Goal: Task Accomplishment & Management: Manage account settings

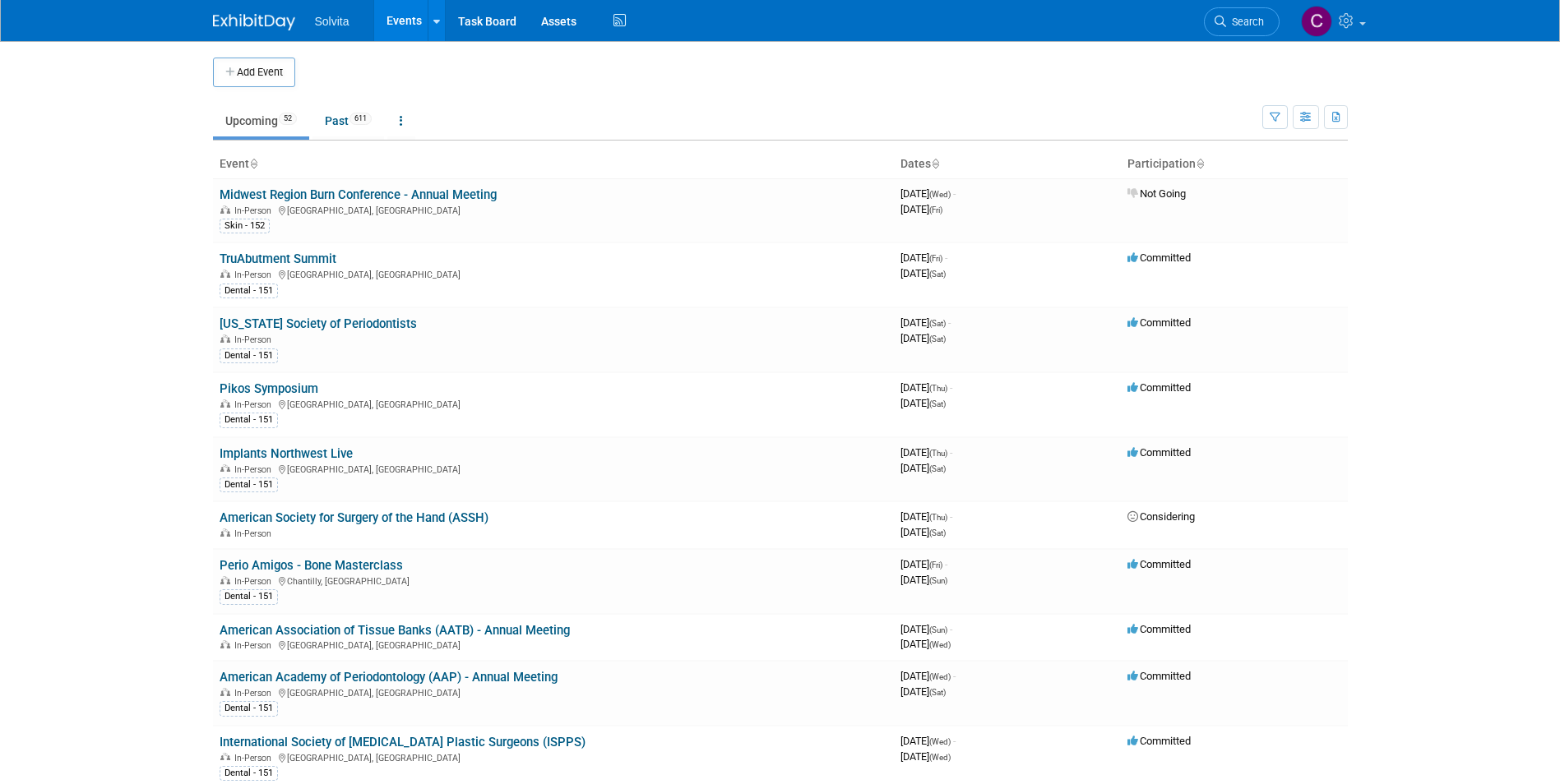
click at [830, 82] on td at bounding box center [794, 71] width 997 height 29
click at [1251, 28] on span "Search" at bounding box center [1245, 21] width 38 height 12
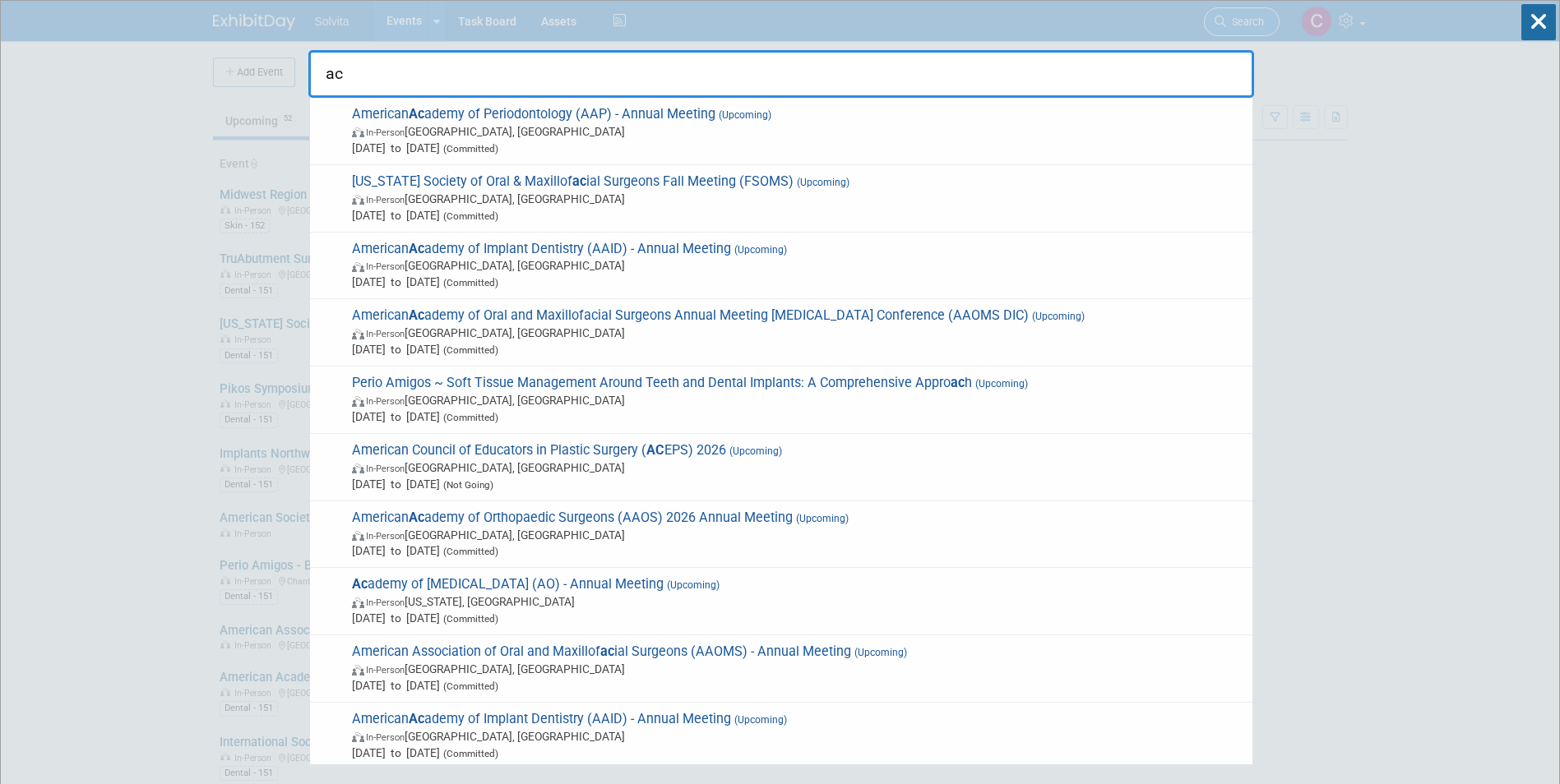
type input "a"
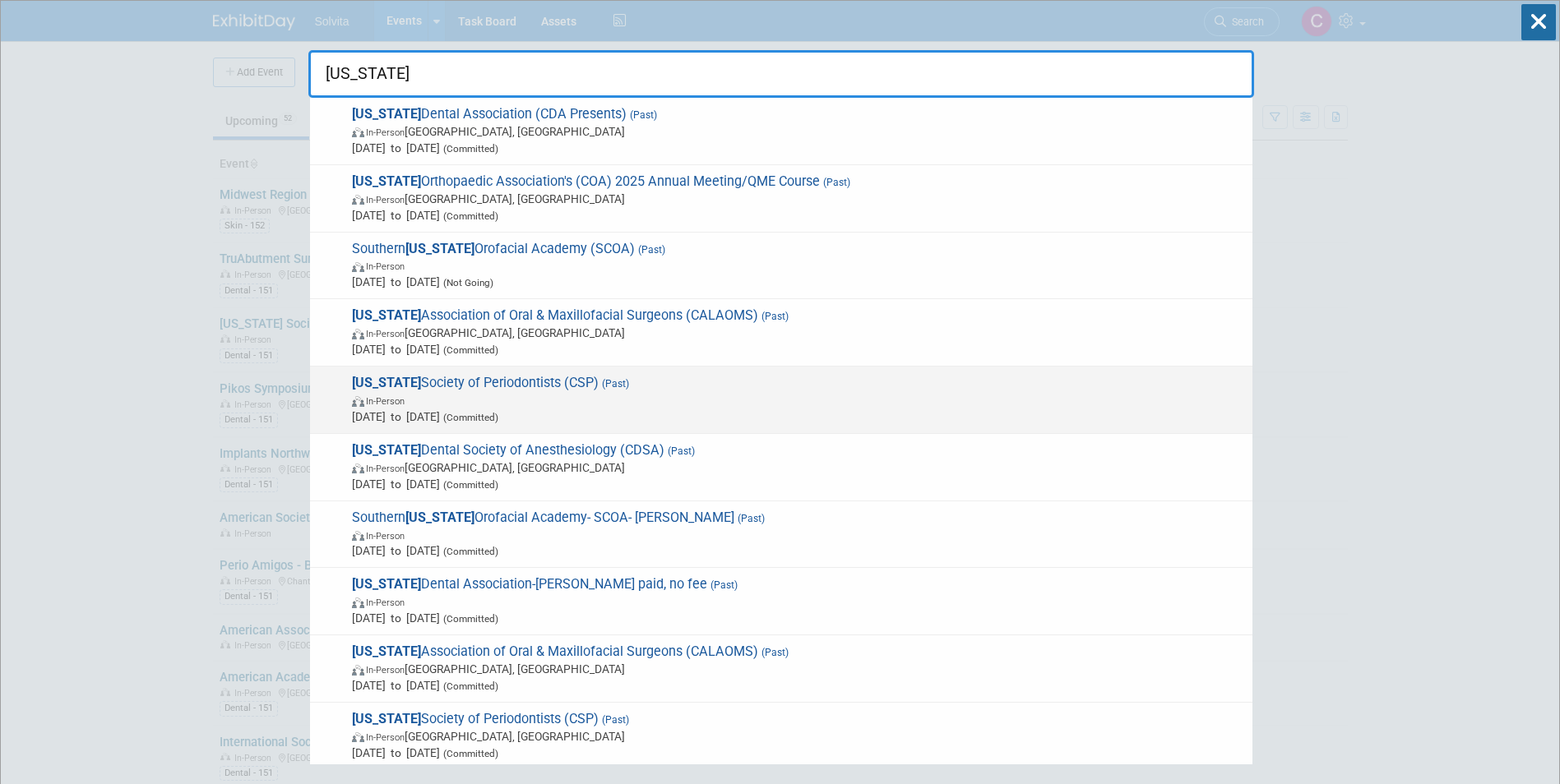
type input "california"
click at [625, 407] on span "In-Person" at bounding box center [798, 400] width 892 height 16
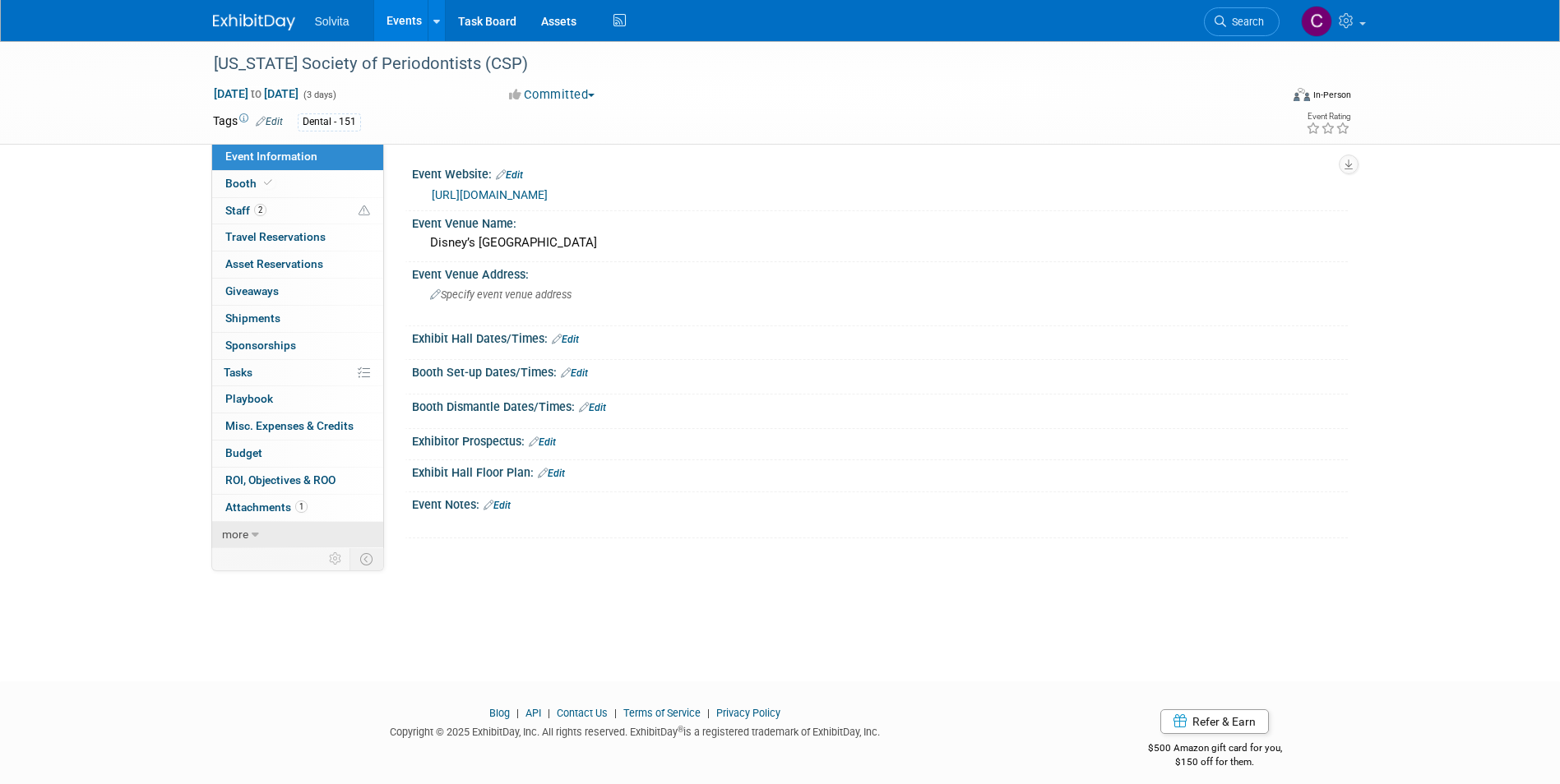
click at [266, 528] on link "more" at bounding box center [298, 536] width 171 height 27
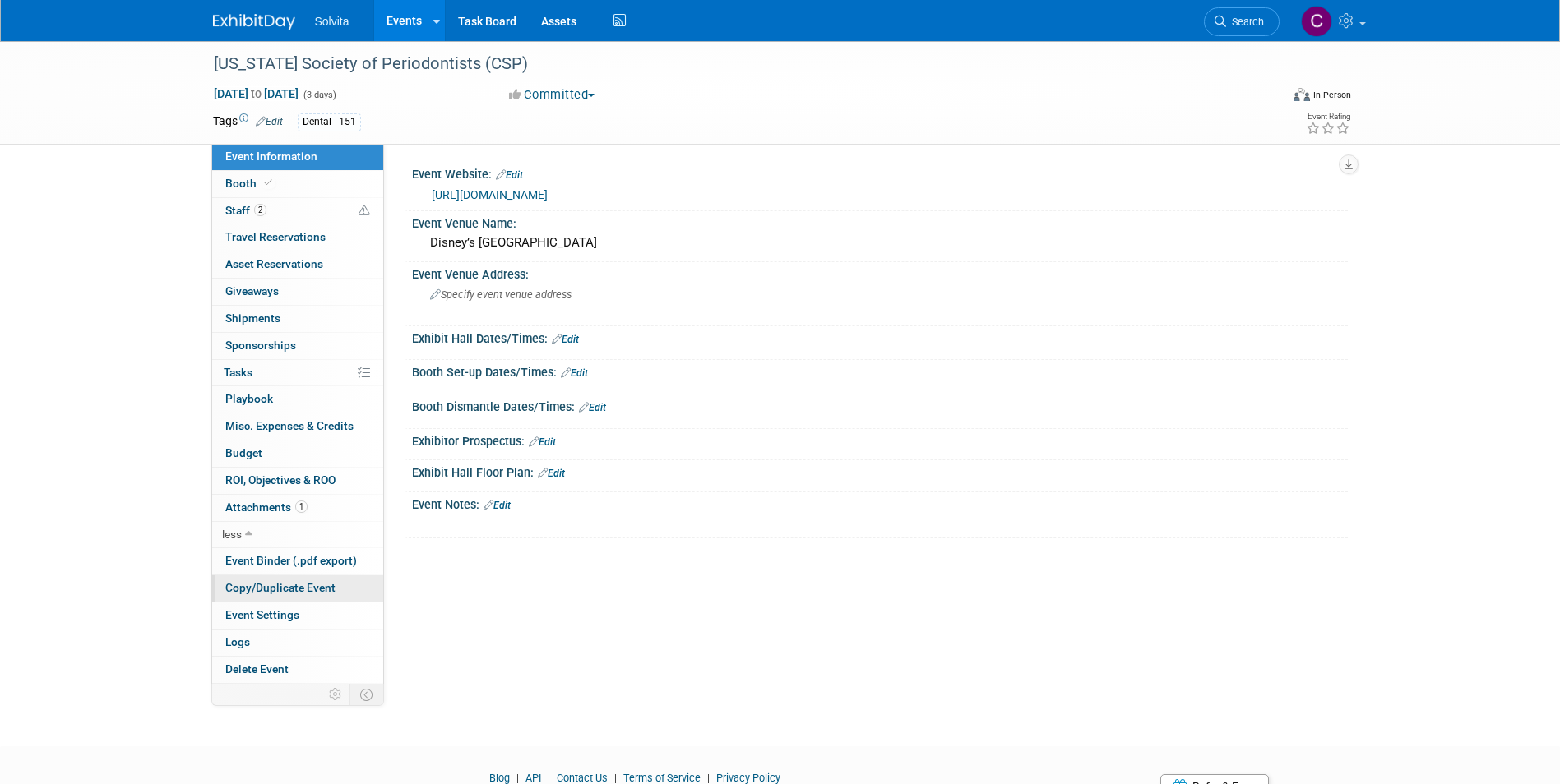
click at [275, 586] on span "Copy/Duplicate Event" at bounding box center [281, 588] width 110 height 13
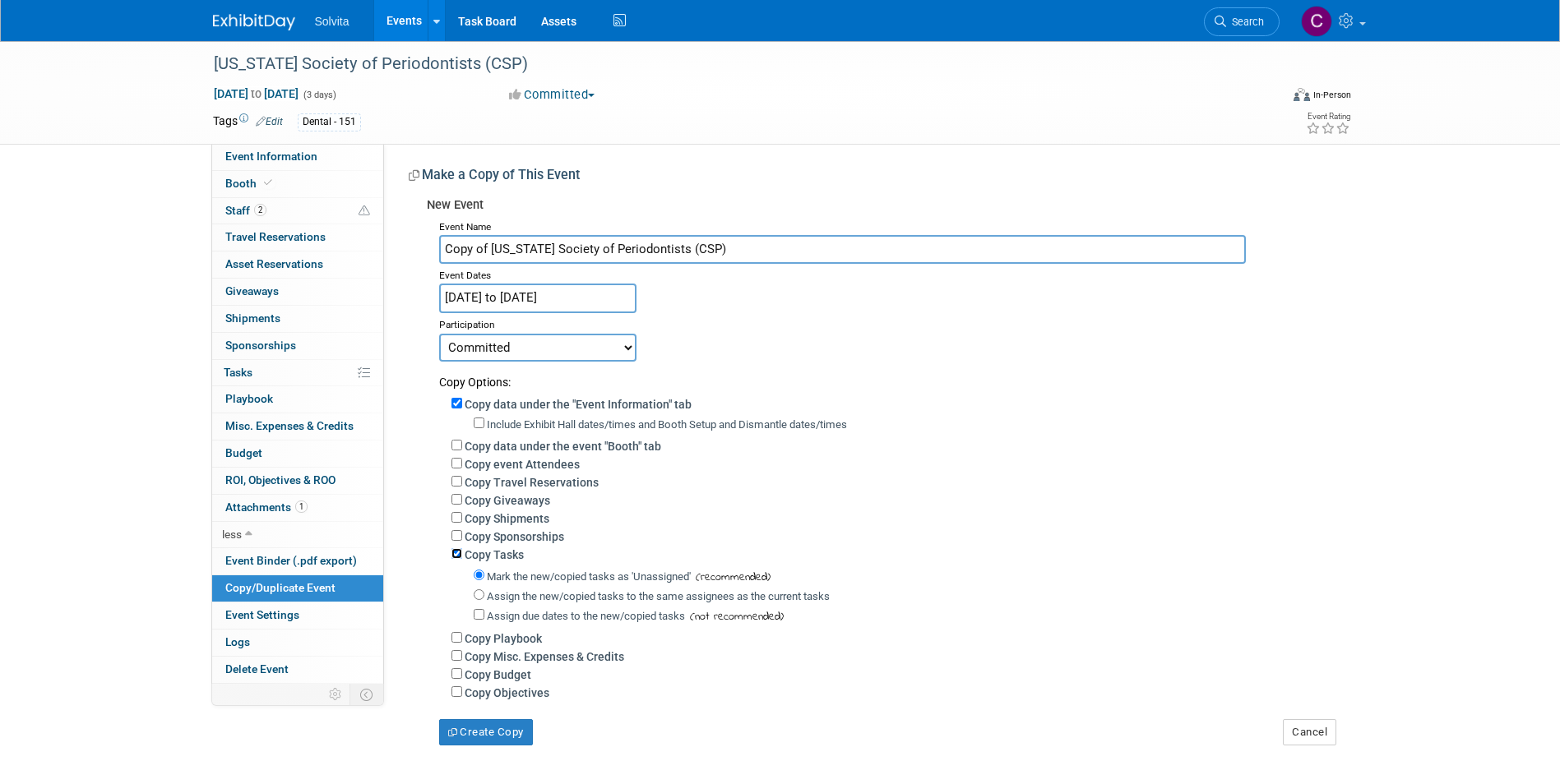
click at [456, 559] on input "Copy Tasks" at bounding box center [456, 553] width 10 height 10
checkbox input "false"
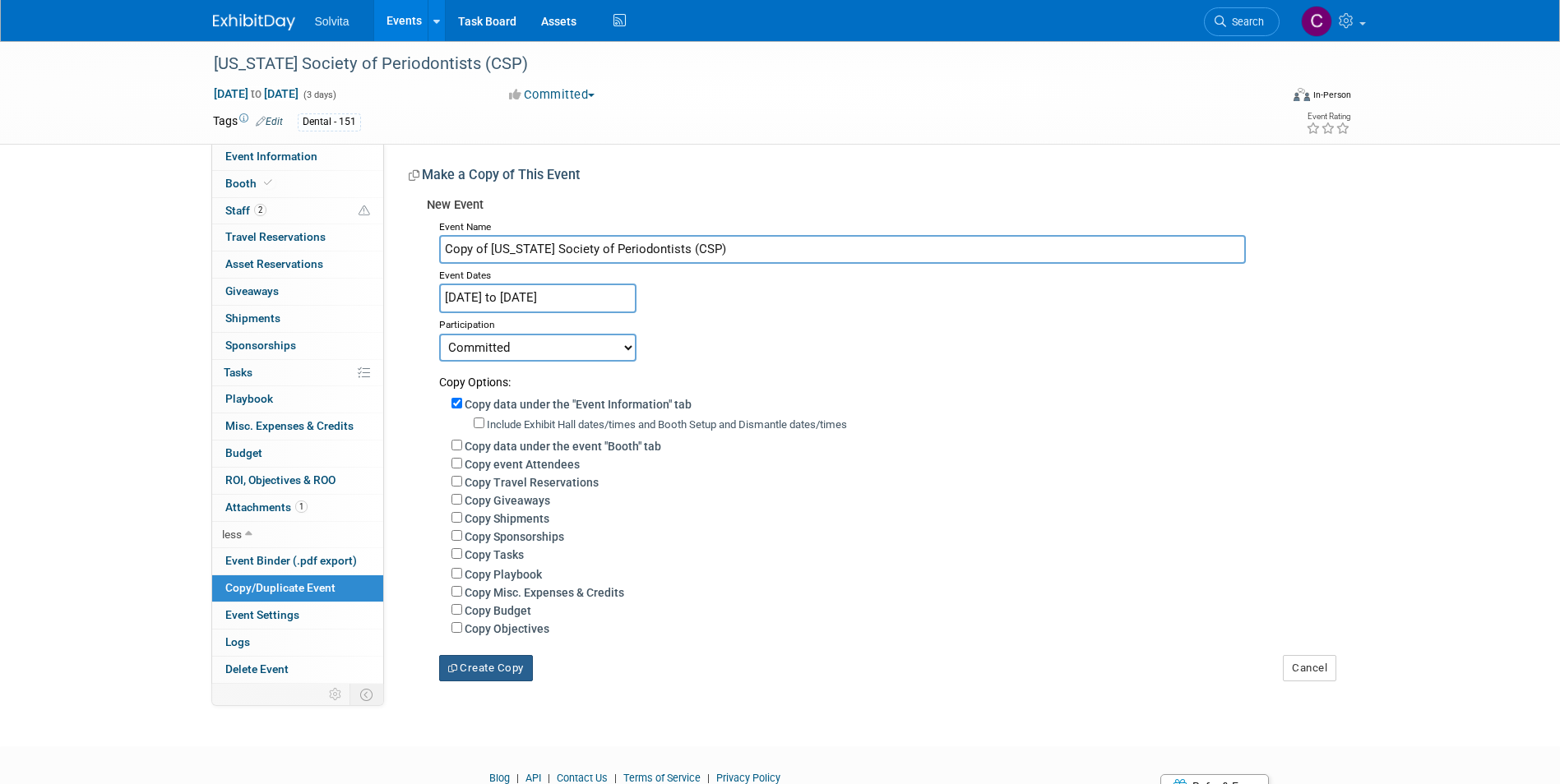
click at [503, 672] on button "Create Copy" at bounding box center [485, 668] width 93 height 27
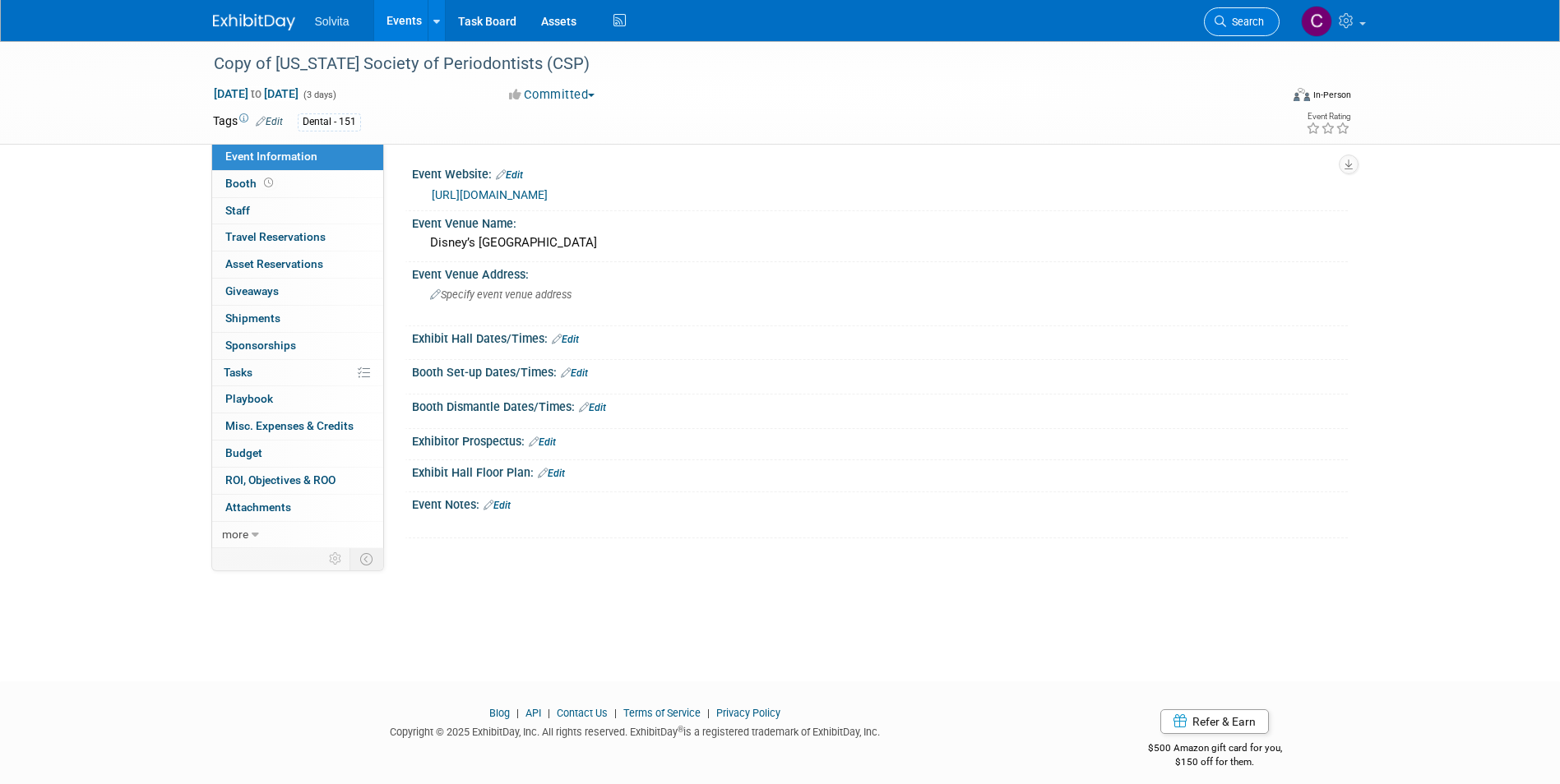
click at [1255, 21] on span "Search" at bounding box center [1245, 21] width 38 height 12
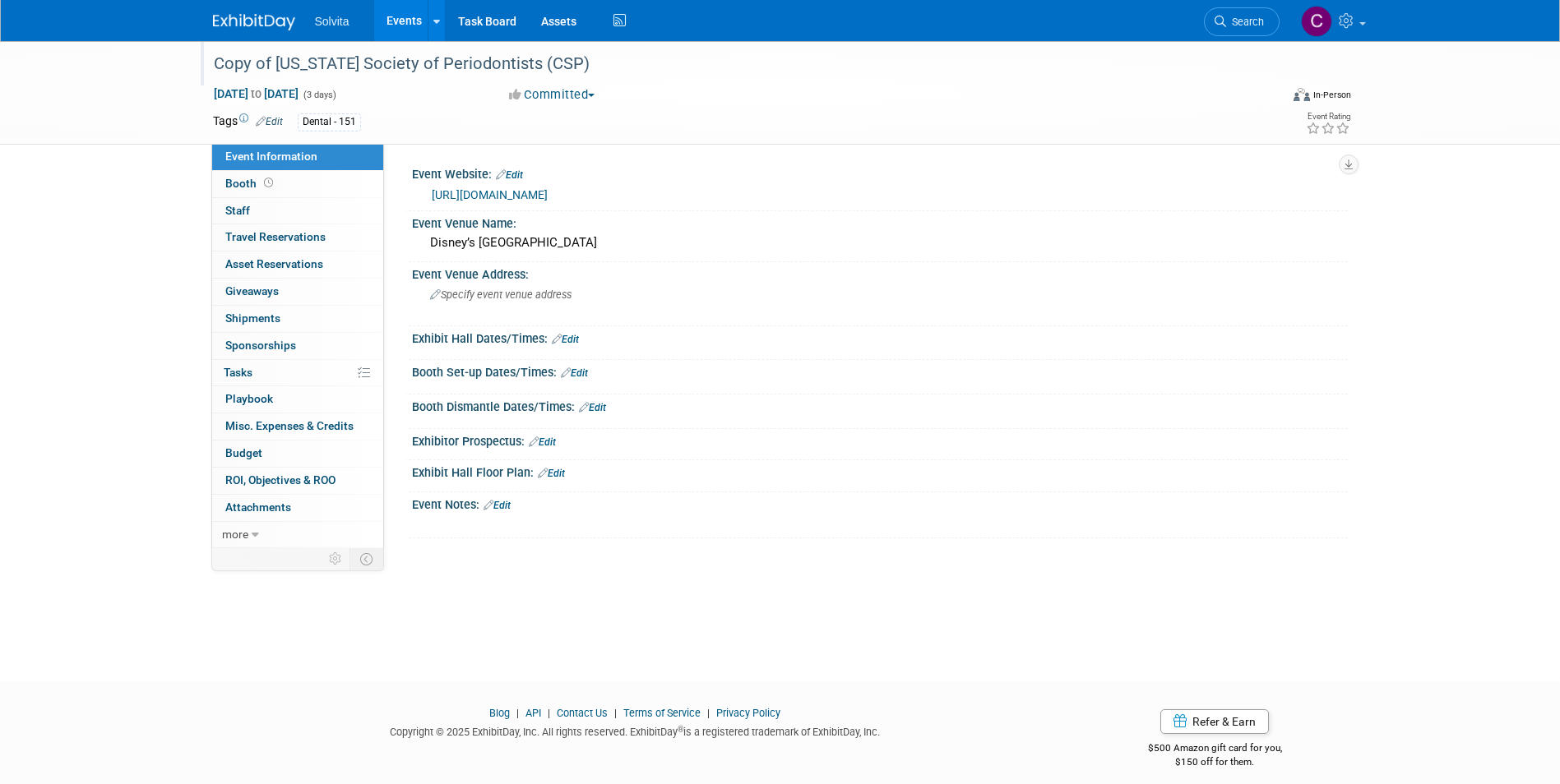
click at [293, 61] on div "Copy of California Society of Periodontists (CSP)" at bounding box center [732, 64] width 1047 height 29
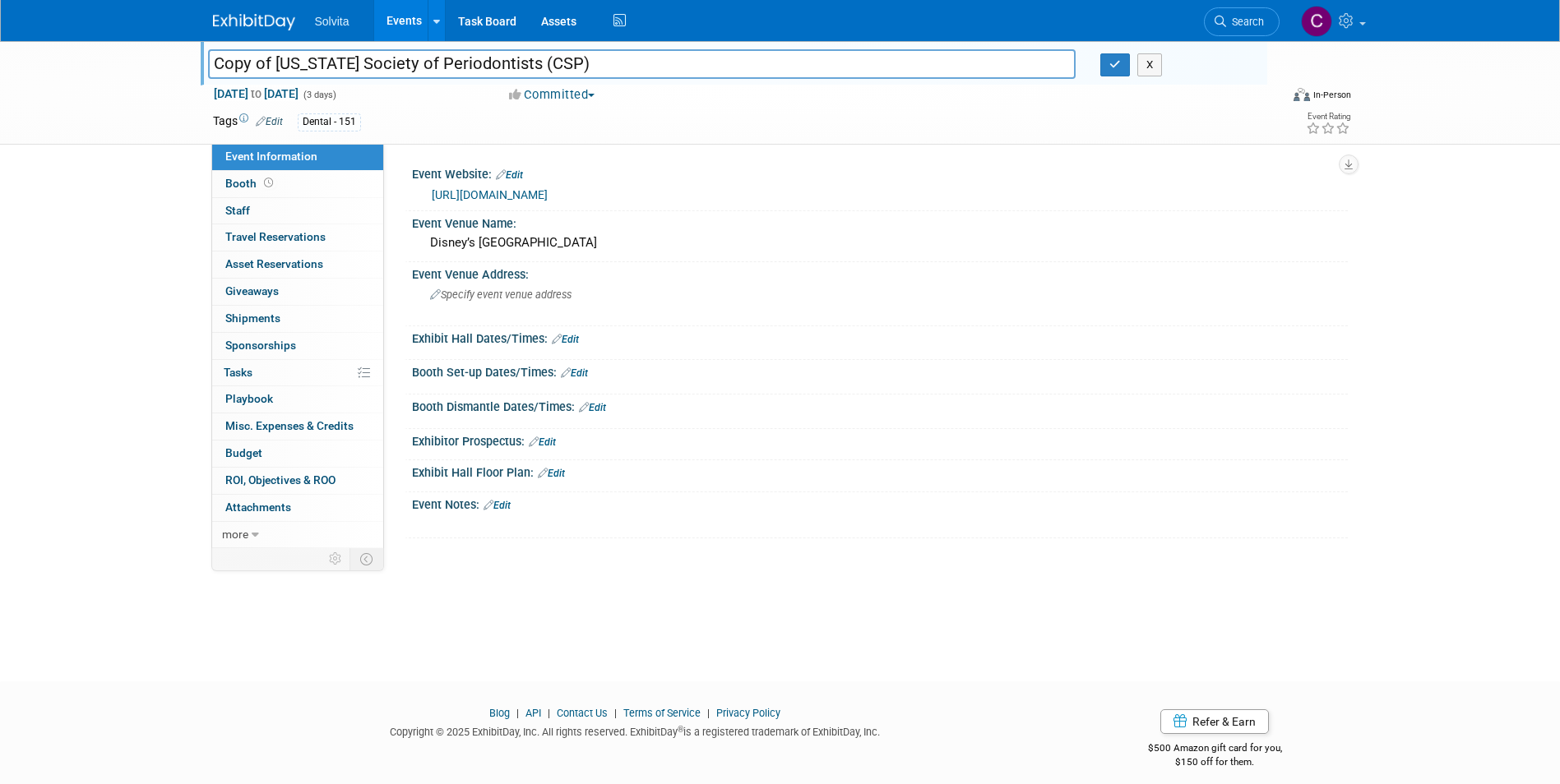
click at [275, 64] on input "Copy of California Society of Periodontists (CSP)" at bounding box center [642, 64] width 868 height 29
drag, startPoint x: 293, startPoint y: 61, endPoint x: 172, endPoint y: 58, distance: 121.0
click at [172, 58] on div "Copy of California Society of Periodontists (CSP) Copy of California Society of…" at bounding box center [780, 92] width 1560 height 104
type input "California Society of Periodontists (CSP)"
click at [299, 95] on span "Apr 25, 2025 to Apr 27, 2025" at bounding box center [256, 94] width 87 height 15
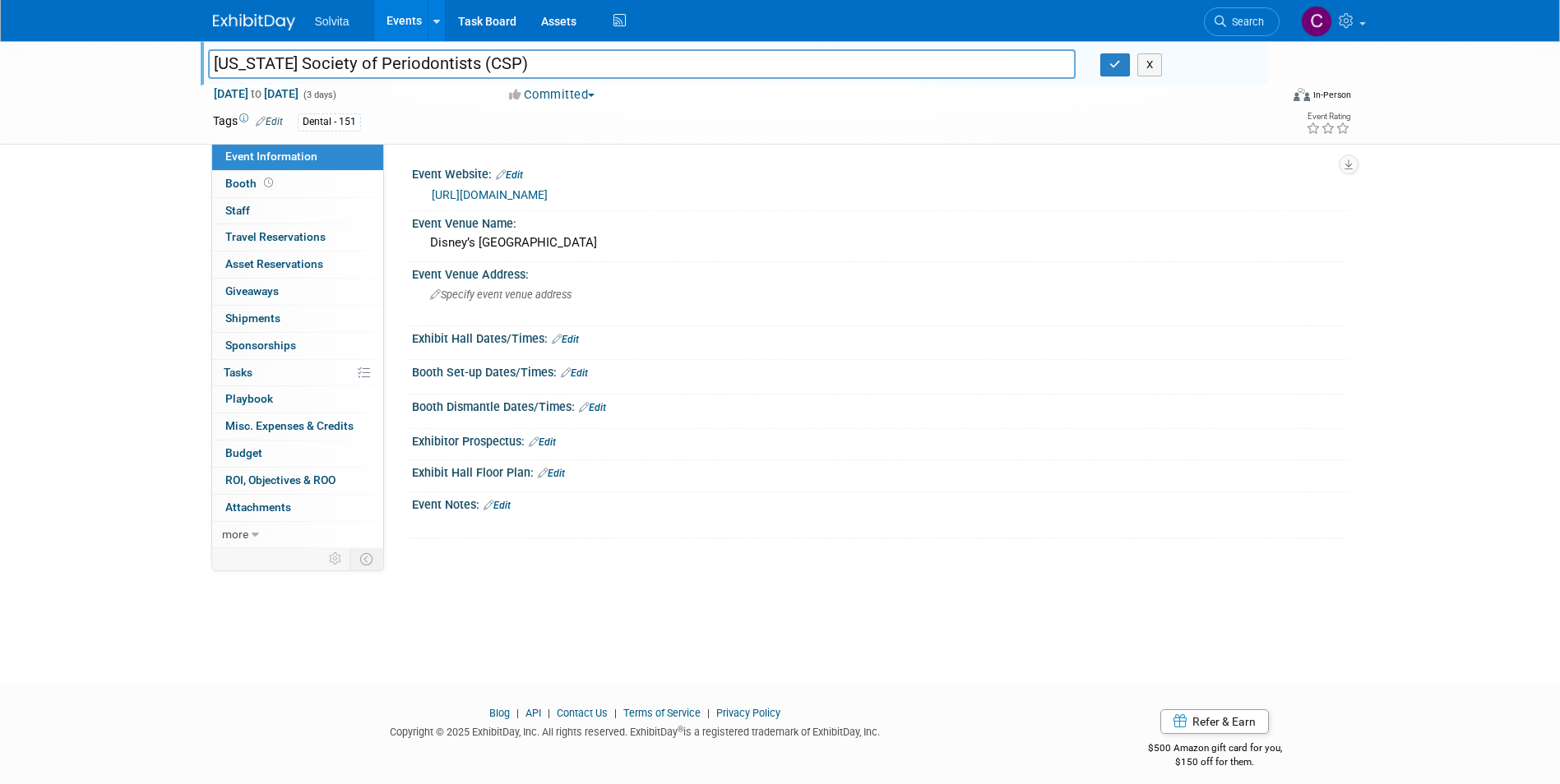
select select "3"
drag, startPoint x: 523, startPoint y: 58, endPoint x: 51, endPoint y: 19, distance: 473.6
click at [51, 19] on body "Solvita Events Add Event Bulk Upload Events Shareable Event Boards Recently Vie…" at bounding box center [780, 392] width 1560 height 784
click at [1155, 68] on button "X" at bounding box center [1150, 65] width 26 height 23
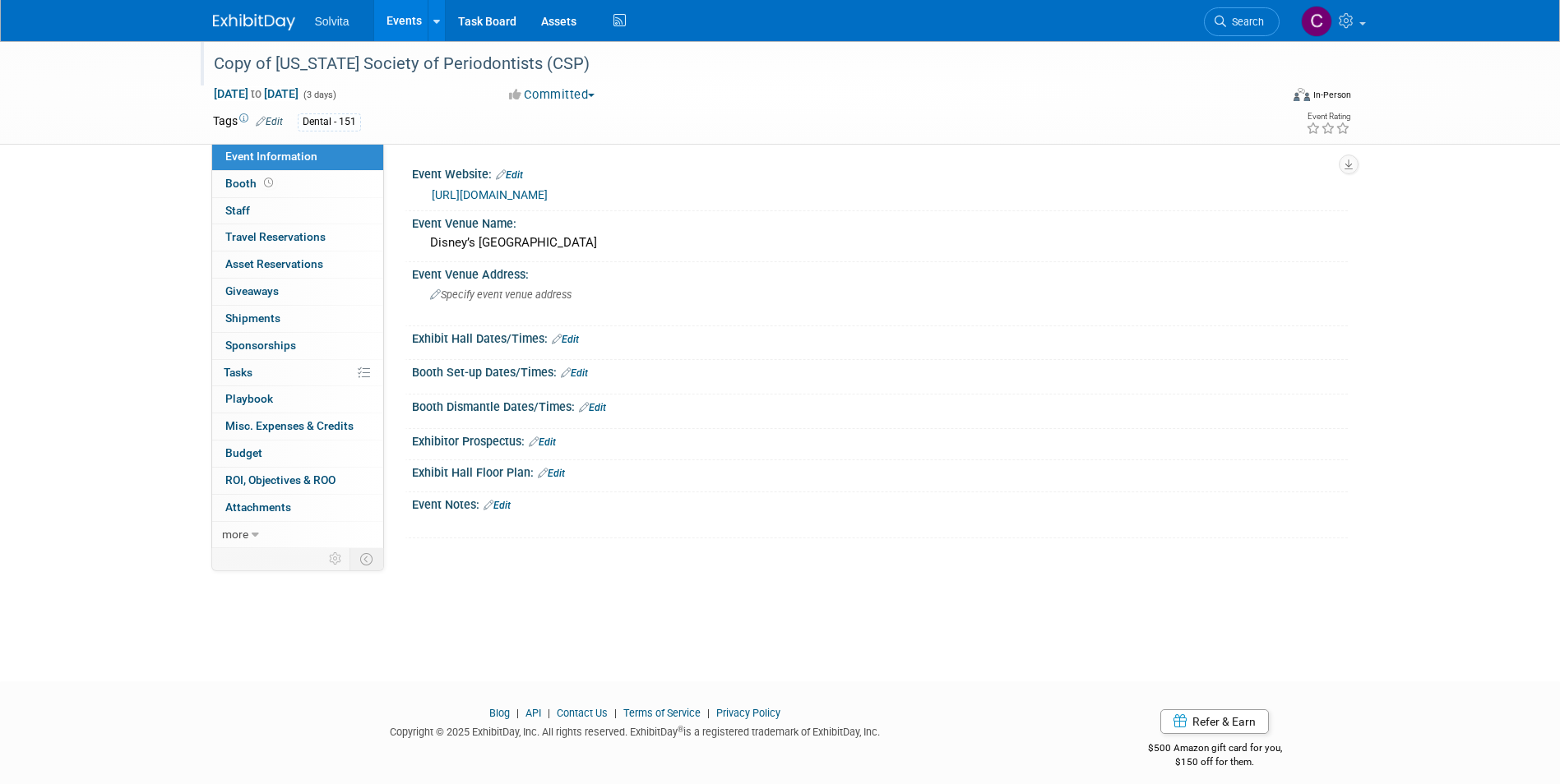
click at [401, 21] on link "Events" at bounding box center [404, 20] width 60 height 41
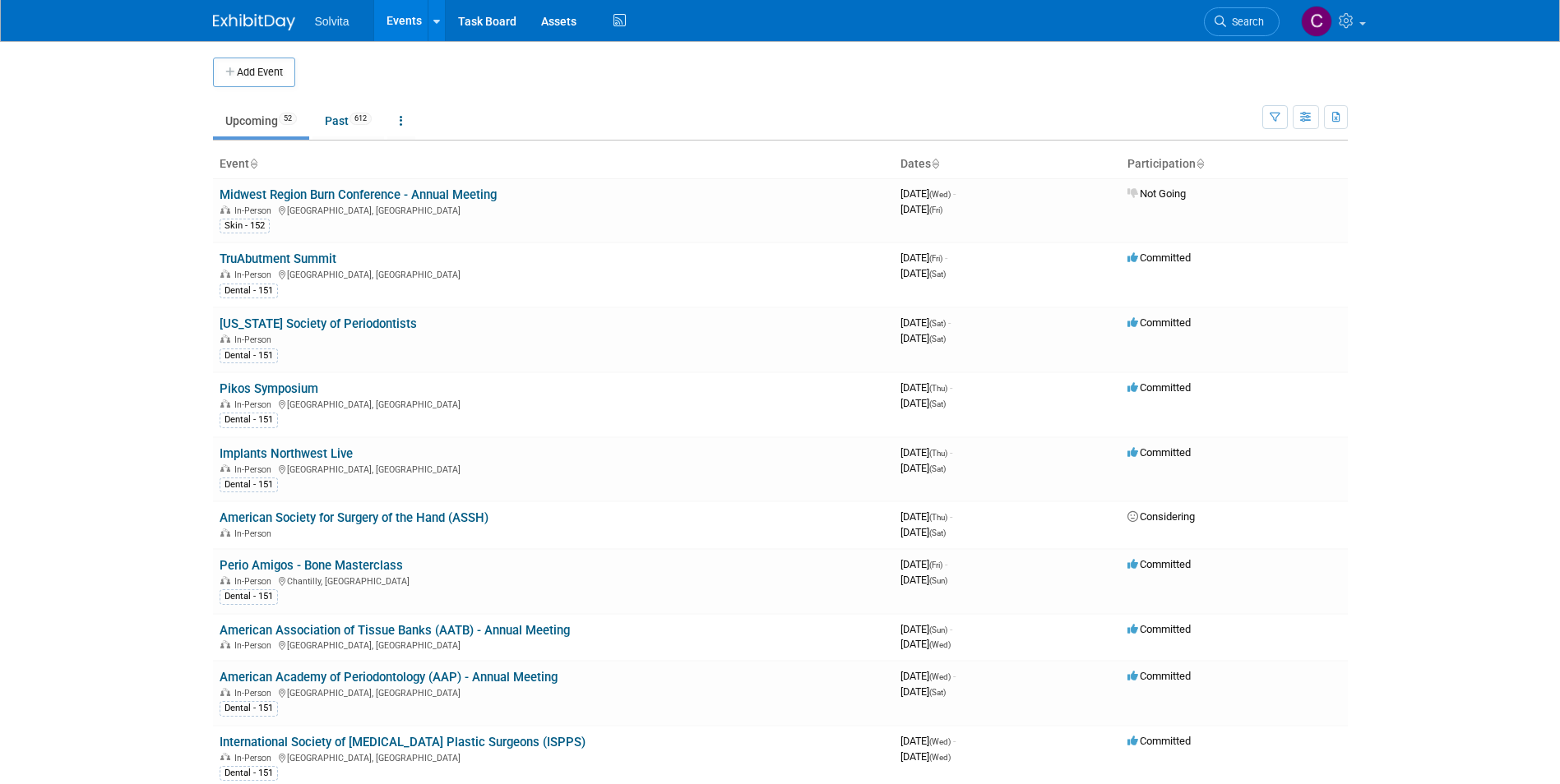
click at [1255, 4] on li "Search" at bounding box center [1241, 20] width 75 height 40
click at [1253, 27] on span "Search" at bounding box center [1245, 21] width 38 height 12
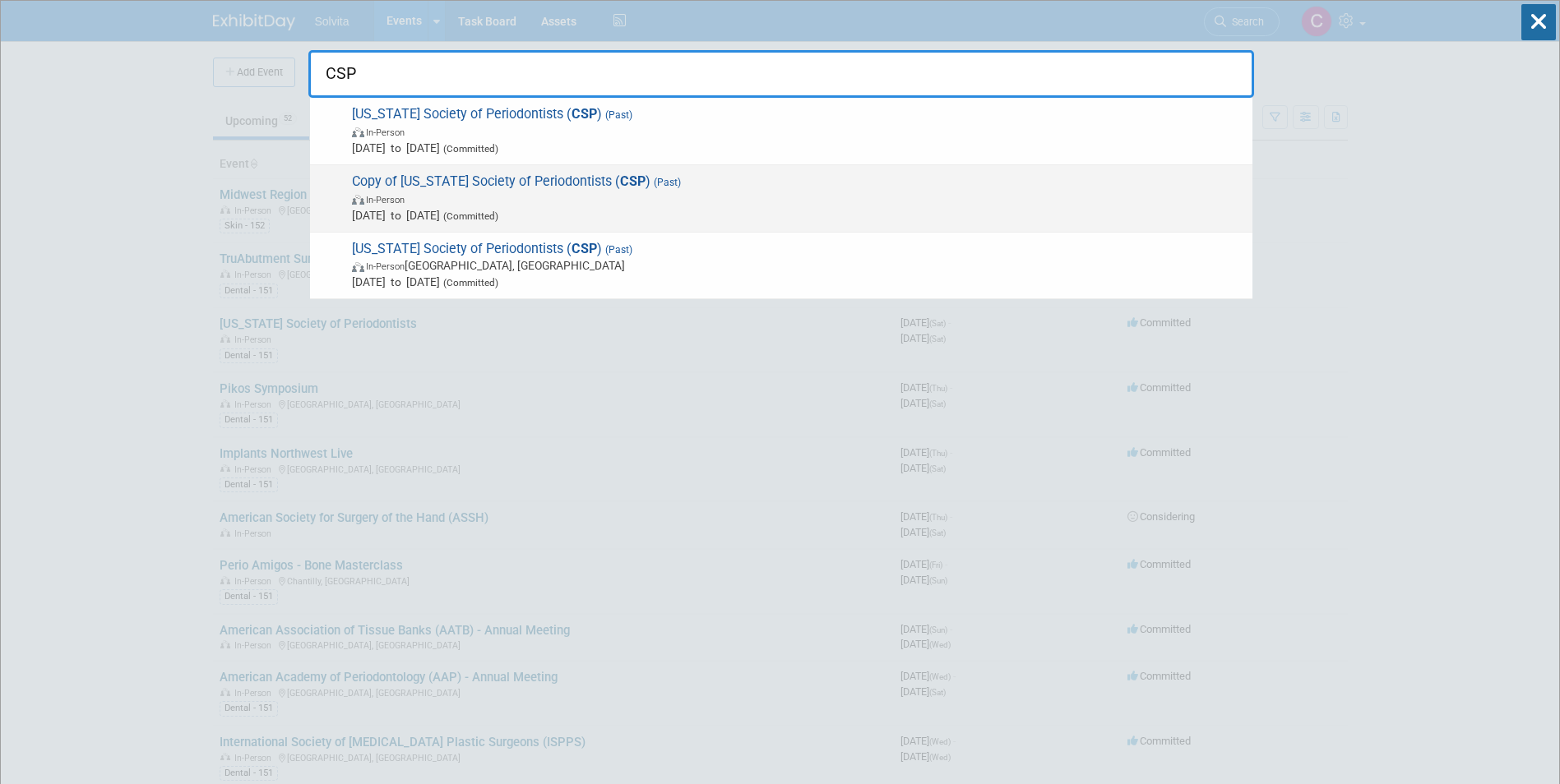
type input "CSP"
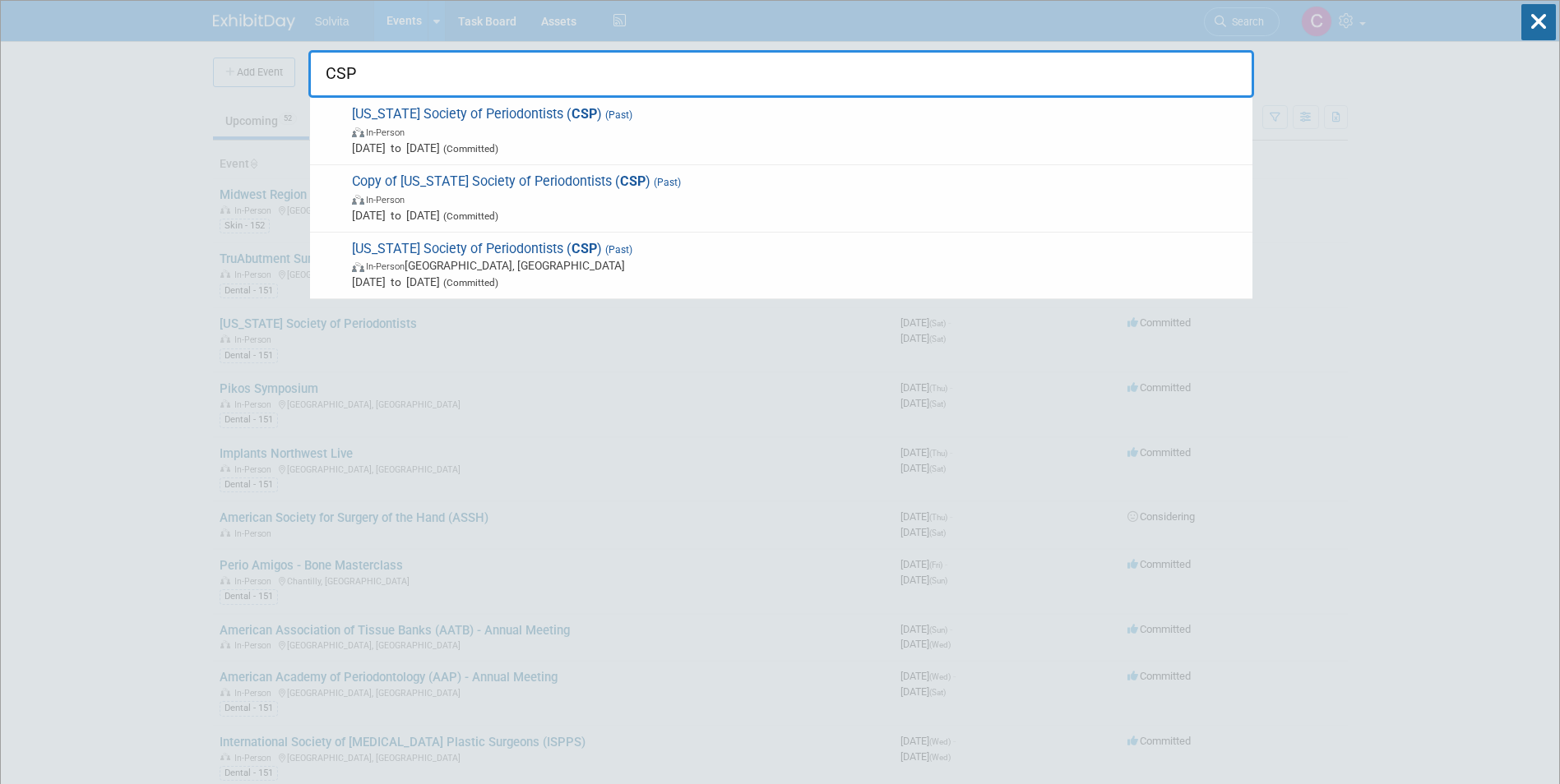
drag, startPoint x: 489, startPoint y: 203, endPoint x: 466, endPoint y: 197, distance: 23.8
click at [466, 197] on span "In-Person" at bounding box center [798, 198] width 892 height 16
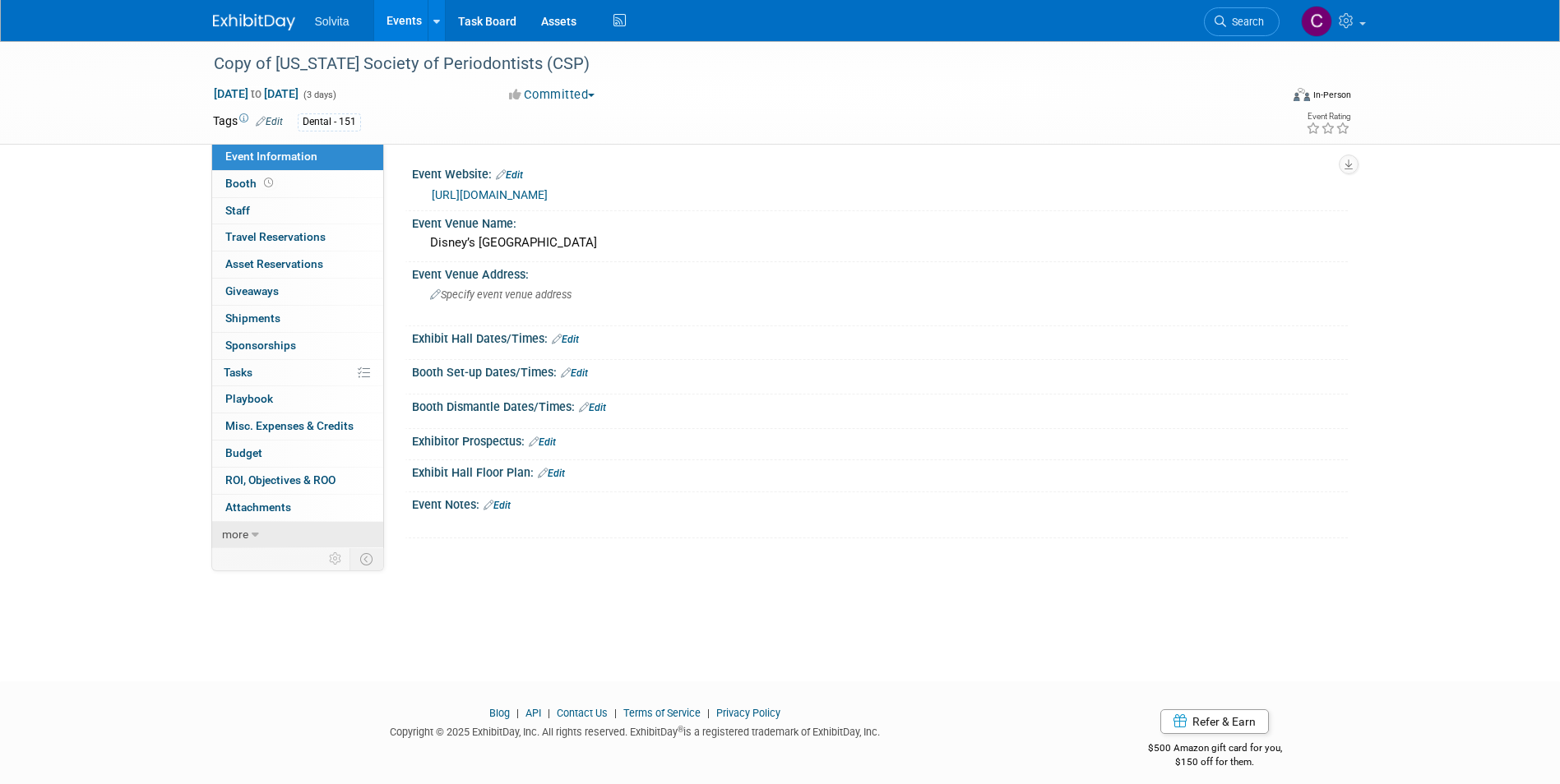
click at [274, 535] on link "more" at bounding box center [298, 536] width 171 height 27
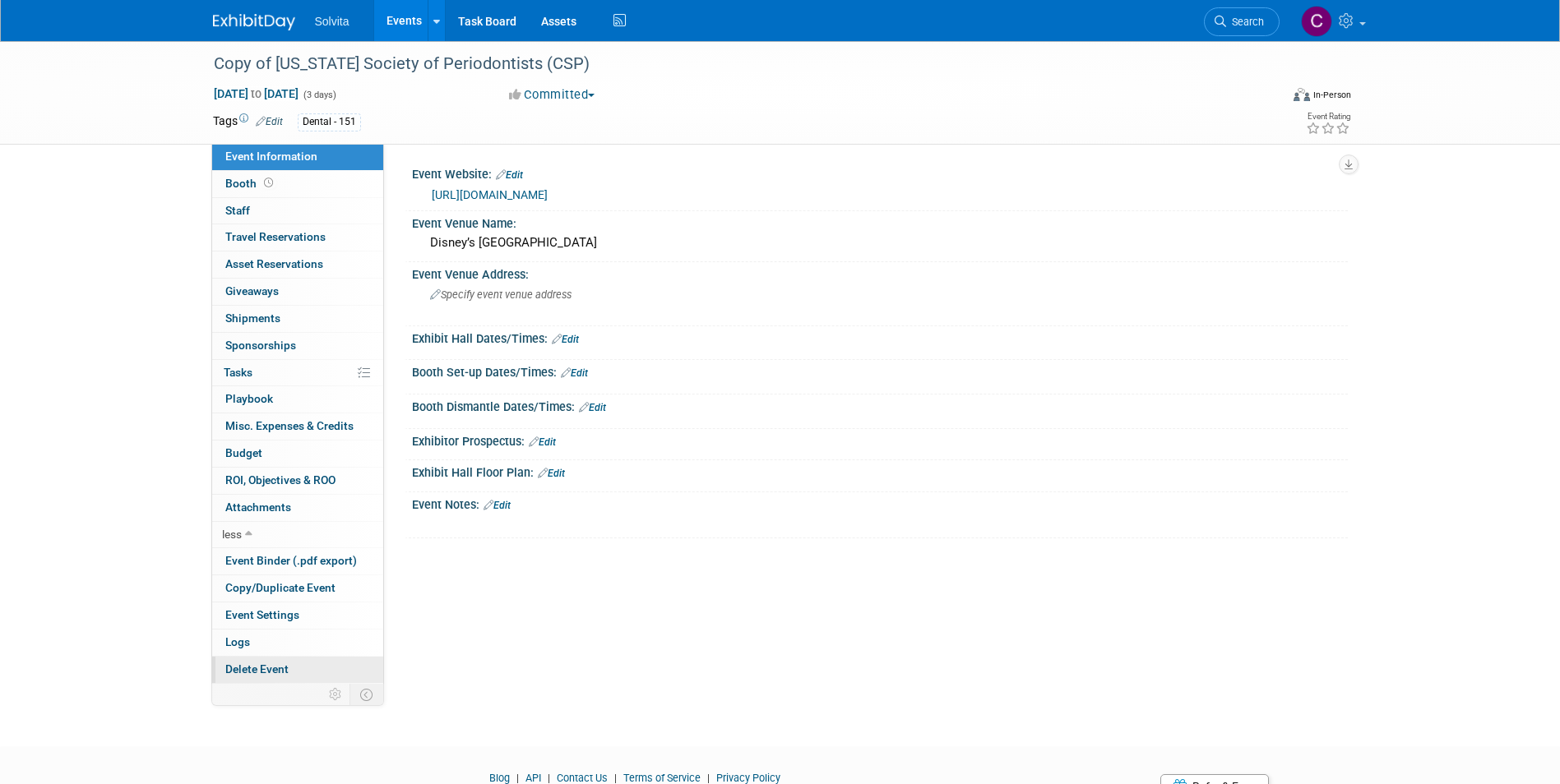
click at [266, 663] on span "Delete Event" at bounding box center [257, 669] width 64 height 13
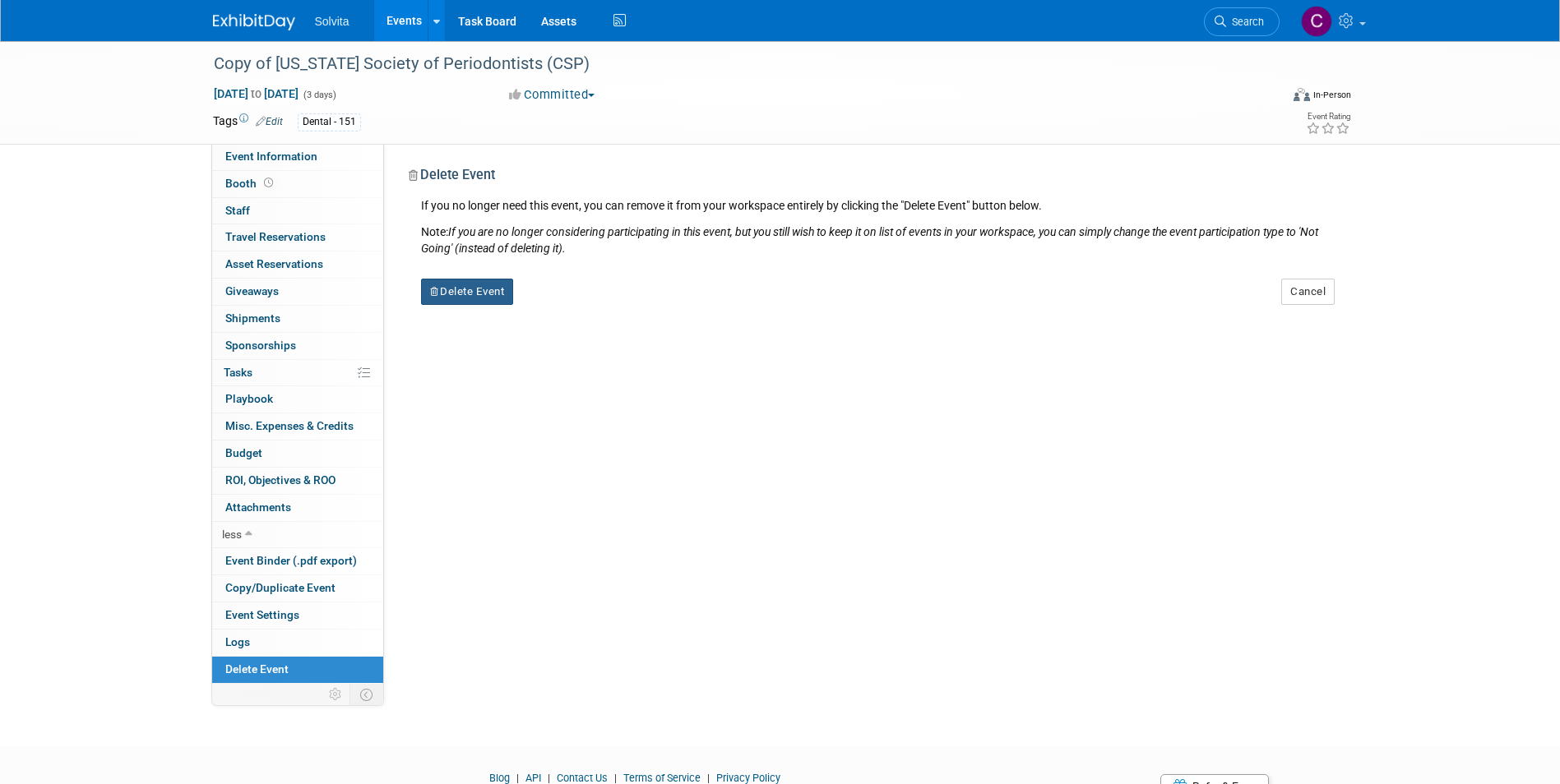
click at [479, 293] on button "Delete Event" at bounding box center [467, 292] width 93 height 27
click at [564, 307] on link "Yes" at bounding box center [570, 305] width 48 height 27
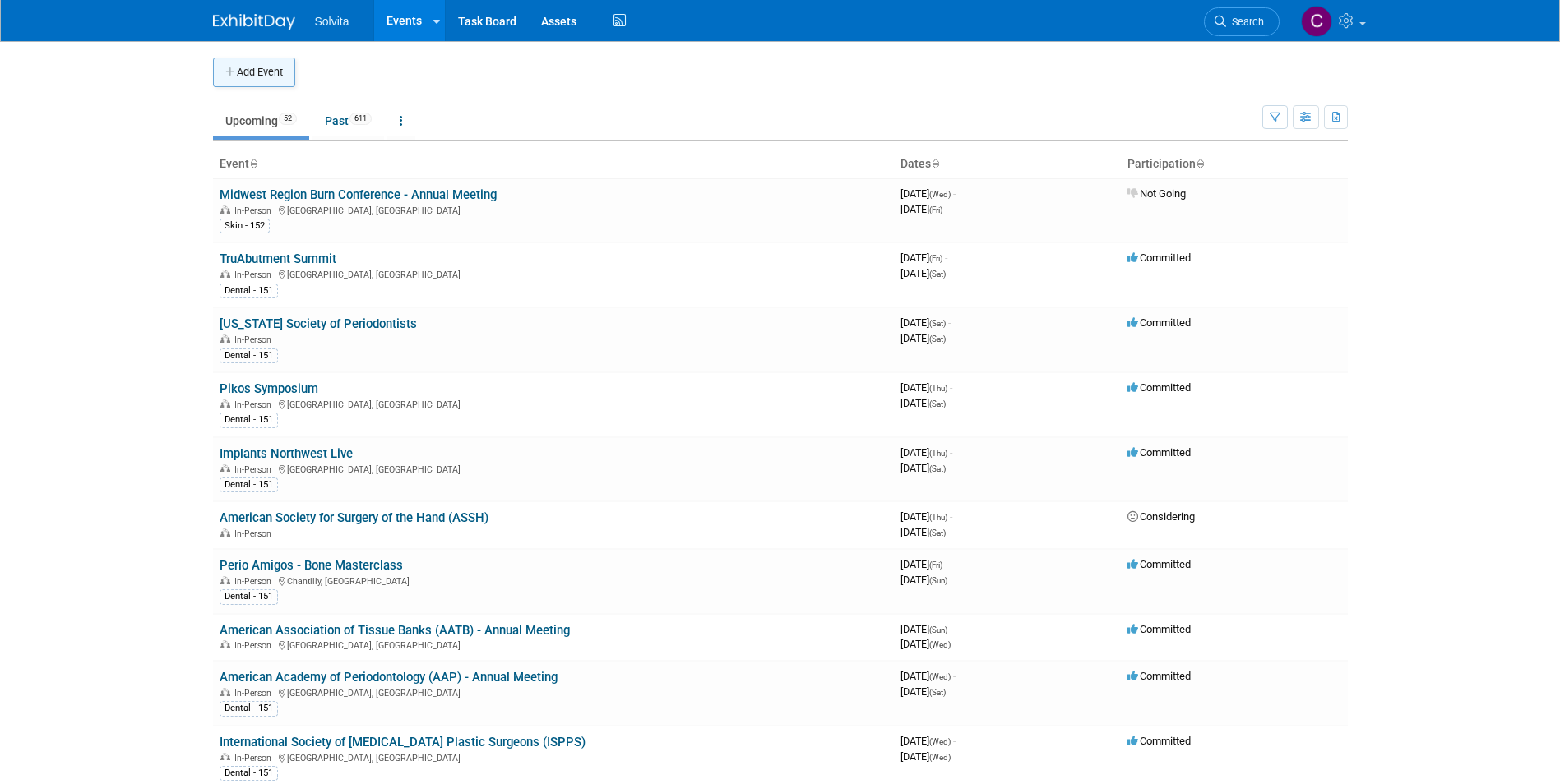
click at [263, 63] on button "Add Event" at bounding box center [254, 71] width 82 height 29
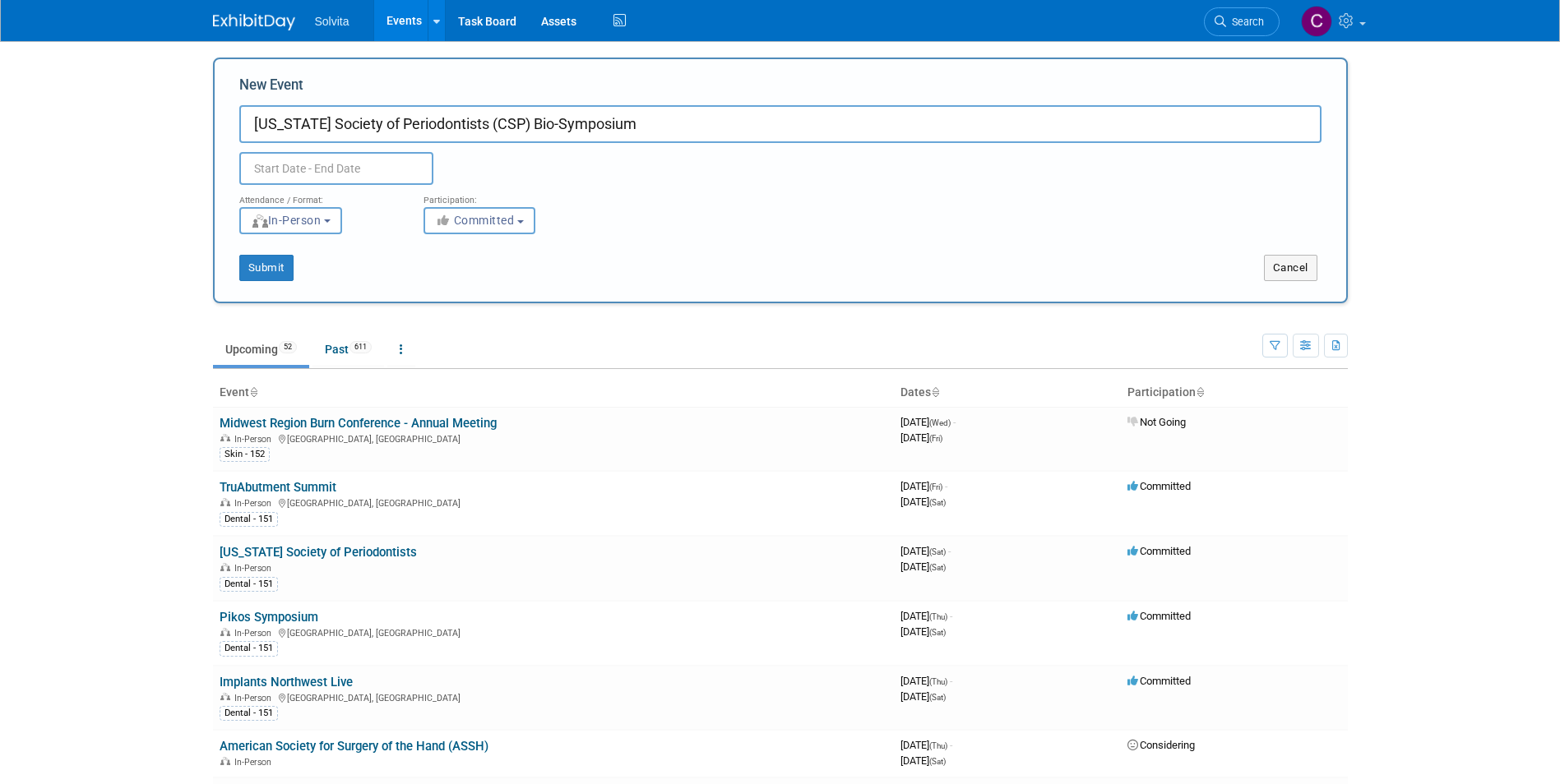
type input "[US_STATE] Society of Periodontists (CSP) Bio-Symposium"
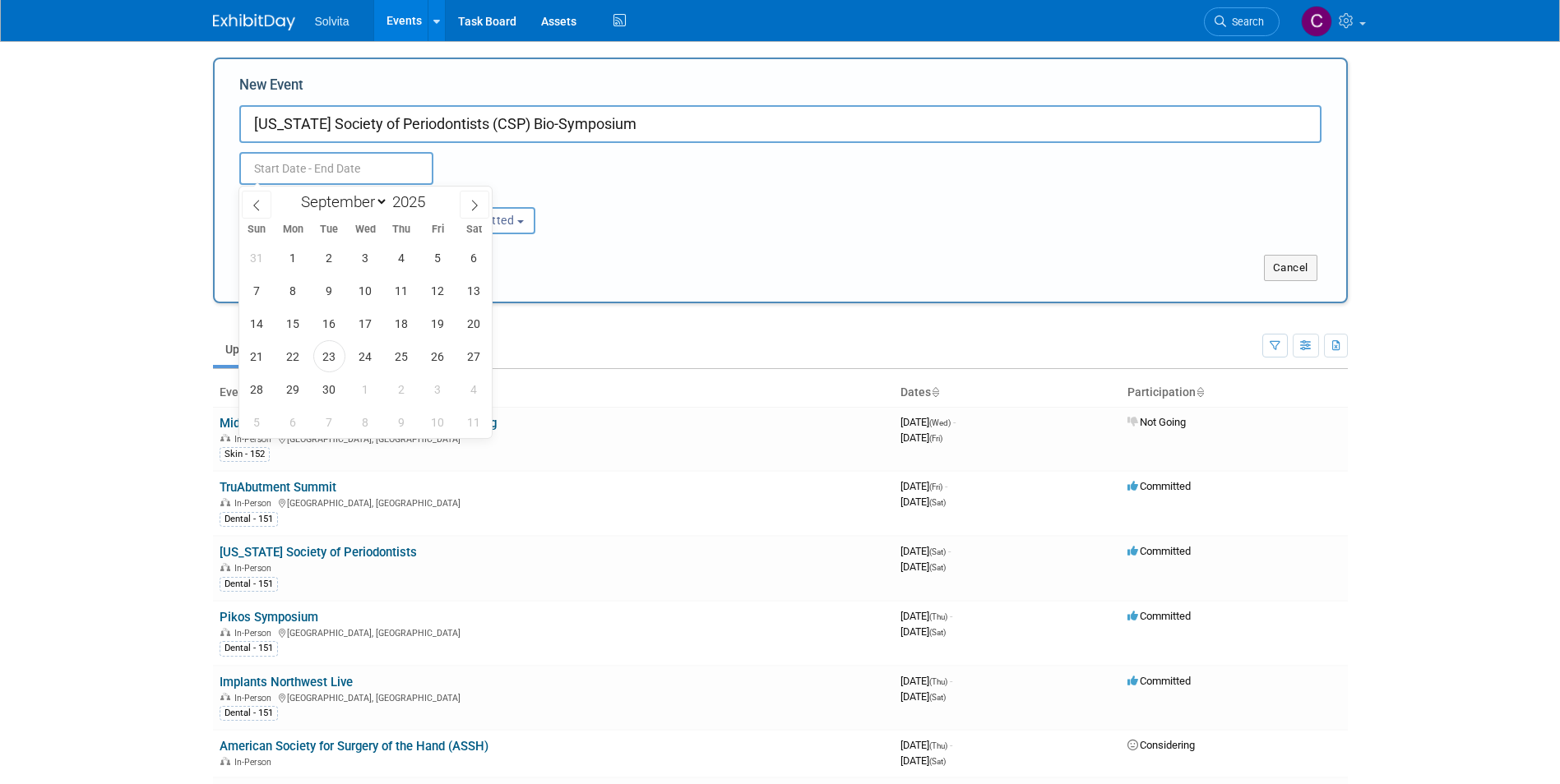
click at [306, 176] on input "text" at bounding box center [336, 168] width 194 height 33
click at [416, 203] on input "2025" at bounding box center [413, 202] width 49 height 19
click at [432, 197] on span at bounding box center [431, 197] width 11 height 10
type input "2026"
click at [343, 206] on select "January February March April May June July August September October November De…" at bounding box center [340, 202] width 94 height 21
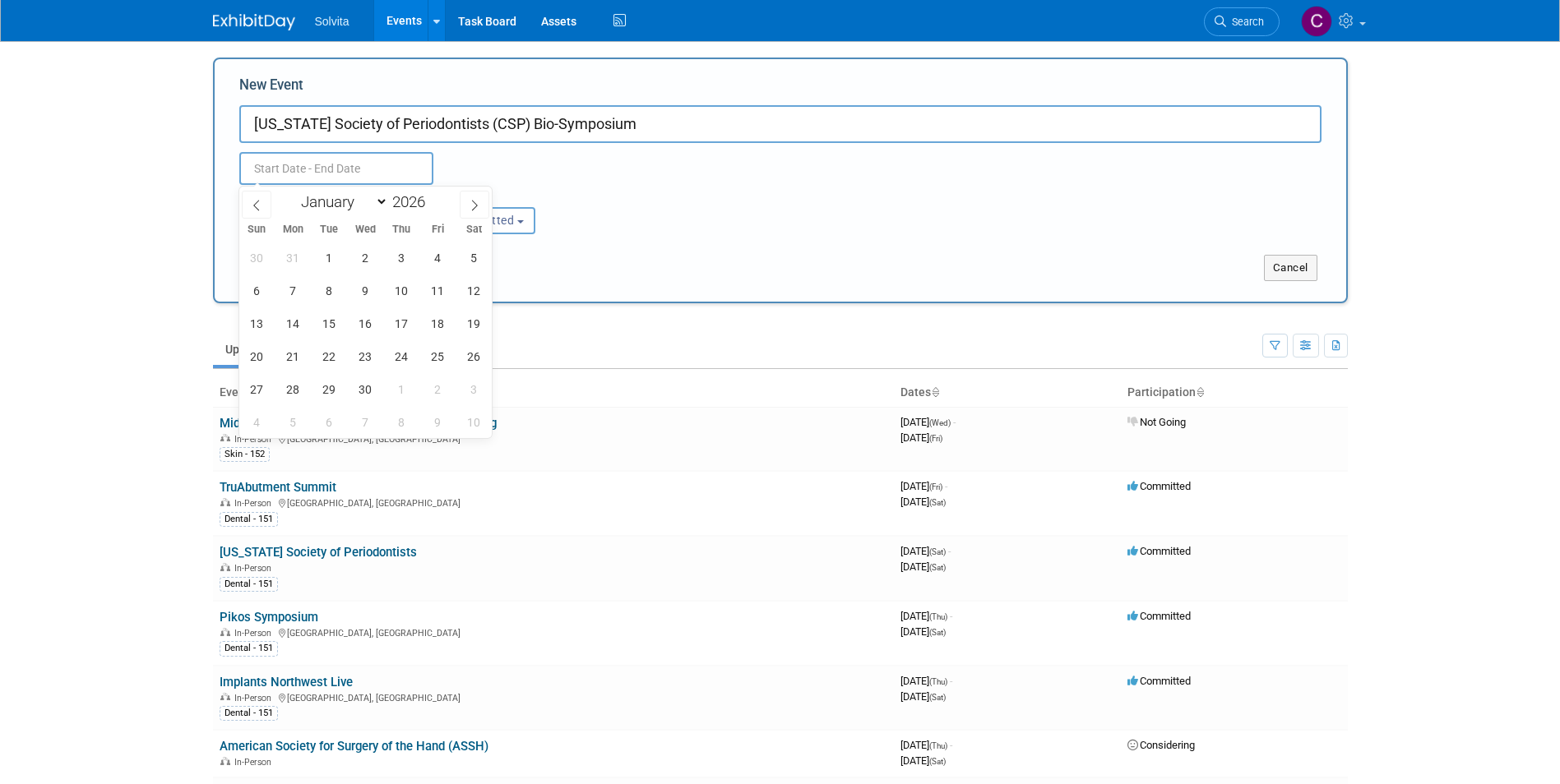
select select "6"
click at [293, 191] on select "January February March April May June July August September October November De…" at bounding box center [340, 202] width 94 height 21
click at [476, 347] on span "25" at bounding box center [474, 357] width 32 height 32
click at [476, 349] on span "25" at bounding box center [474, 357] width 32 height 32
type input "[DATE] to [DATE]"
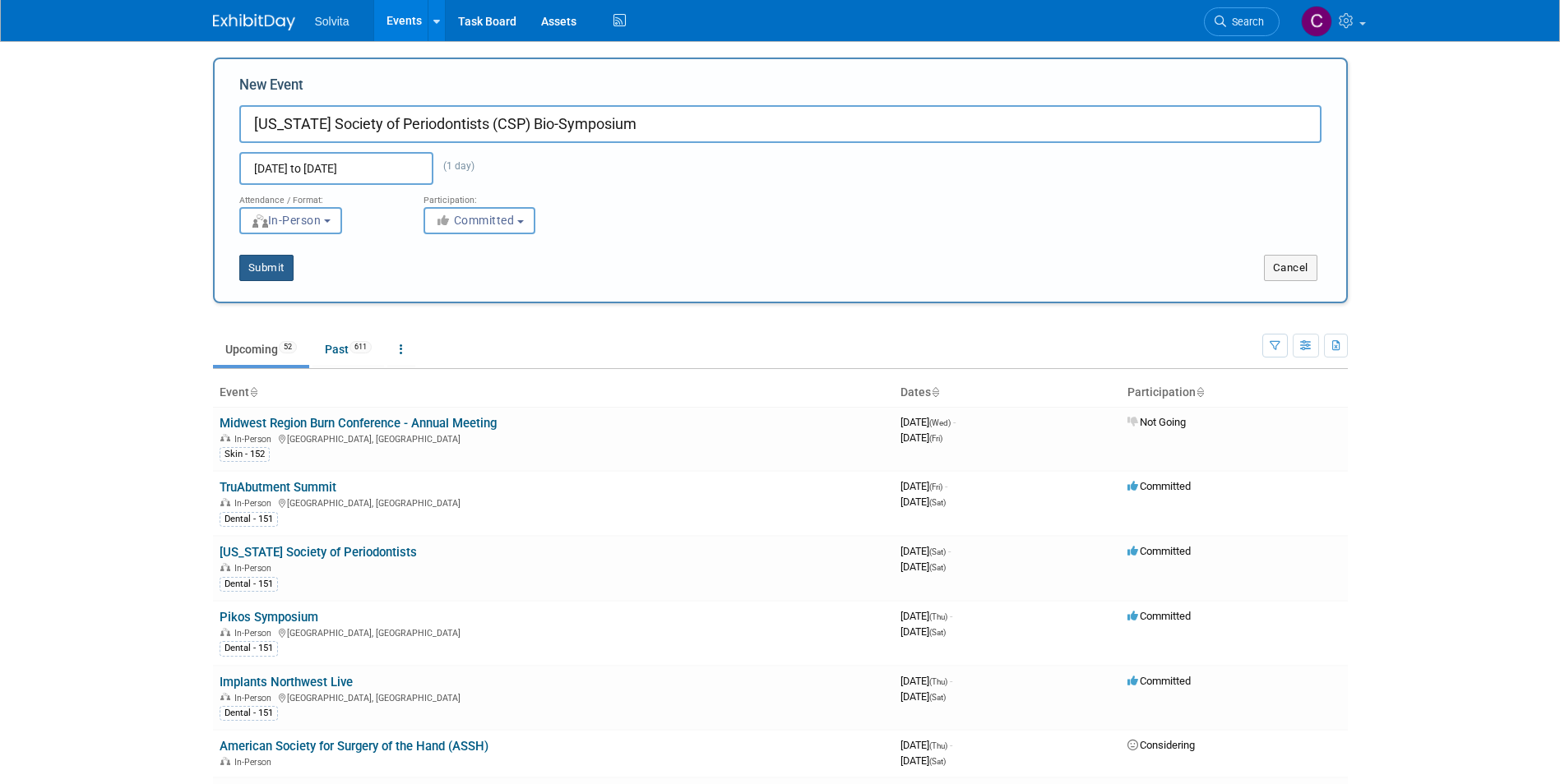
click at [268, 272] on button "Submit" at bounding box center [266, 268] width 54 height 27
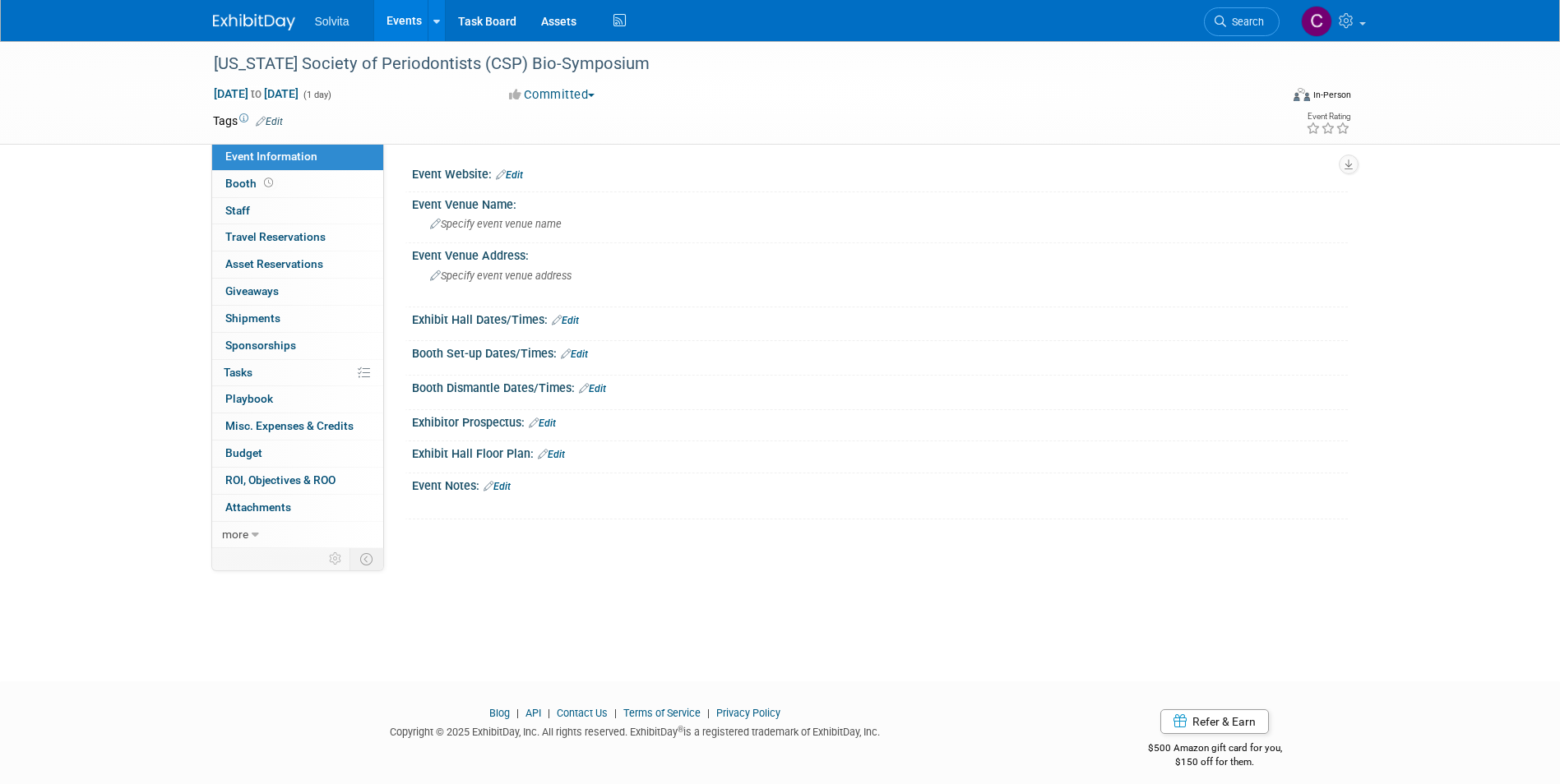
click at [277, 123] on link "Edit" at bounding box center [269, 122] width 28 height 11
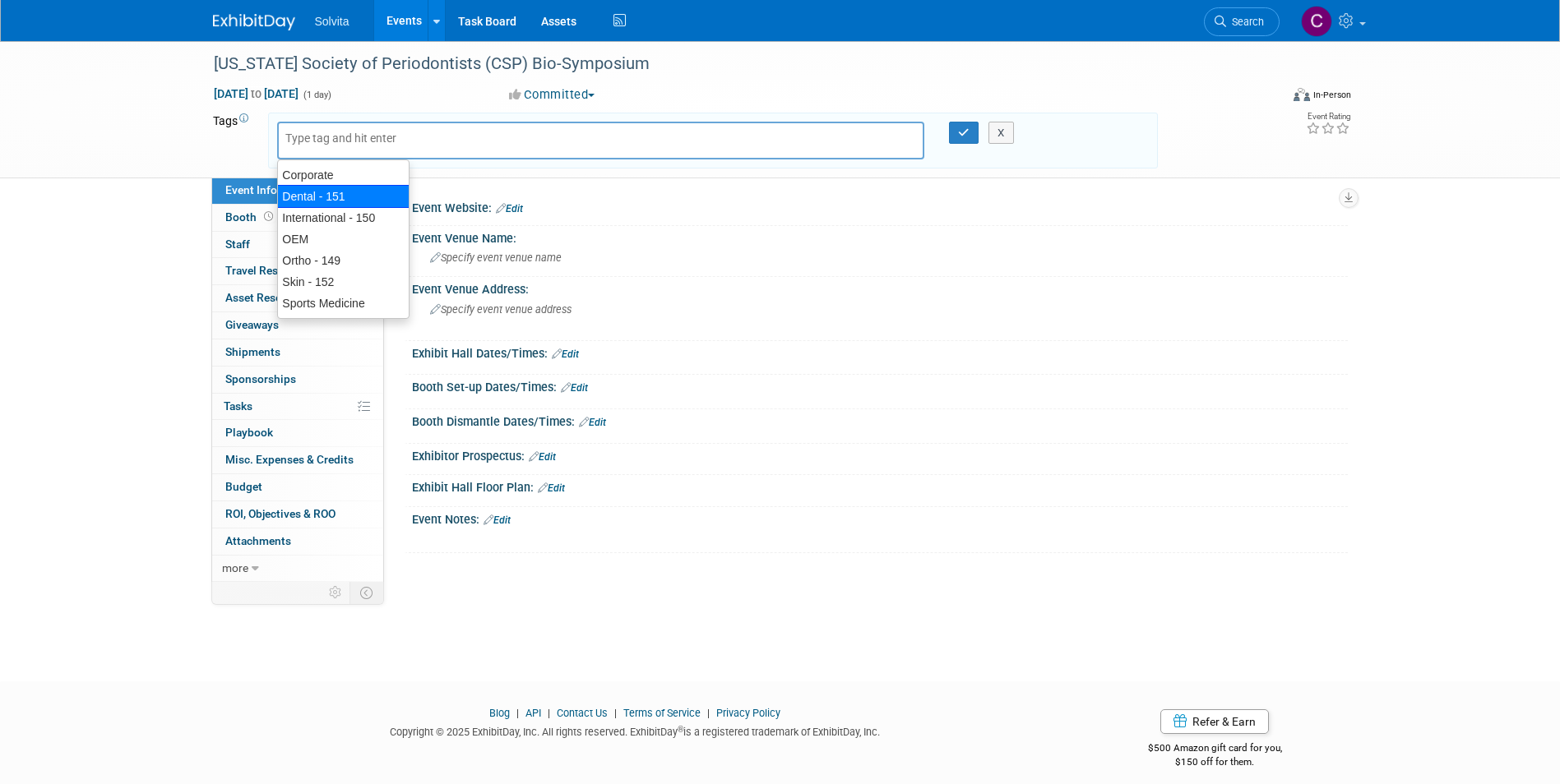
click at [353, 192] on div "Dental - 151" at bounding box center [343, 196] width 132 height 23
type input "Dental - 151"
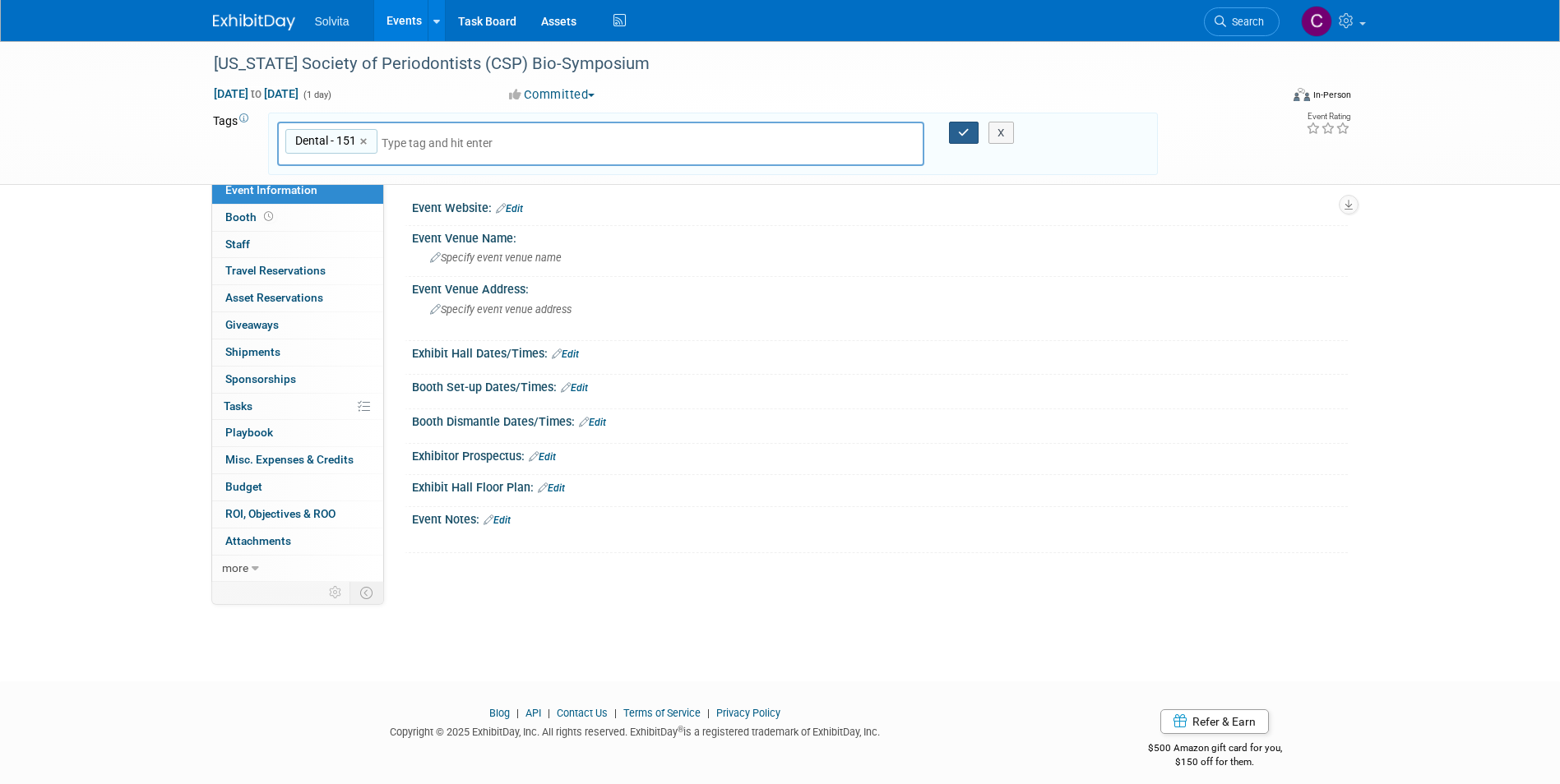
click at [963, 129] on icon "button" at bounding box center [963, 132] width 11 height 10
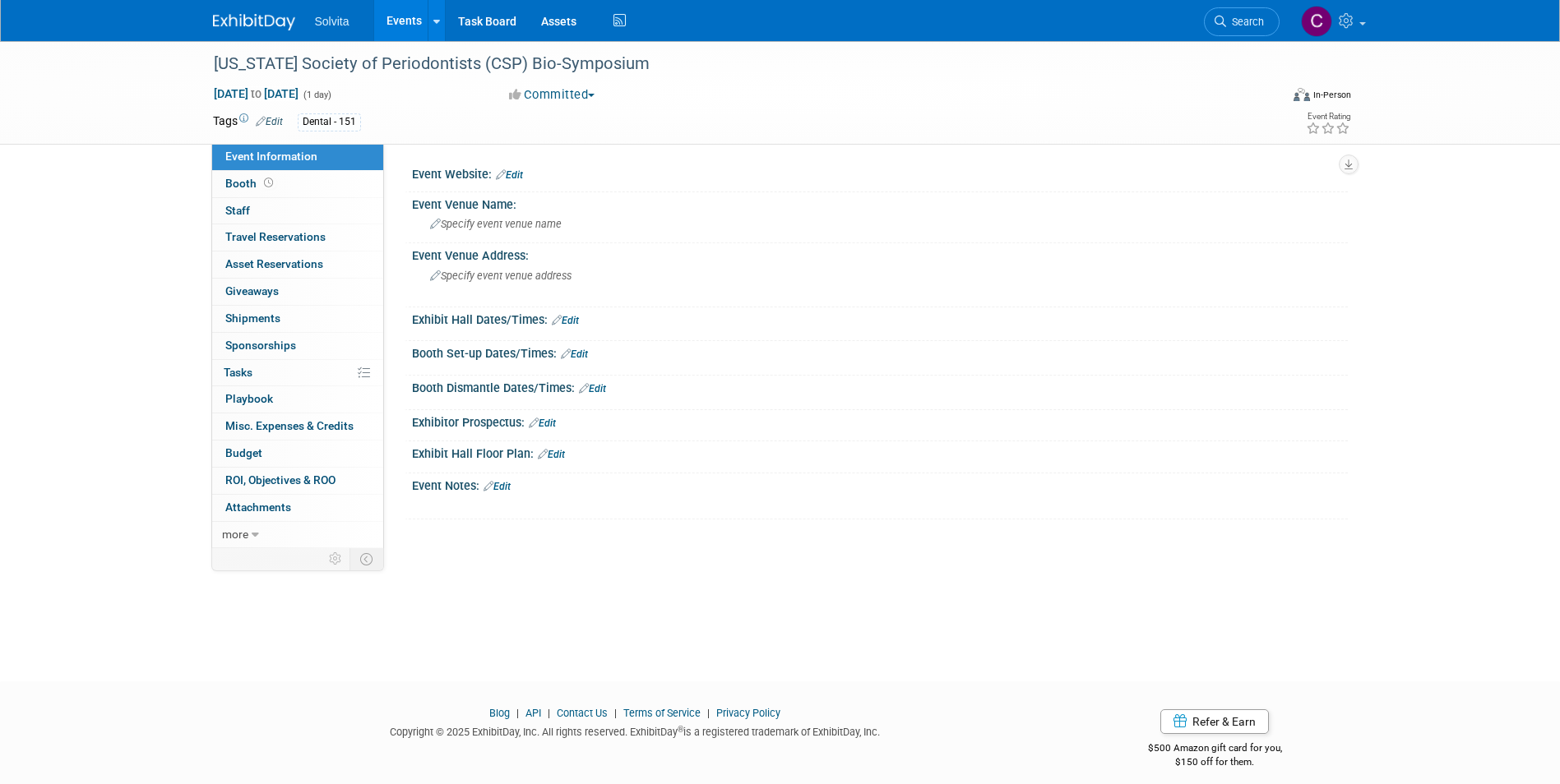
click at [520, 177] on link "Edit" at bounding box center [509, 175] width 28 height 11
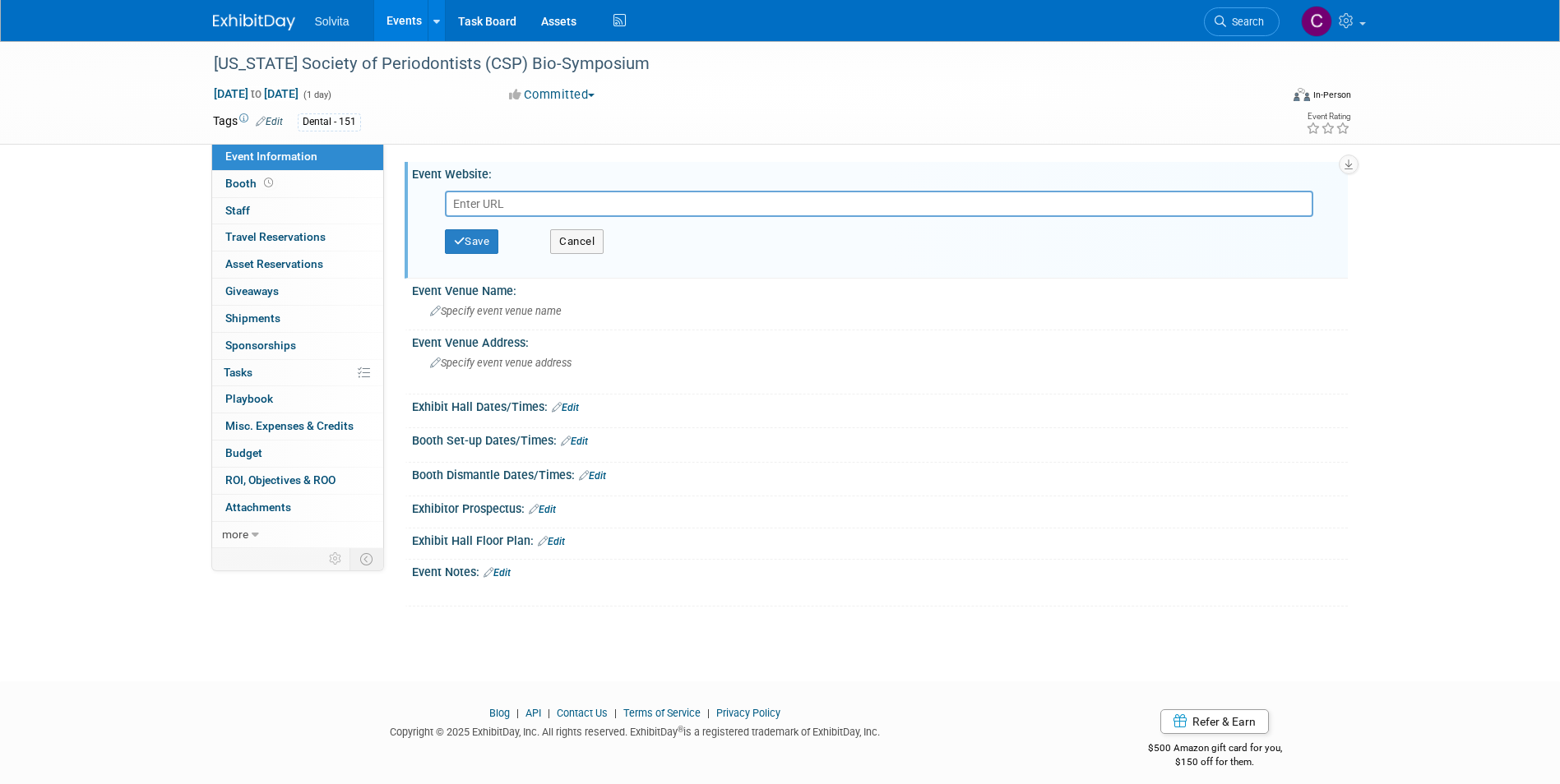
click at [510, 206] on input "text" at bounding box center [879, 204] width 868 height 27
paste input "[URL][DOMAIN_NAME]"
type input "[URL][DOMAIN_NAME]"
click at [467, 250] on button "Save" at bounding box center [471, 242] width 54 height 25
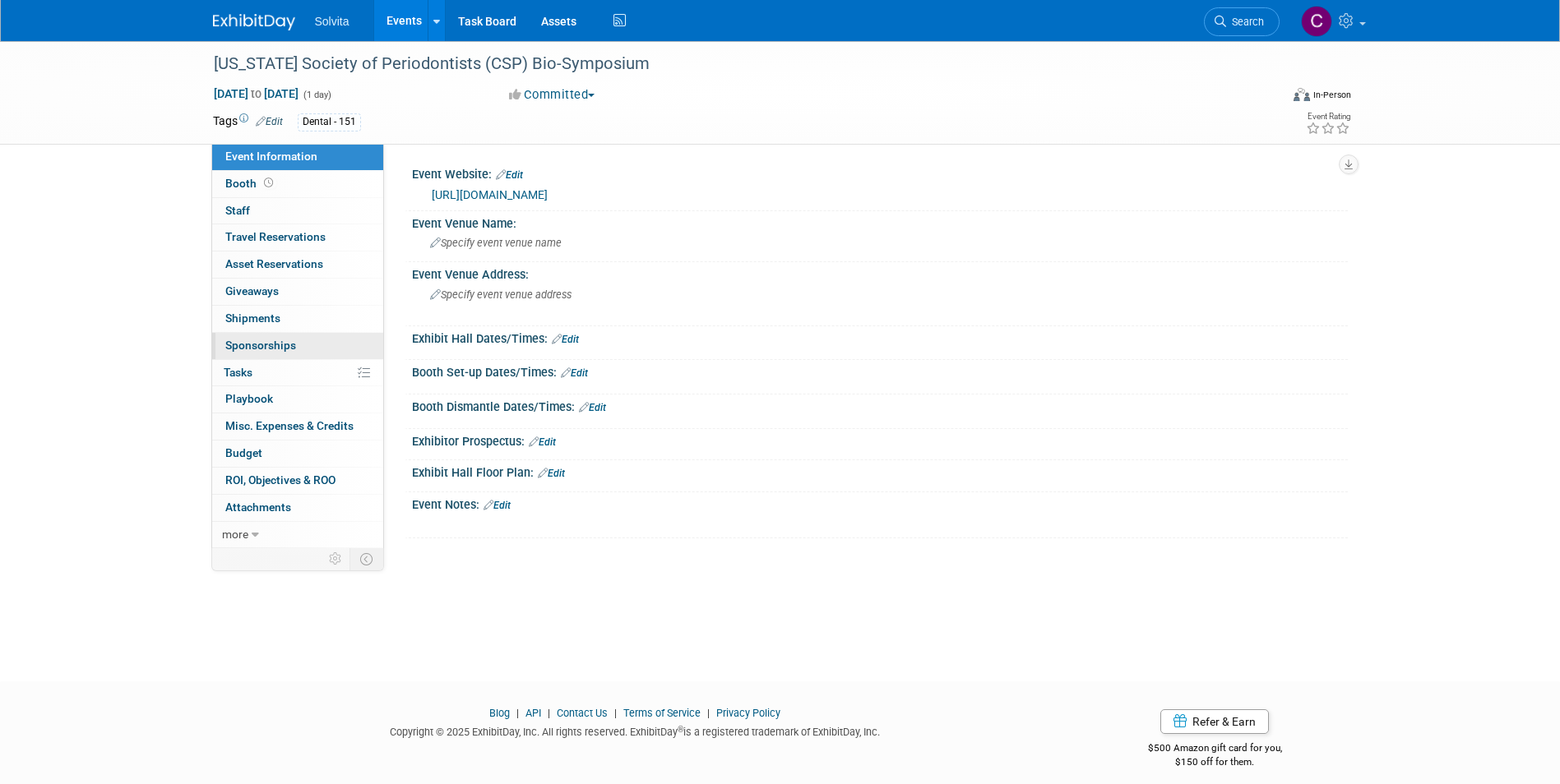
click at [252, 346] on span "Sponsorships 0" at bounding box center [261, 345] width 70 height 13
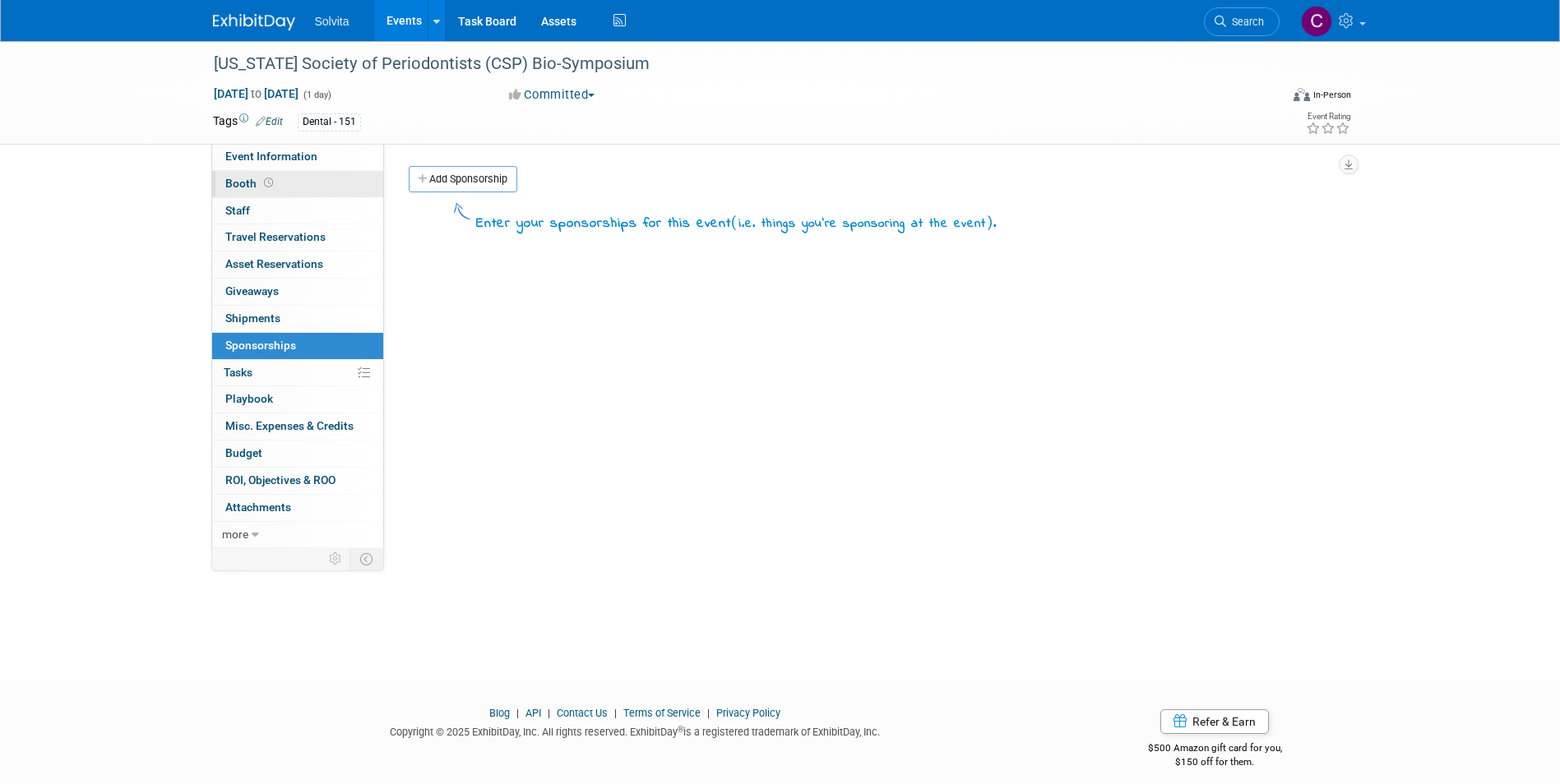
click at [246, 184] on span "Booth" at bounding box center [251, 184] width 51 height 13
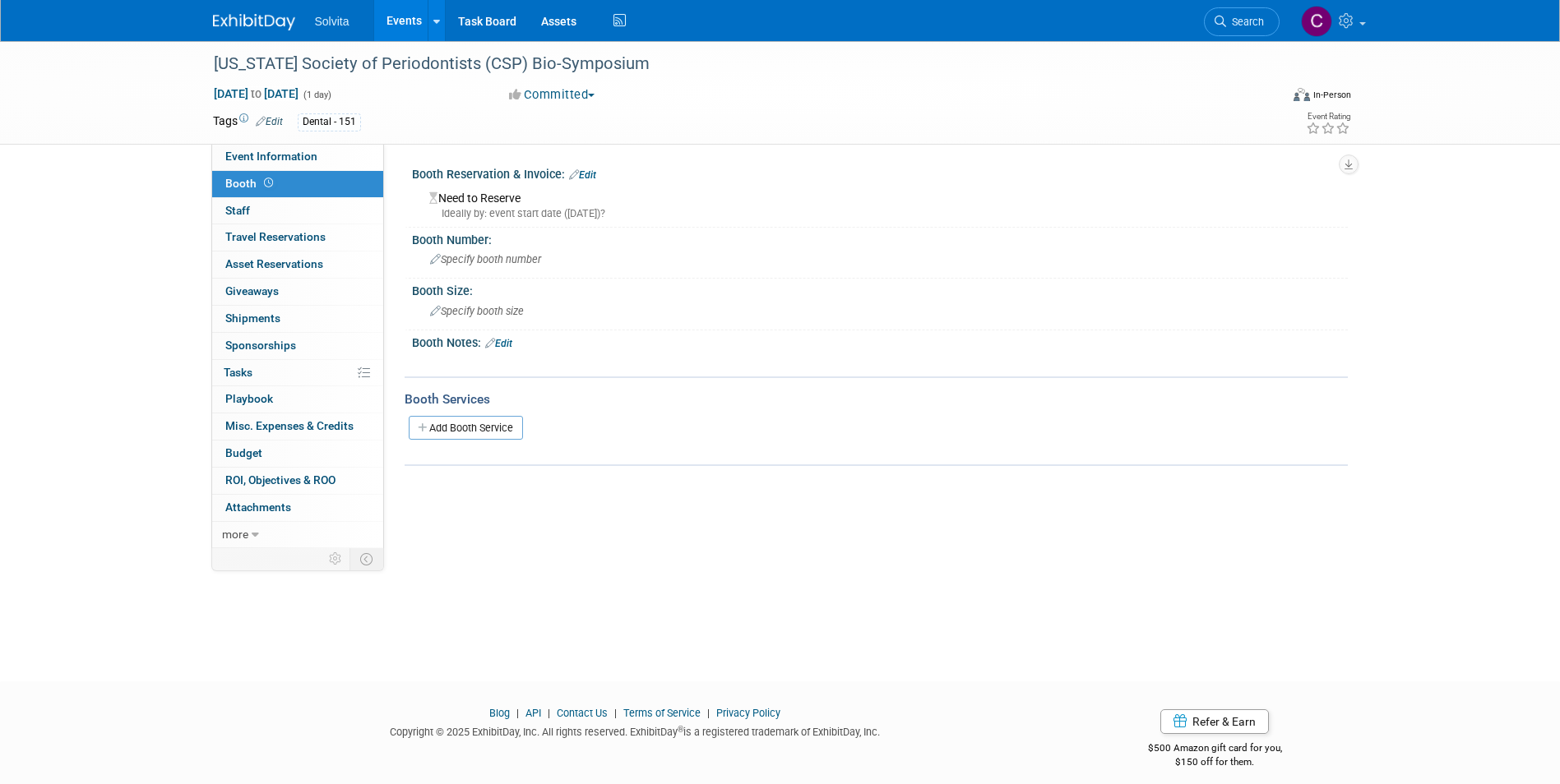
click at [589, 174] on link "Edit" at bounding box center [583, 175] width 28 height 11
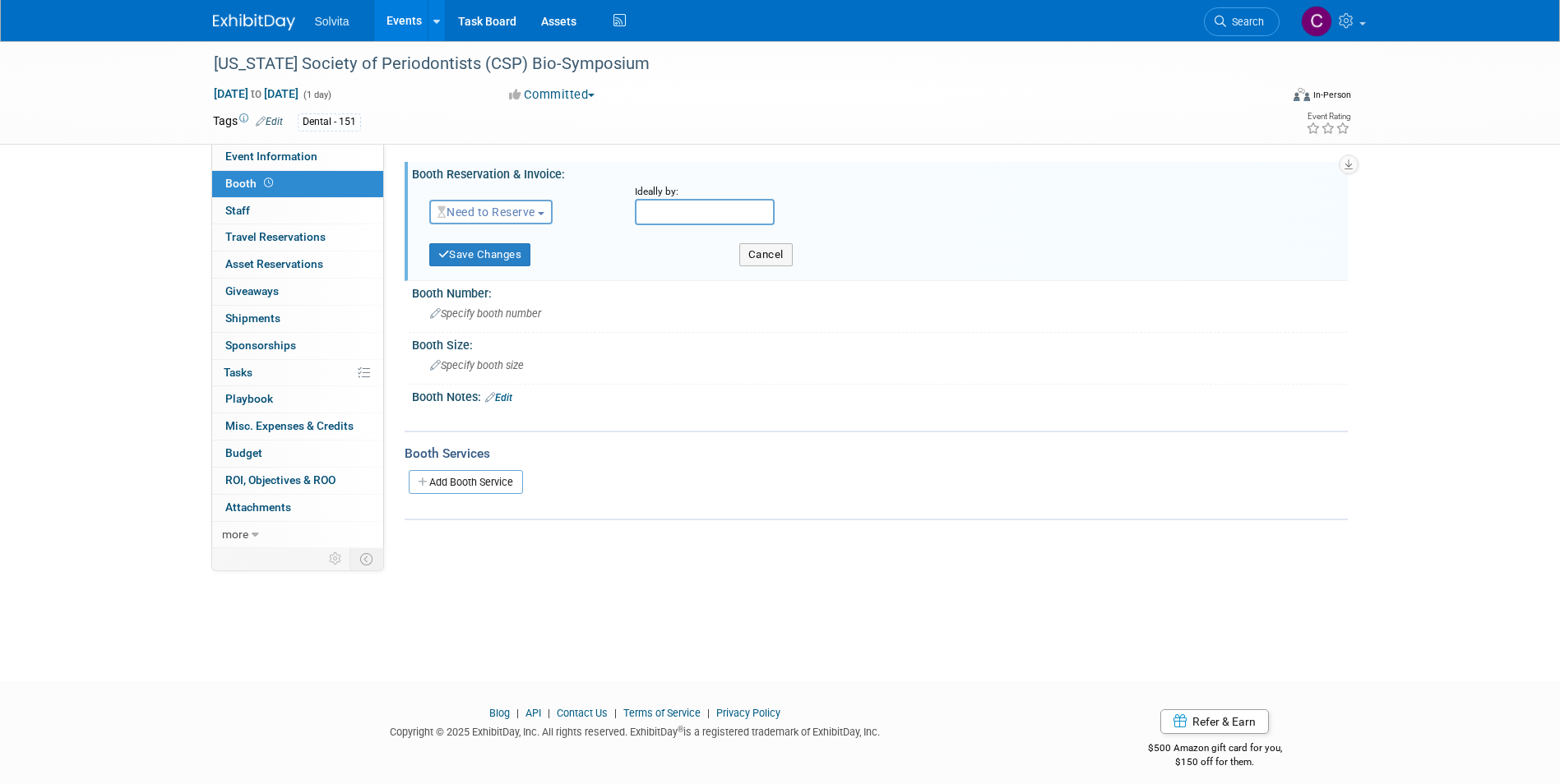
click at [492, 221] on button "Need to Reserve" at bounding box center [491, 212] width 124 height 25
click at [554, 261] on link "Reserved" at bounding box center [518, 263] width 176 height 23
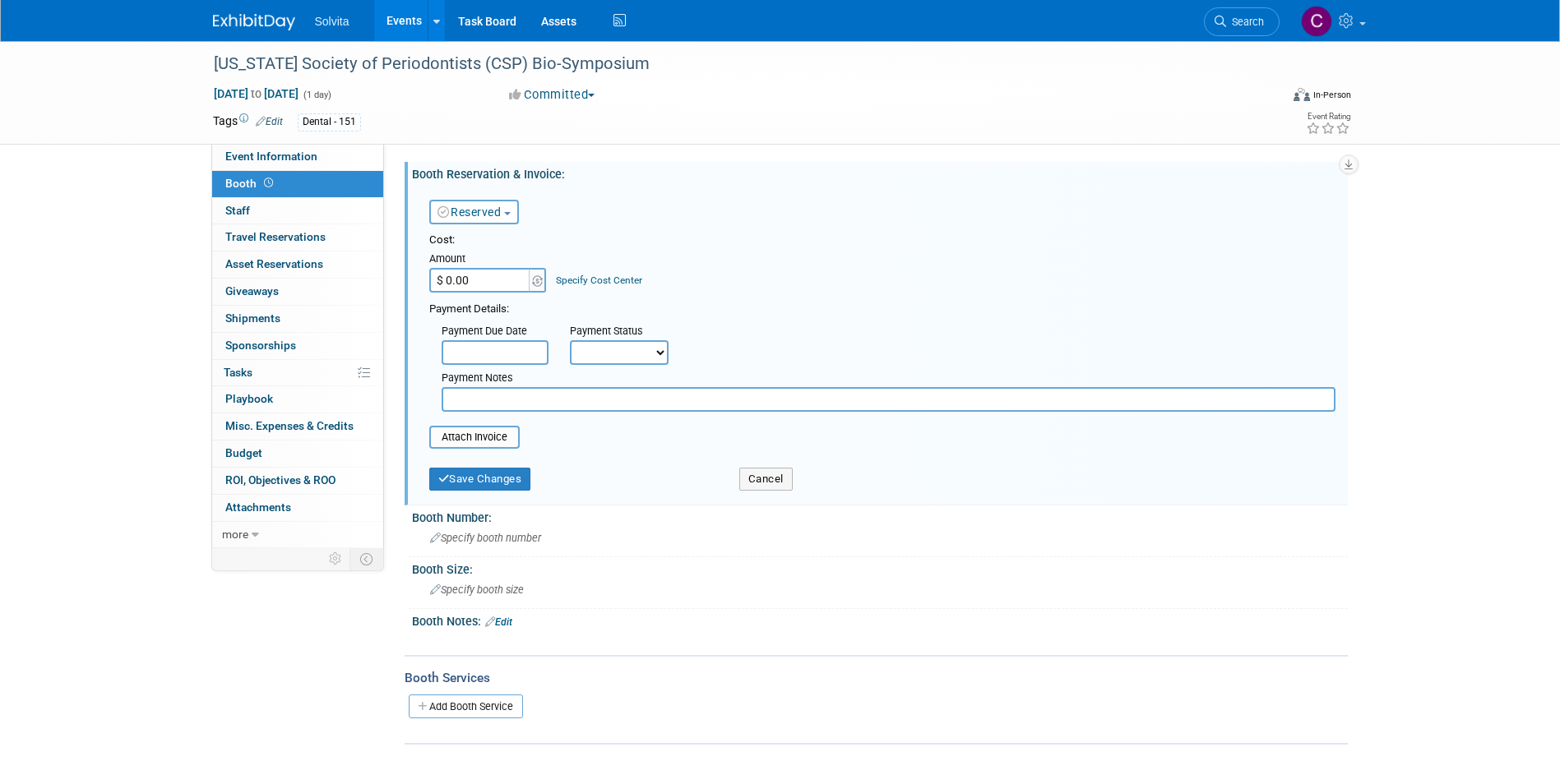
click at [517, 275] on input "$ 0.00" at bounding box center [481, 281] width 103 height 25
type input "$ 500.00"
click at [604, 350] on select "Not Paid Yet Partially Paid Paid in Full" at bounding box center [620, 353] width 99 height 25
select select "2"
click at [570, 341] on select "Not Paid Yet Partially Paid Paid in Full" at bounding box center [620, 353] width 99 height 25
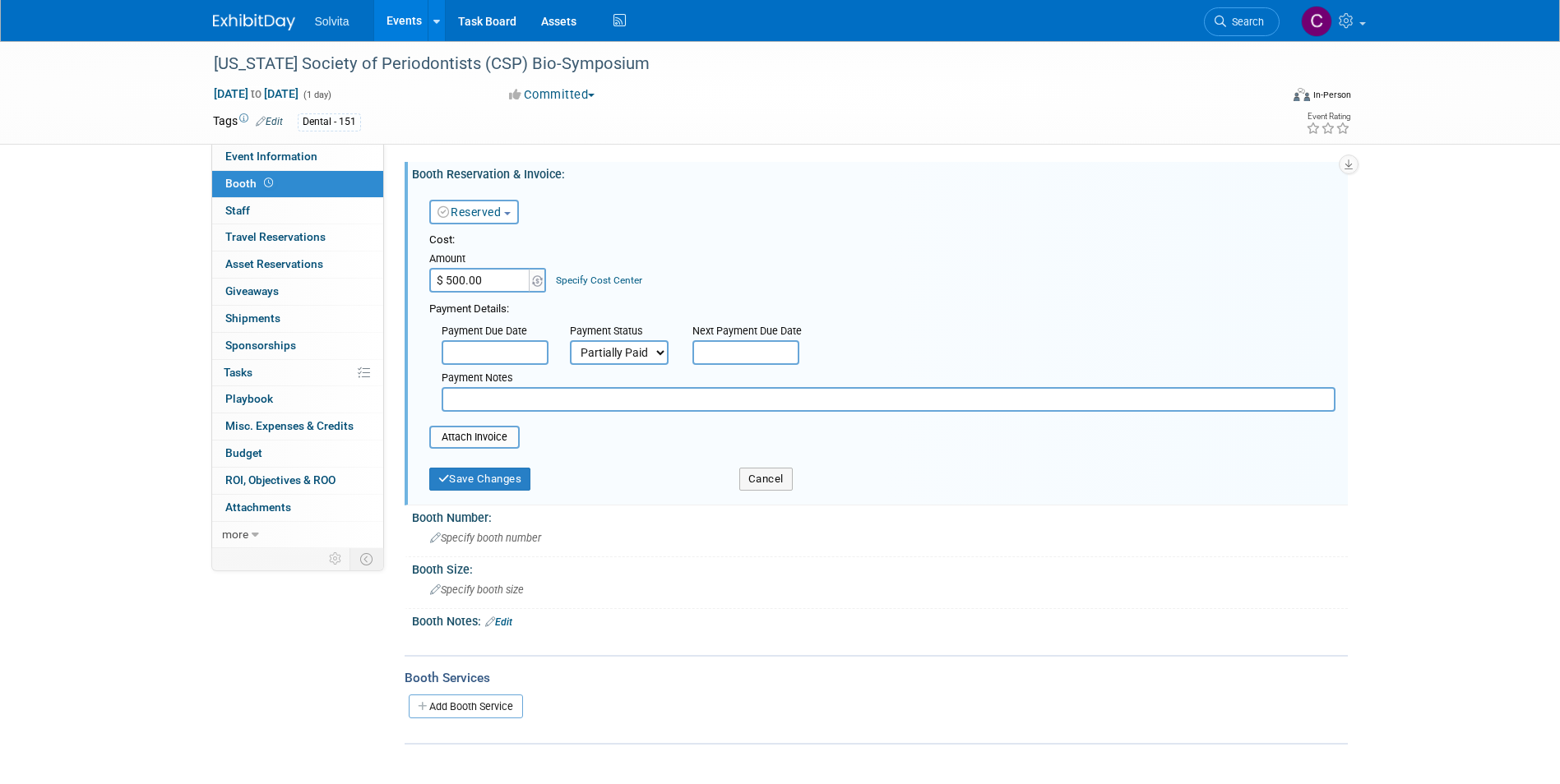
click at [551, 402] on input "text" at bounding box center [888, 400] width 894 height 25
type input "Deposit"
click at [487, 480] on button "Save Changes" at bounding box center [480, 480] width 102 height 23
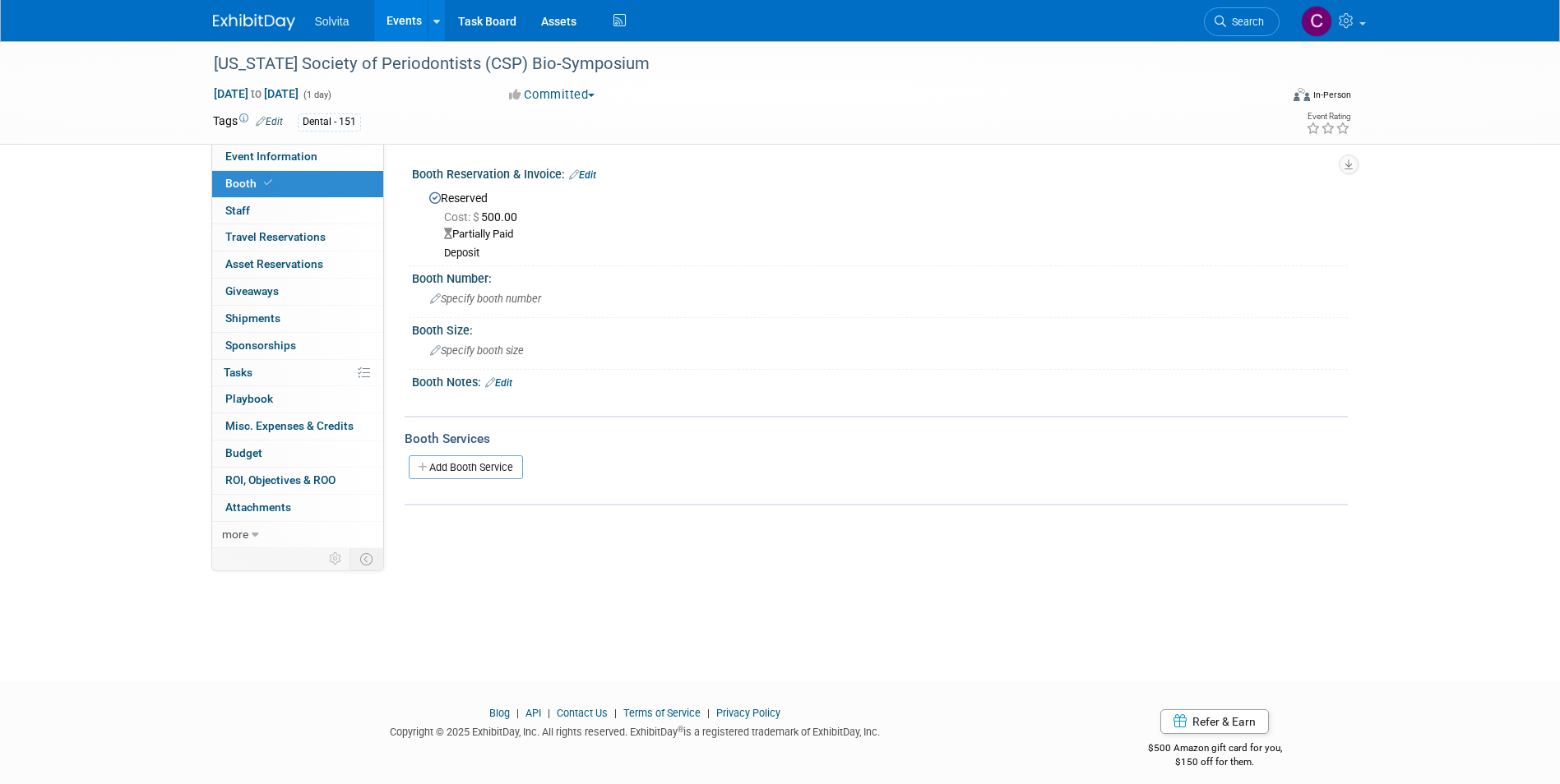
drag, startPoint x: 400, startPoint y: 15, endPoint x: 414, endPoint y: 15, distance: 14.0
click at [400, 15] on link "Events" at bounding box center [404, 20] width 60 height 41
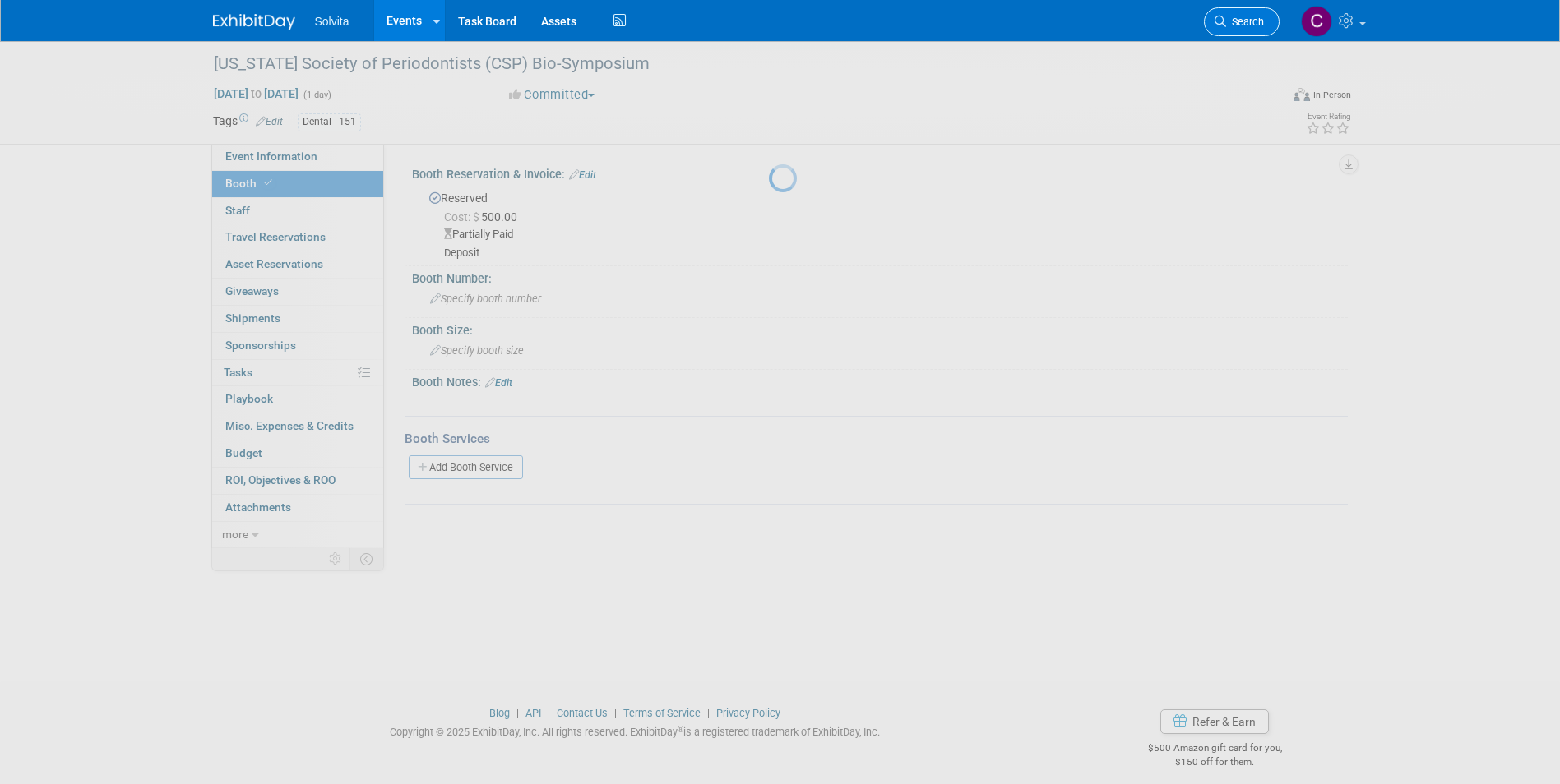
click at [1260, 16] on span "Search" at bounding box center [1245, 21] width 38 height 12
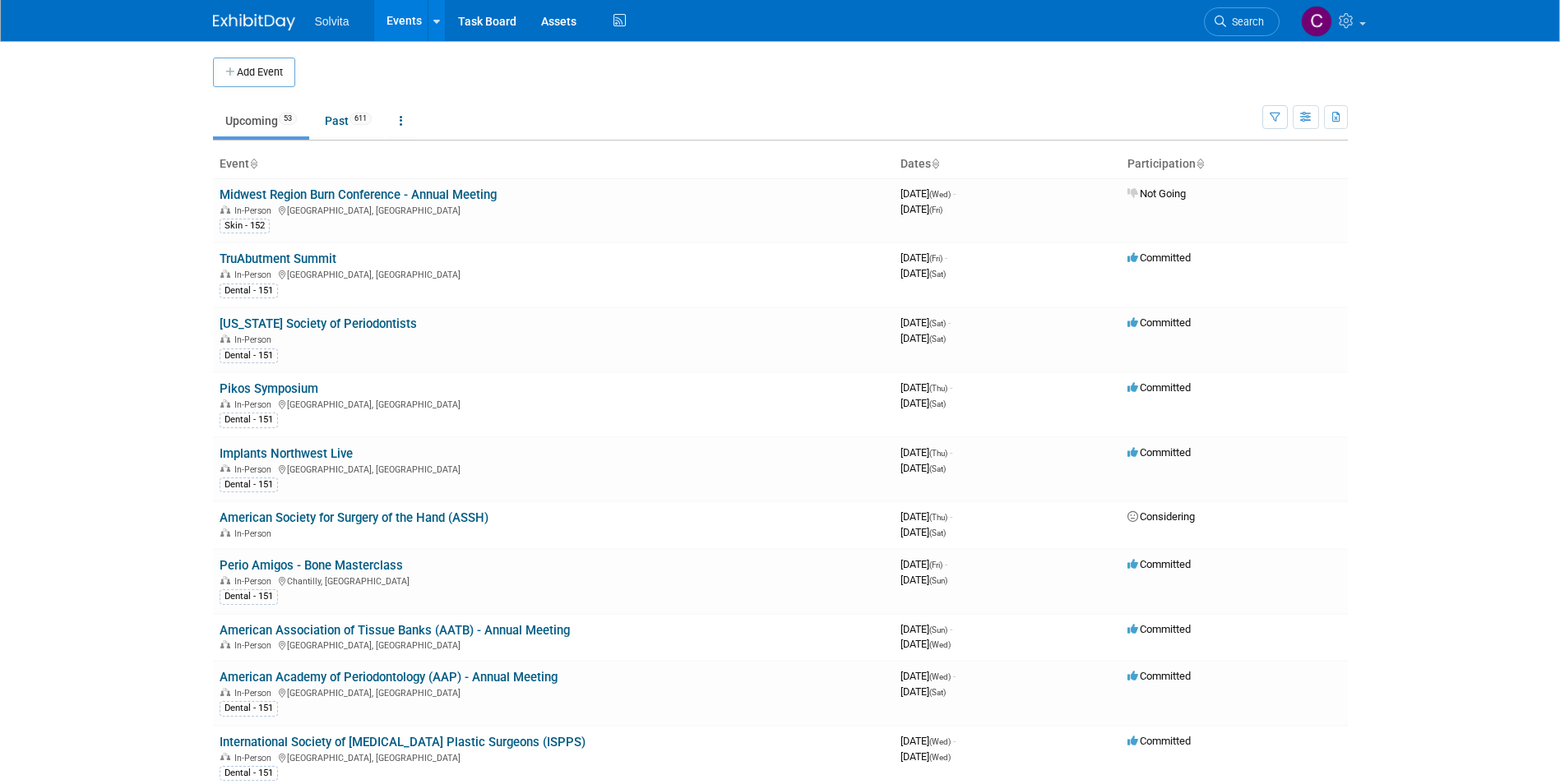
click at [1260, 16] on span "Search" at bounding box center [1245, 21] width 38 height 12
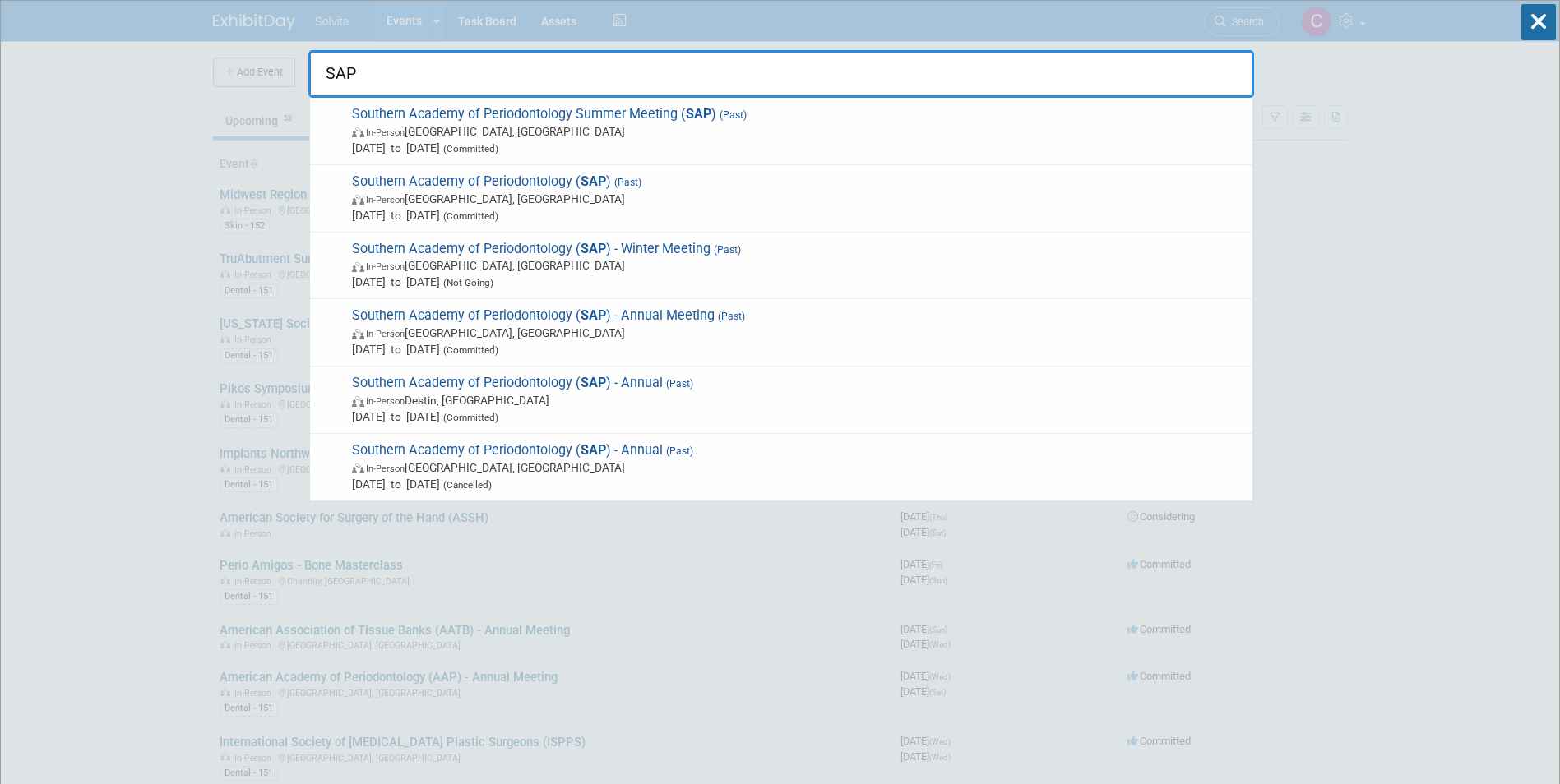
type input "SAP"
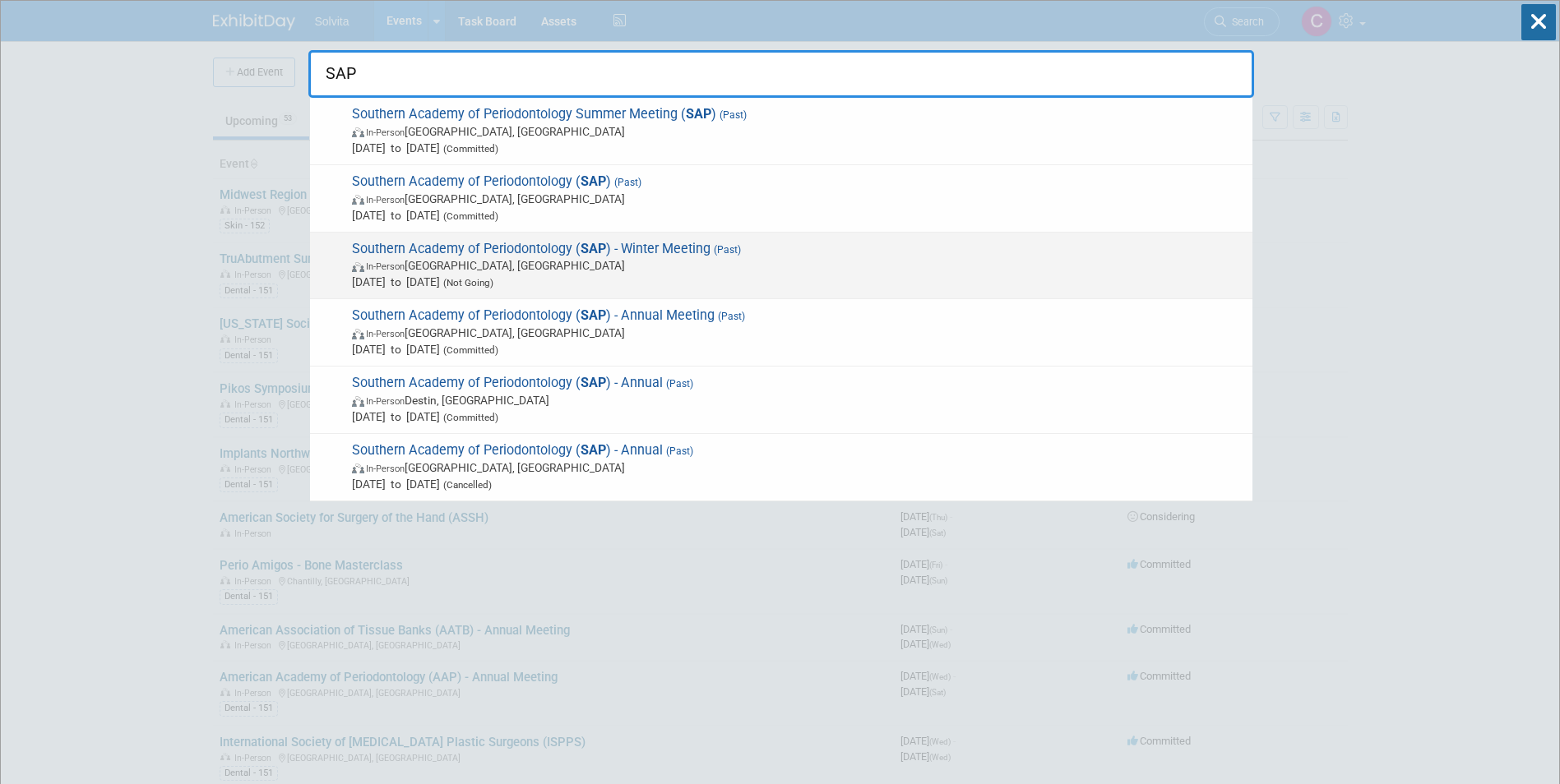
click at [695, 257] on span "Southern Academy of Periodontology ( SAP ) - Winter Meeting (Past) In-Person [G…" at bounding box center [796, 265] width 897 height 50
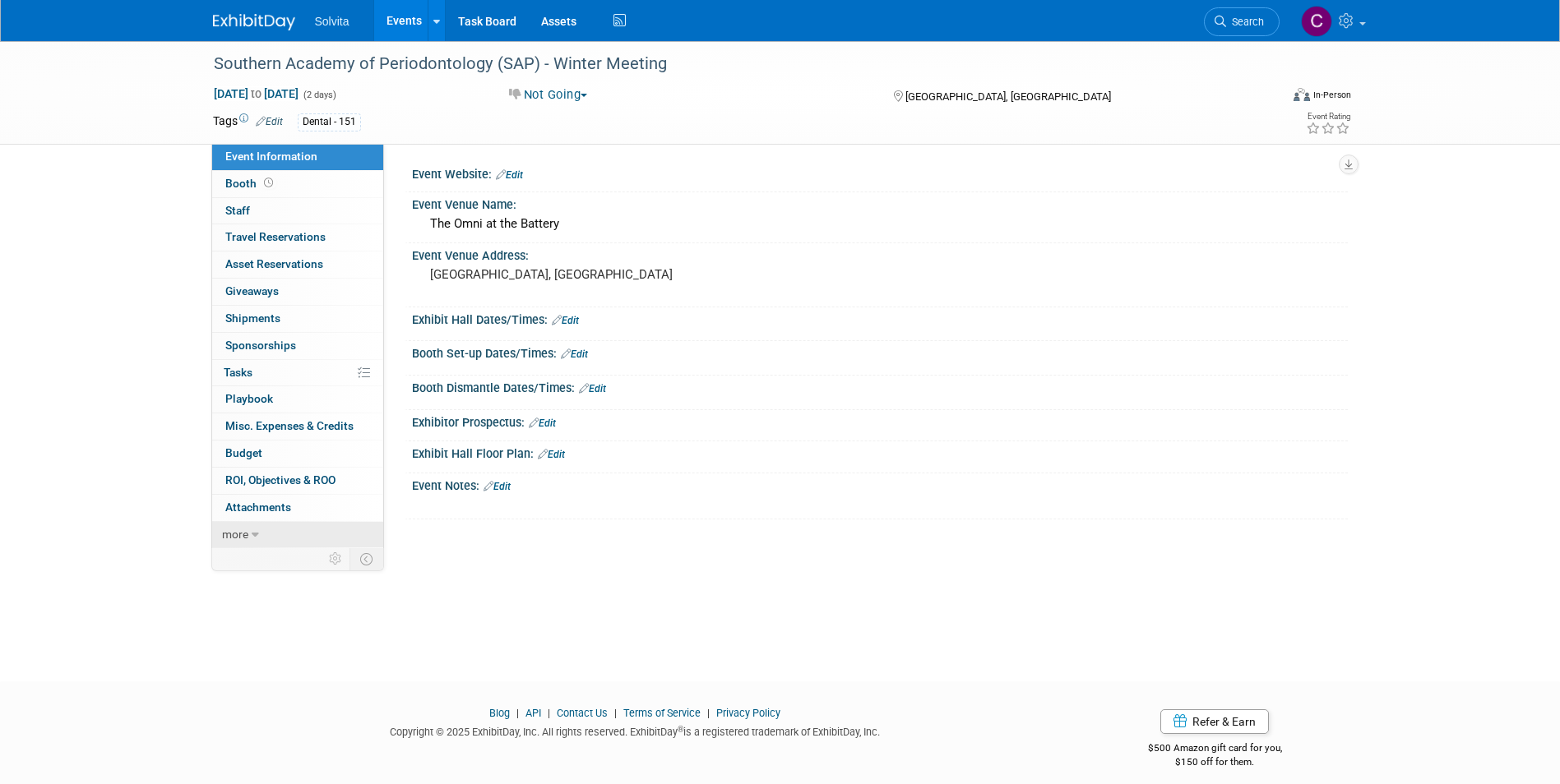
click at [244, 540] on span "more" at bounding box center [235, 535] width 27 height 13
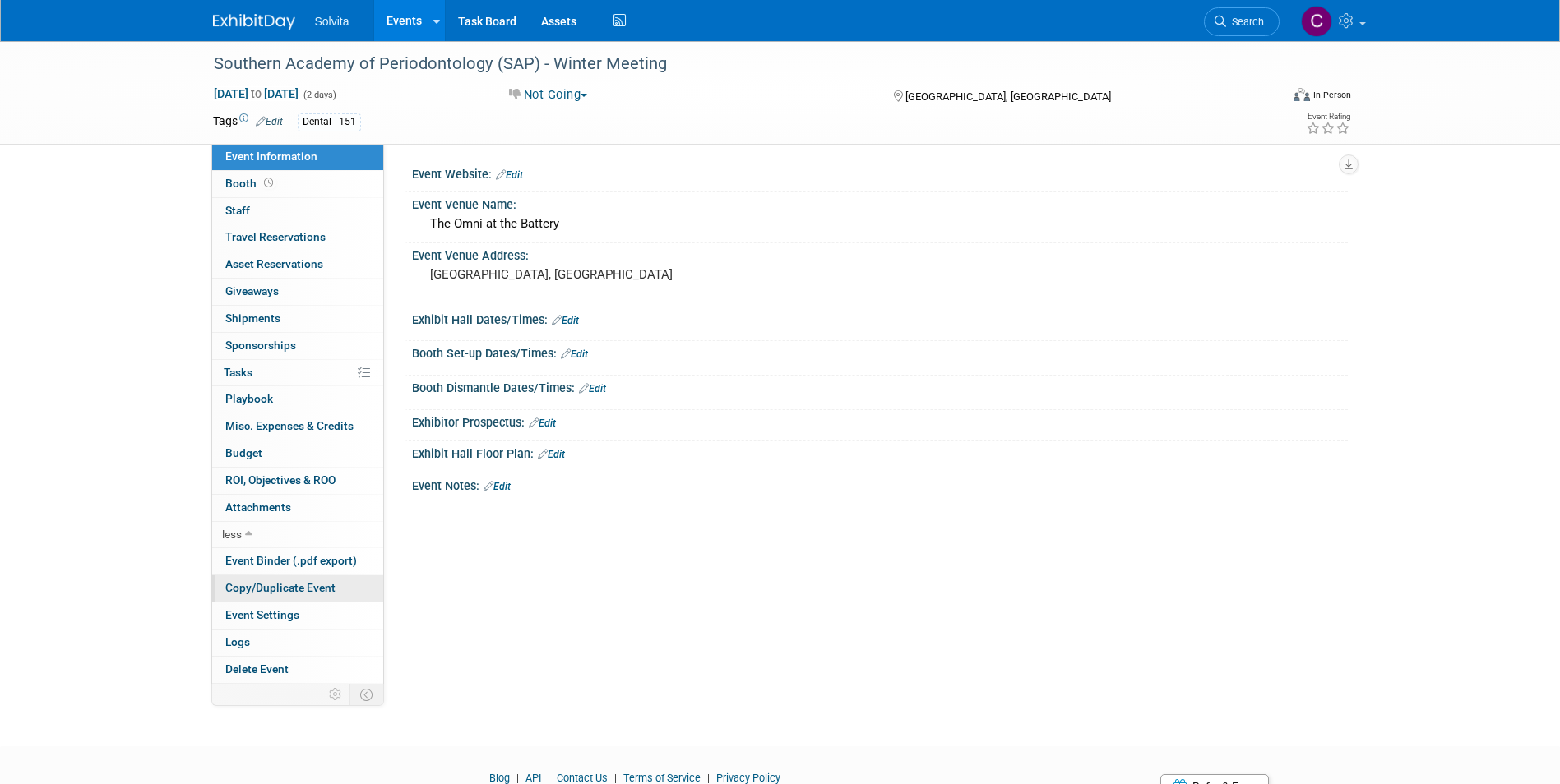
click at [293, 591] on span "Copy/Duplicate Event" at bounding box center [281, 588] width 110 height 13
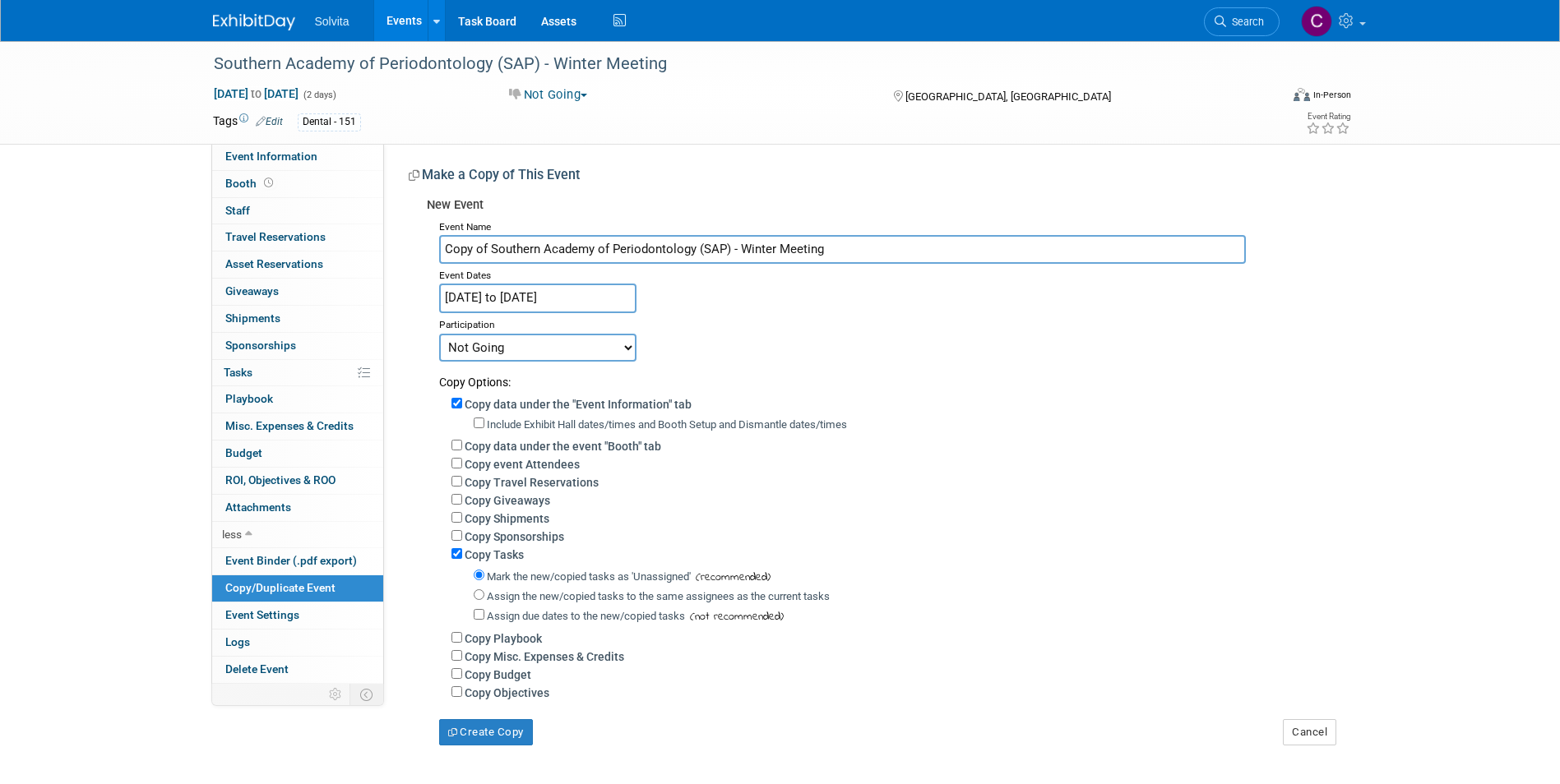
click at [491, 250] on input "Copy of Southern Academy of Periodontology (SAP) - Winter Meeting" at bounding box center [841, 249] width 806 height 29
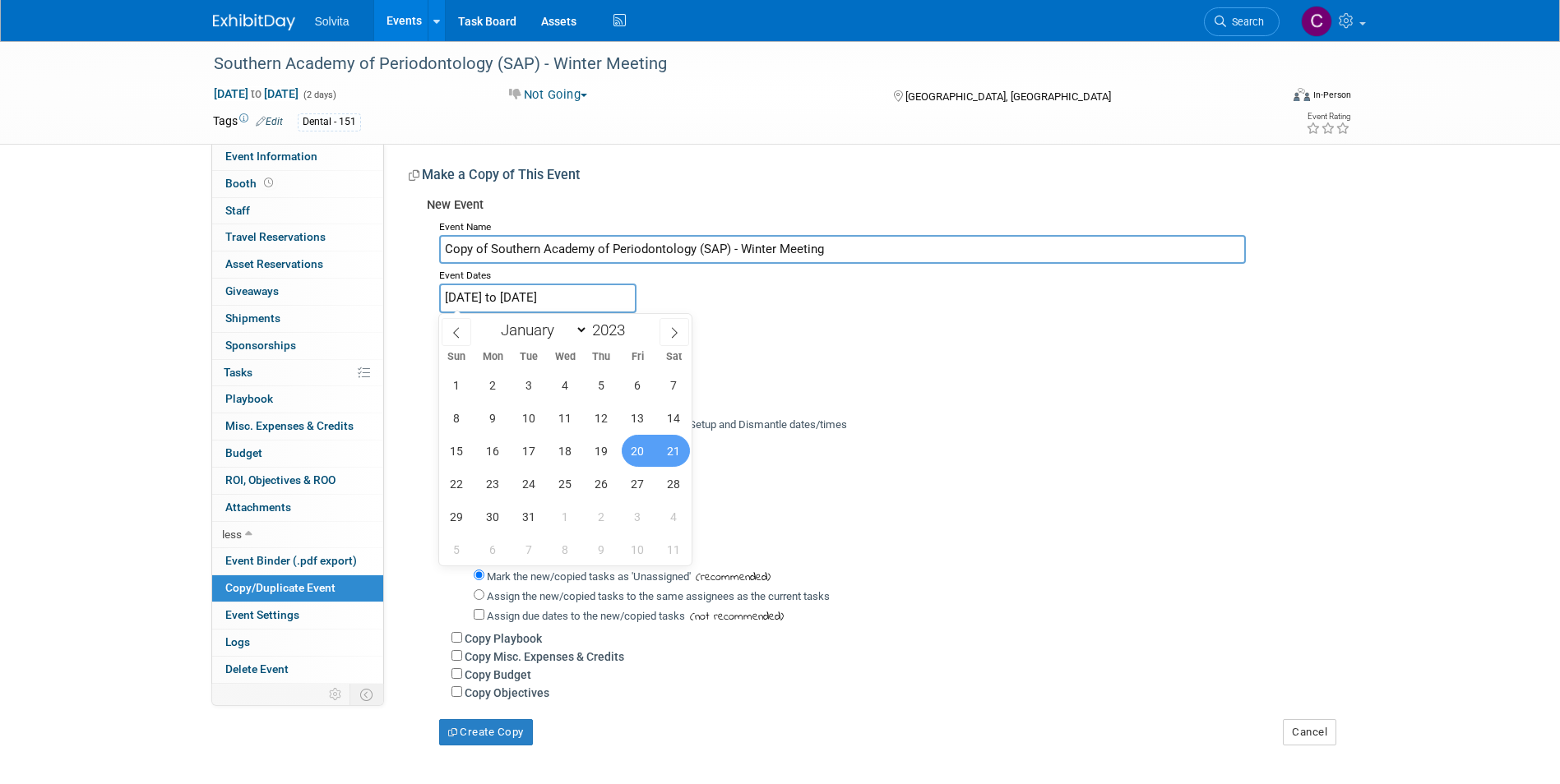
click at [506, 299] on input "[DATE] to [DATE]" at bounding box center [537, 298] width 197 height 29
click at [631, 329] on span at bounding box center [631, 325] width 11 height 10
click at [634, 319] on div "January February March April May June July August September October November De…" at bounding box center [565, 327] width 190 height 28
click at [633, 335] on span at bounding box center [631, 334] width 11 height 10
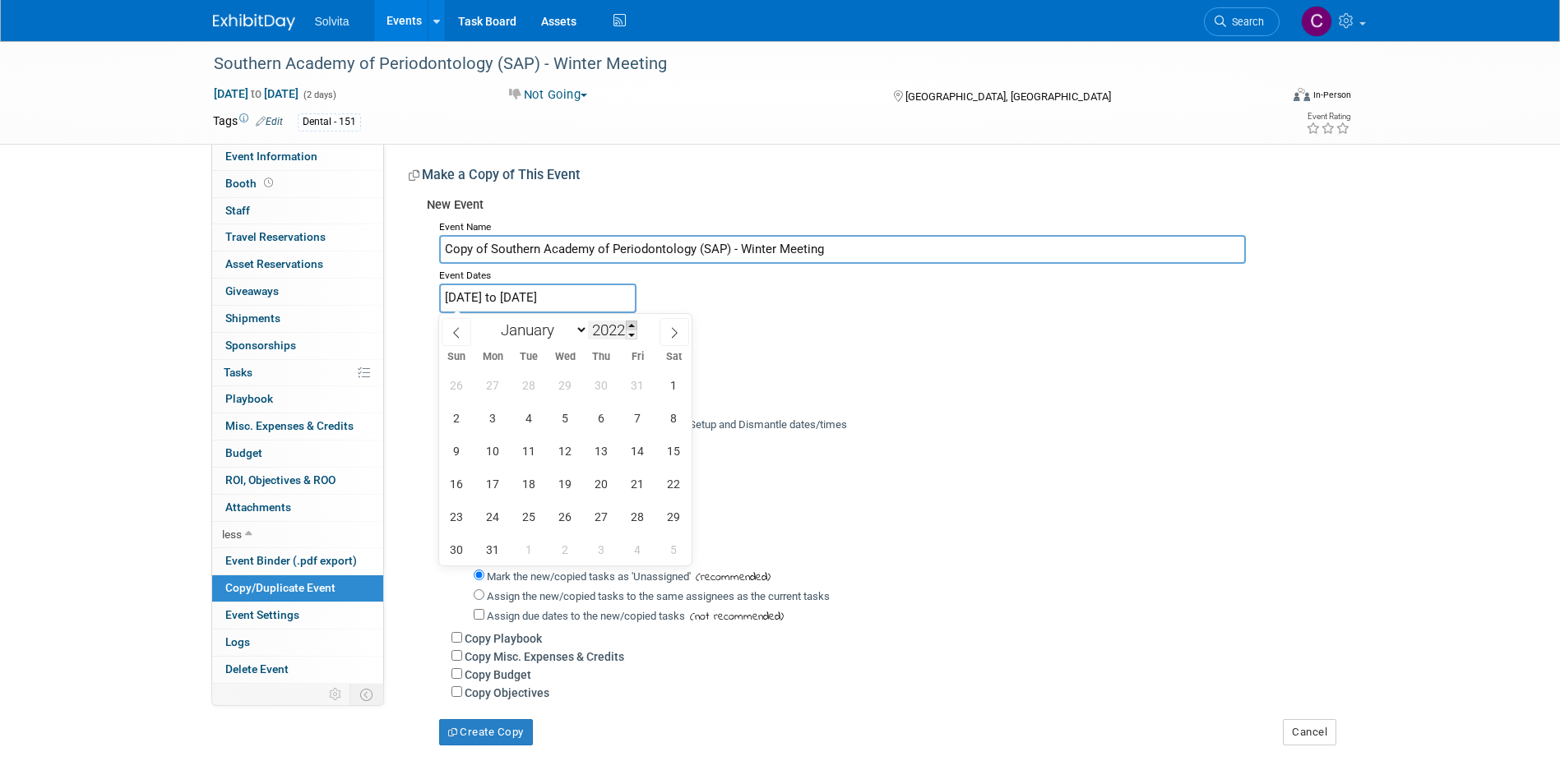
click at [633, 329] on span at bounding box center [631, 325] width 11 height 10
click at [633, 327] on span at bounding box center [631, 325] width 11 height 10
type input "2026"
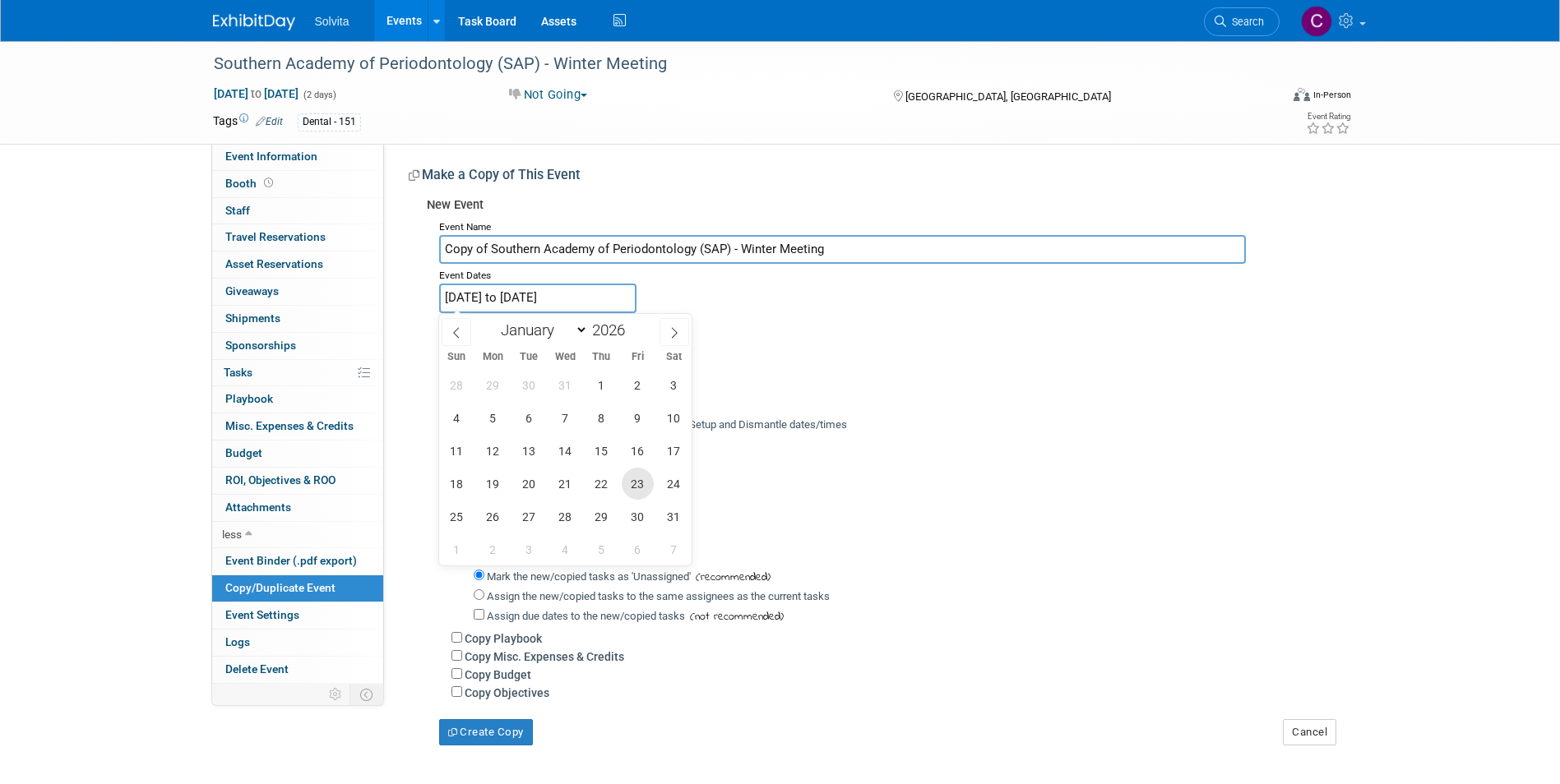
click at [643, 488] on span "23" at bounding box center [638, 484] width 32 height 32
click at [675, 489] on span "24" at bounding box center [674, 484] width 32 height 32
type input "[DATE] to [DATE]"
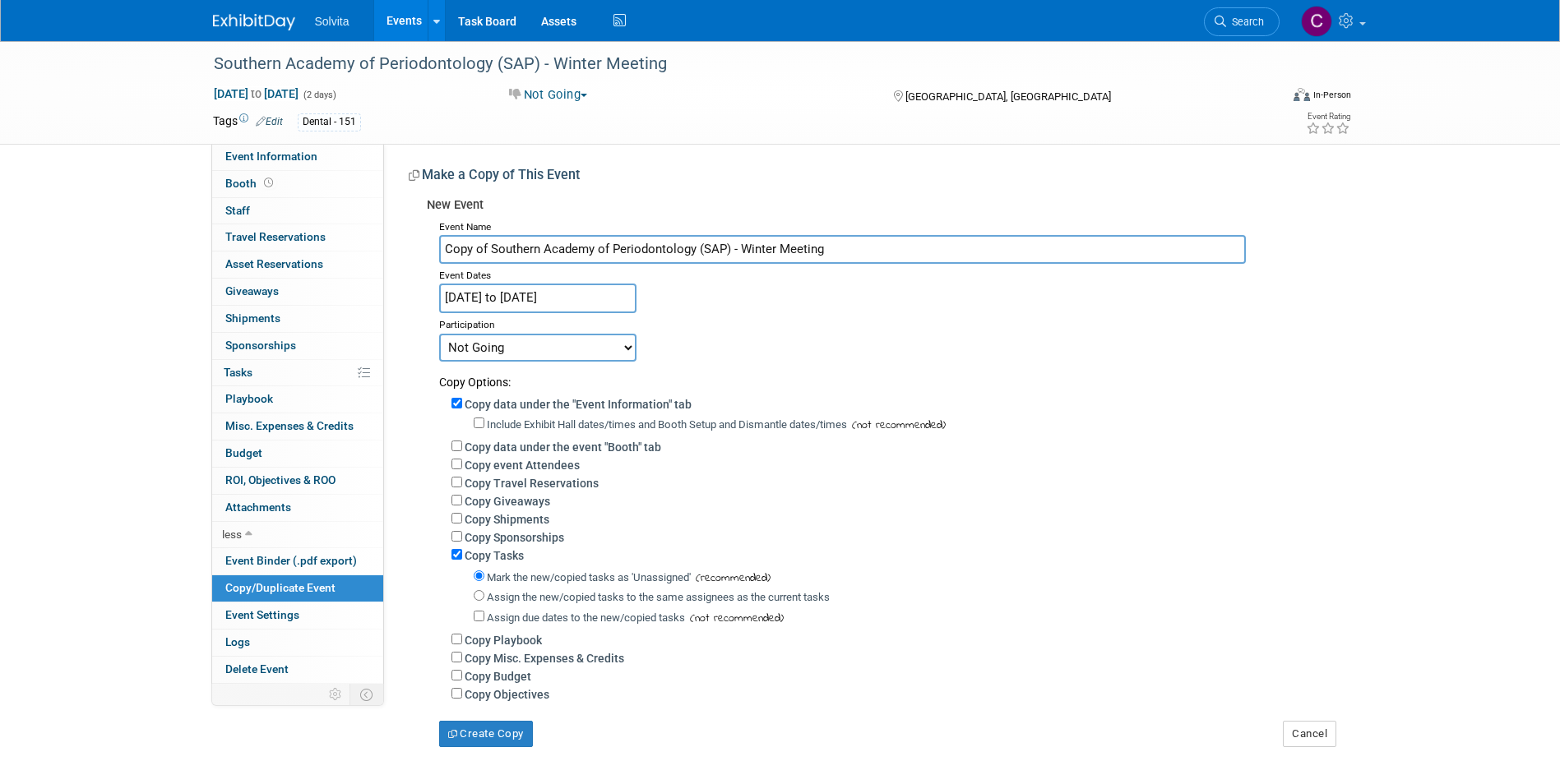
click at [823, 390] on div "Copy data under the "Event Information" tab Include Exhibit Hall dates/times an…" at bounding box center [887, 546] width 897 height 312
click at [523, 347] on select "Committed Considering Not Going Postponed Cancelled Date TBD Rescheduled Cancel…" at bounding box center [537, 347] width 197 height 28
select select "1"
click at [439, 334] on select "Committed Considering Not Going Postponed Cancelled Date TBD Rescheduled Cancel…" at bounding box center [537, 347] width 197 height 28
click at [455, 559] on input "Copy Tasks" at bounding box center [456, 554] width 10 height 10
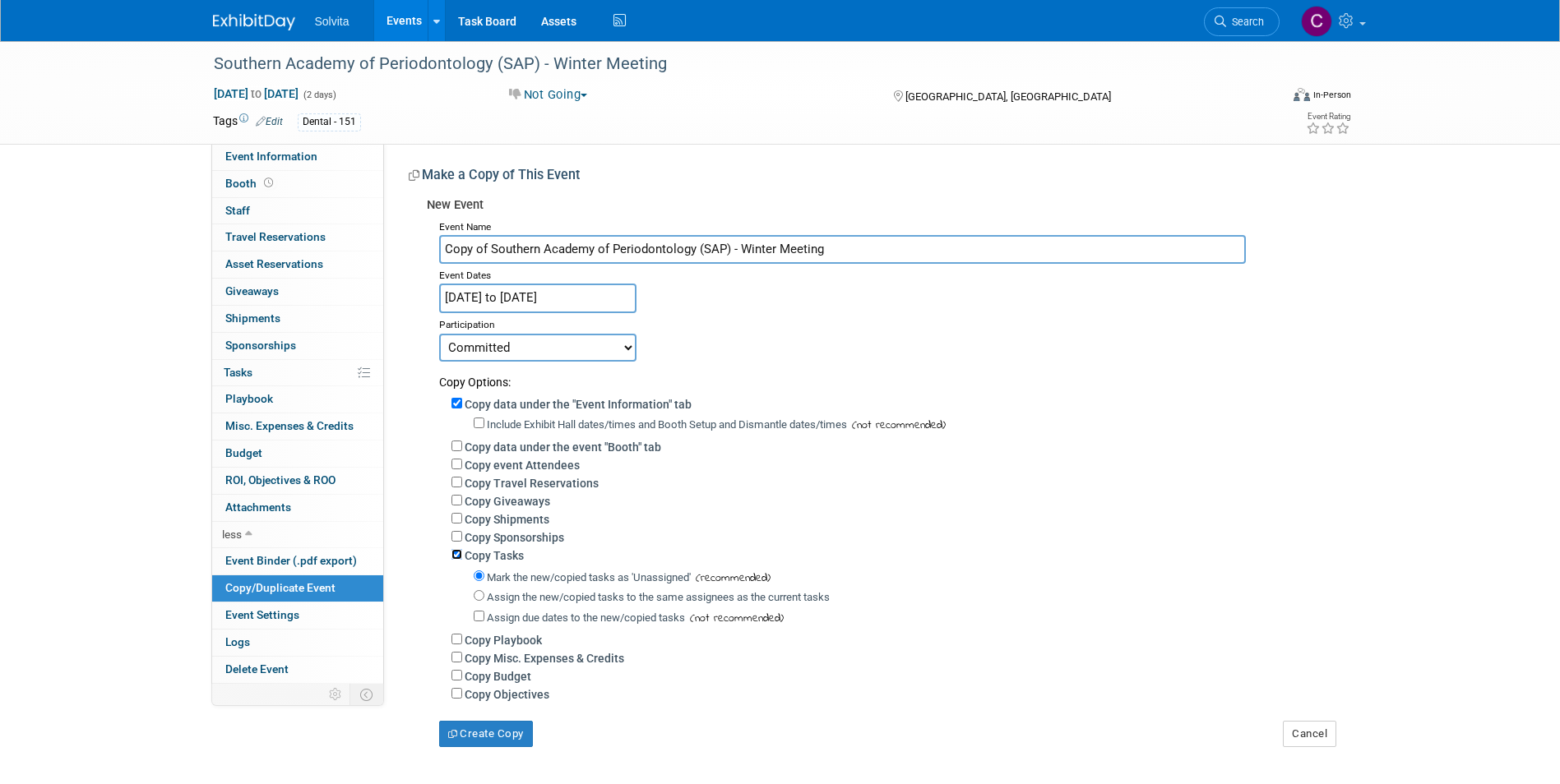
checkbox input "false"
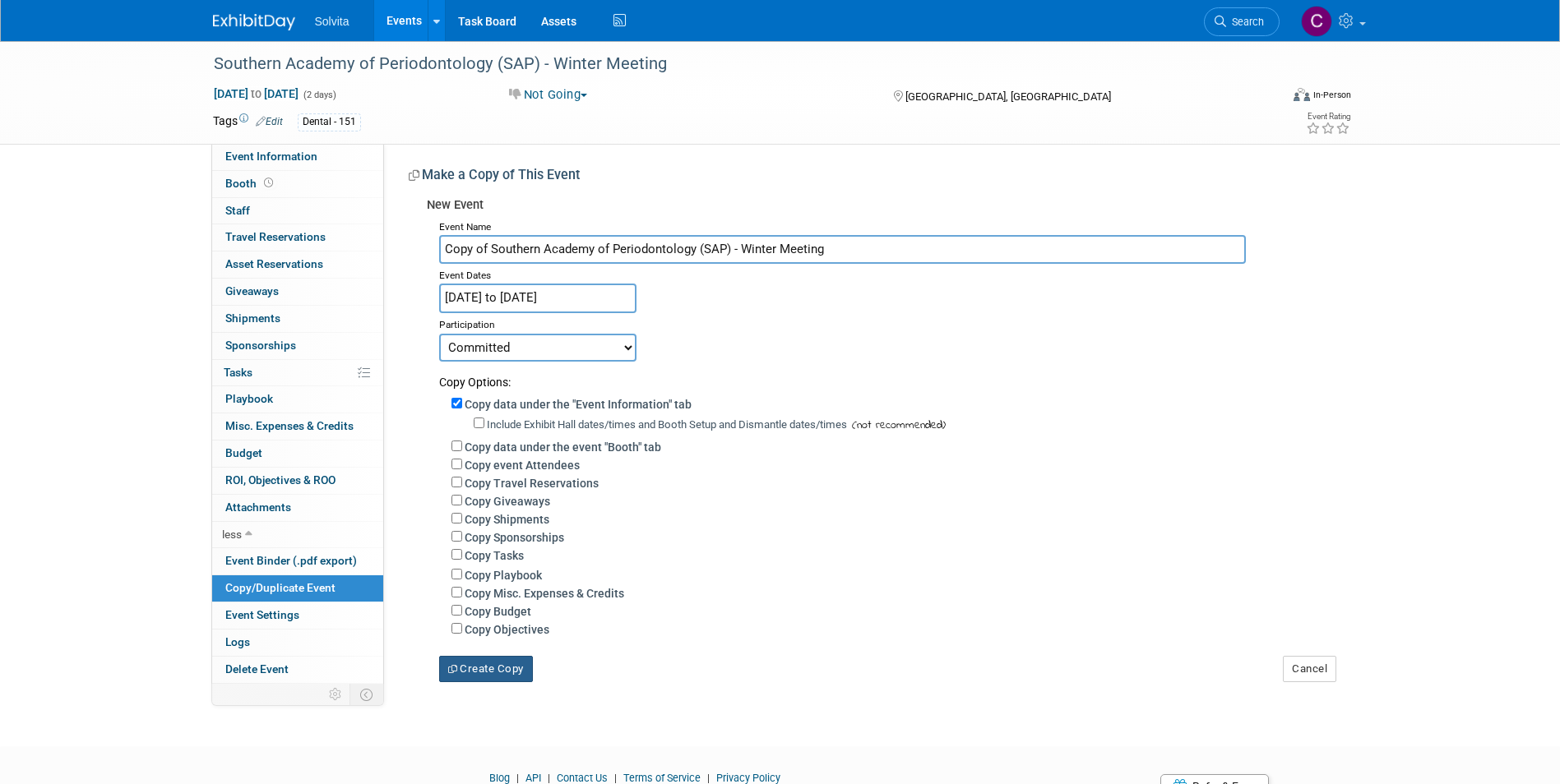
click at [503, 677] on button "Create Copy" at bounding box center [485, 669] width 93 height 27
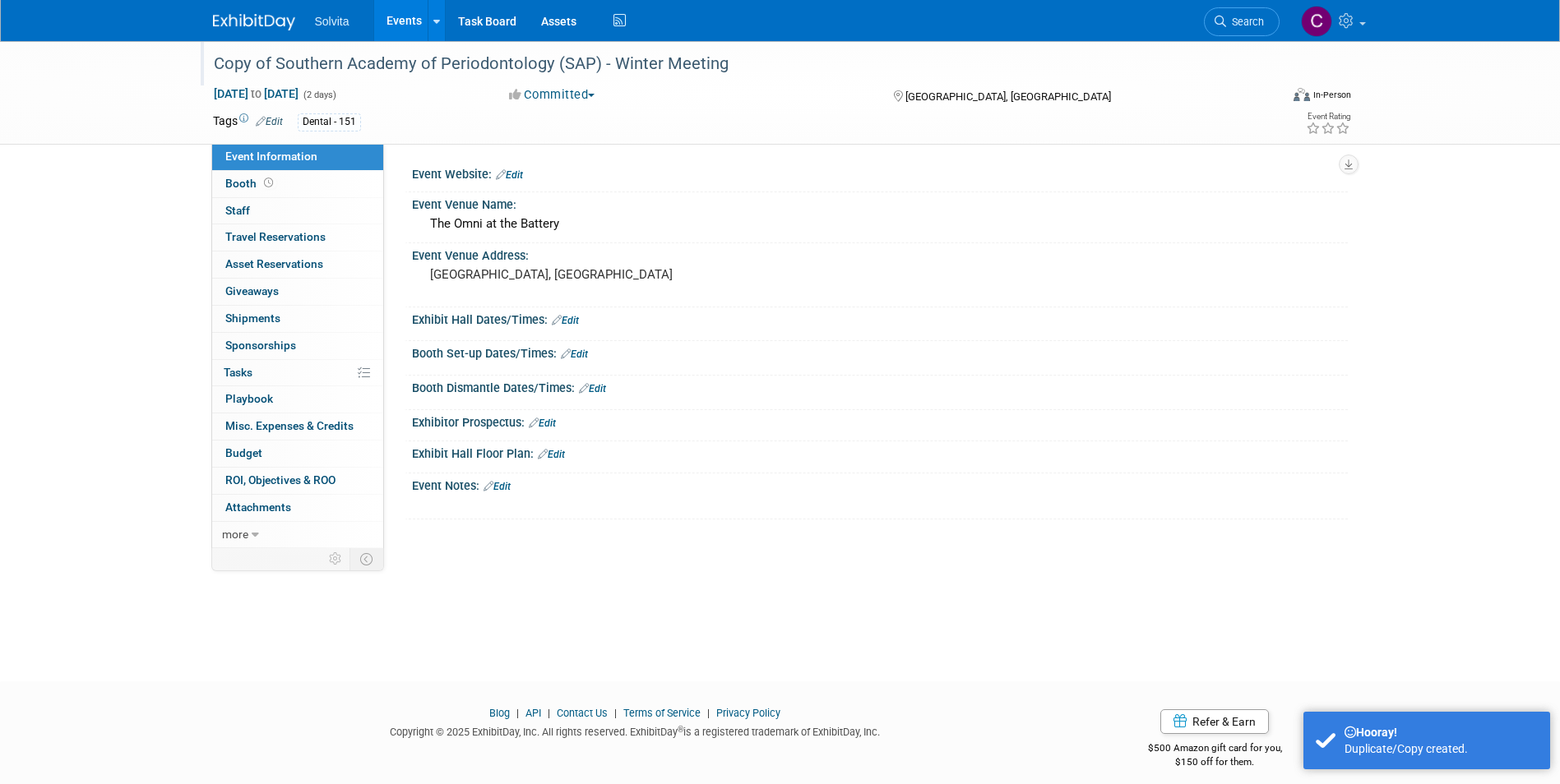
click at [287, 67] on div "Copy of Southern Academy of Periodontology (SAP) - Winter Meeting" at bounding box center [732, 64] width 1047 height 29
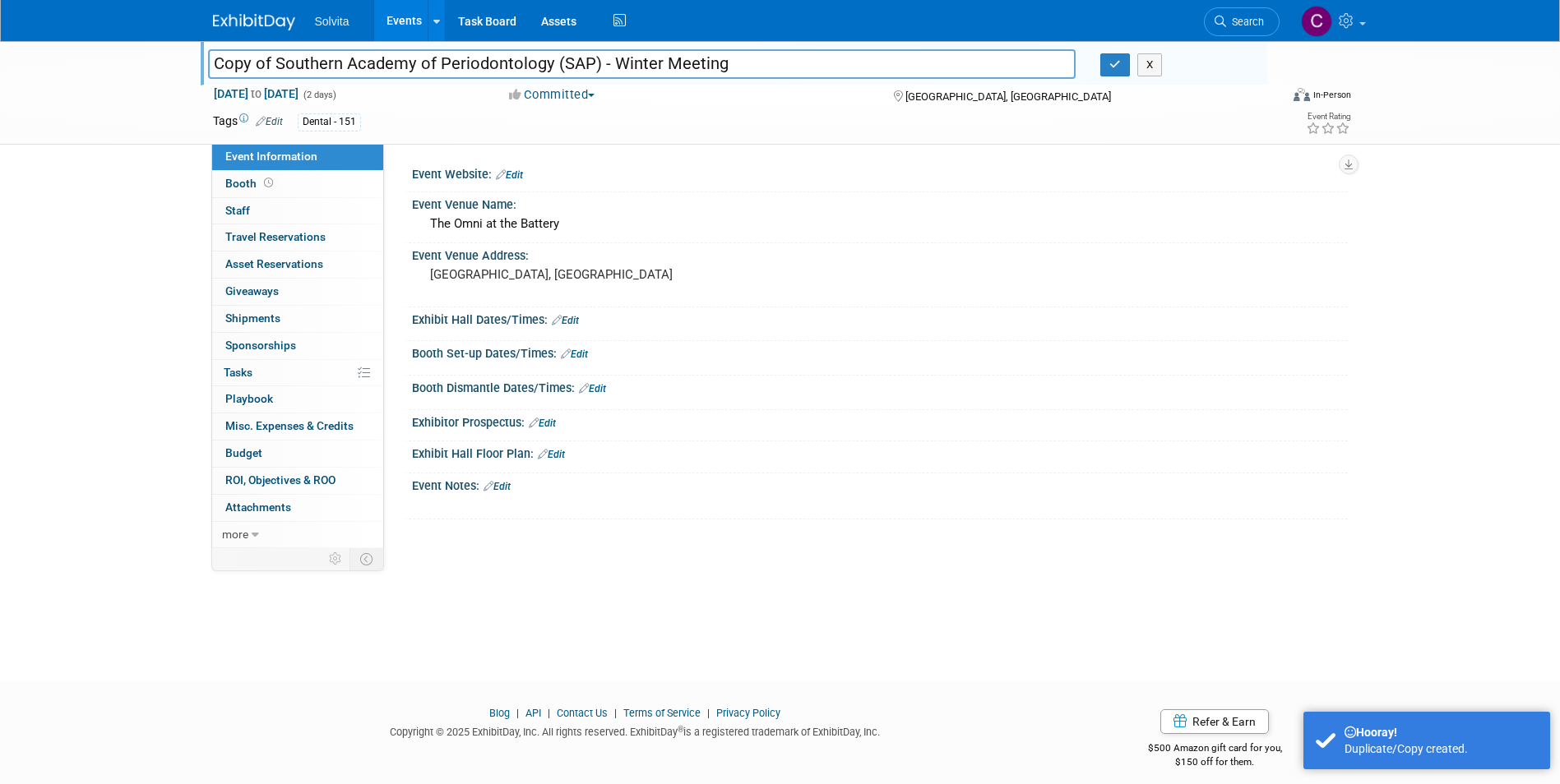
click at [274, 60] on input "Copy of Southern Academy of Periodontology (SAP) - Winter Meeting" at bounding box center [642, 64] width 868 height 29
drag, startPoint x: 276, startPoint y: 60, endPoint x: 124, endPoint y: 60, distance: 152.0
click at [124, 60] on div "Copy of Southern Academy of Periodontology (SAP) - Winter Meeting Copy of South…" at bounding box center [780, 92] width 1560 height 104
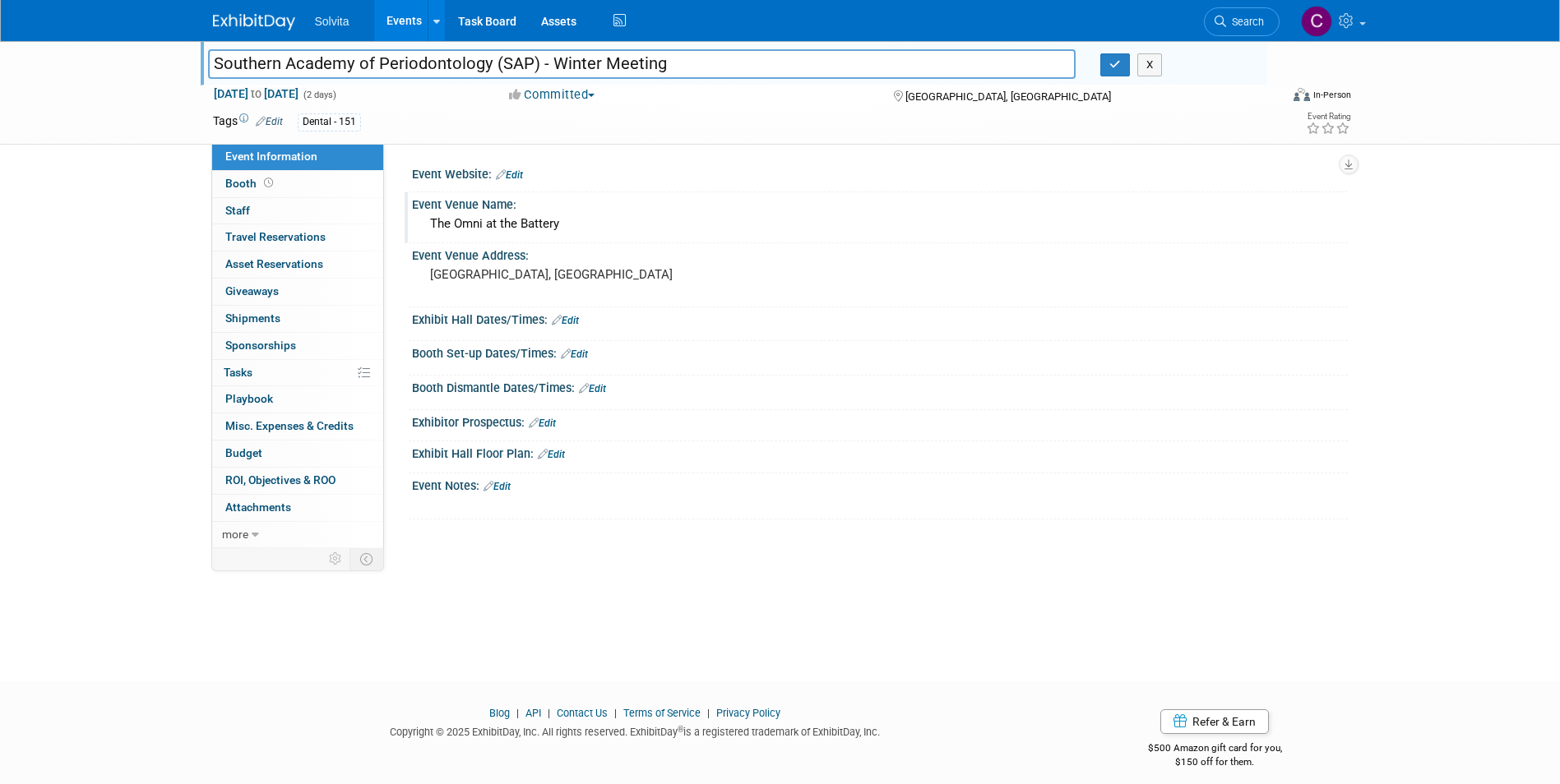
type input "Southern Academy of Periodontology (SAP) - Winter Meeting"
click at [656, 216] on div "The Omni at the Battery" at bounding box center [879, 224] width 911 height 26
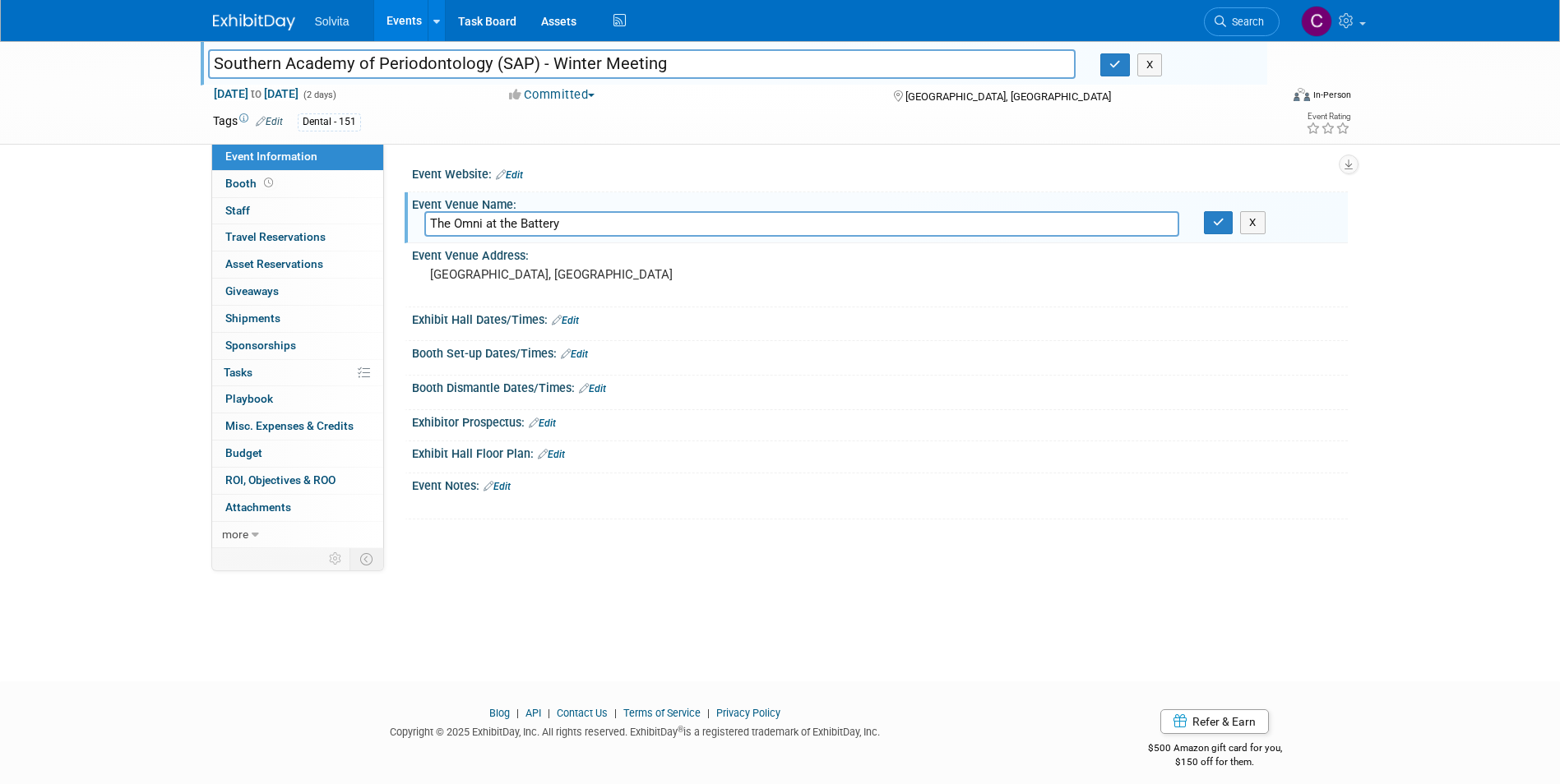
click at [520, 169] on link "Edit" at bounding box center [509, 175] width 28 height 11
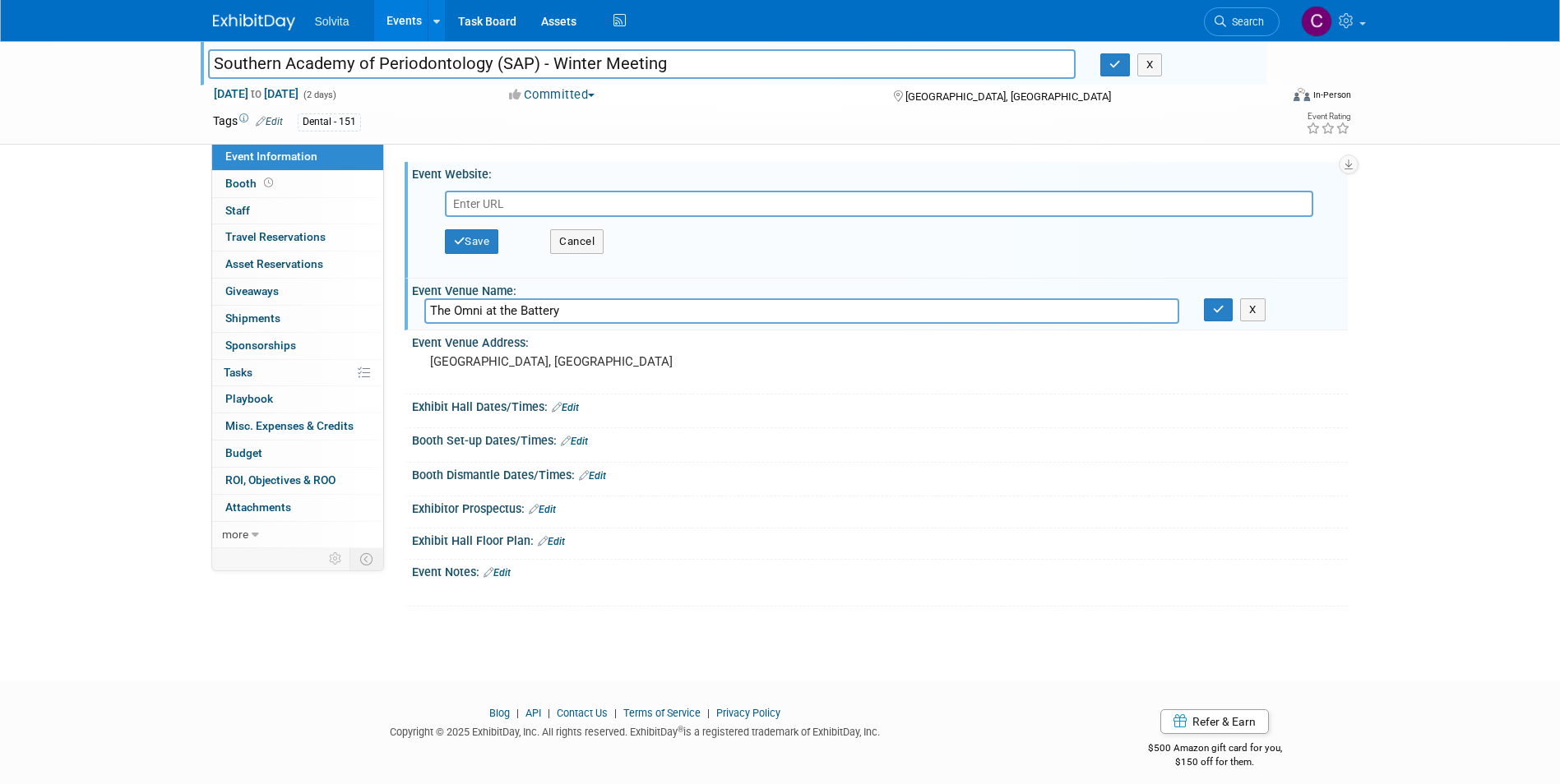
type input "Omni Hotel at [GEOGRAPHIC_DATA]"
drag, startPoint x: 591, startPoint y: 204, endPoint x: 355, endPoint y: 195, distance: 236.2
click at [355, 195] on div "Event Information Event Info Booth Booth 0 Staff 0 Staff 0 Travel Reservations …" at bounding box center [780, 323] width 1159 height 565
paste input "[URL][DOMAIN_NAME]"
type input "[URL][DOMAIN_NAME]"
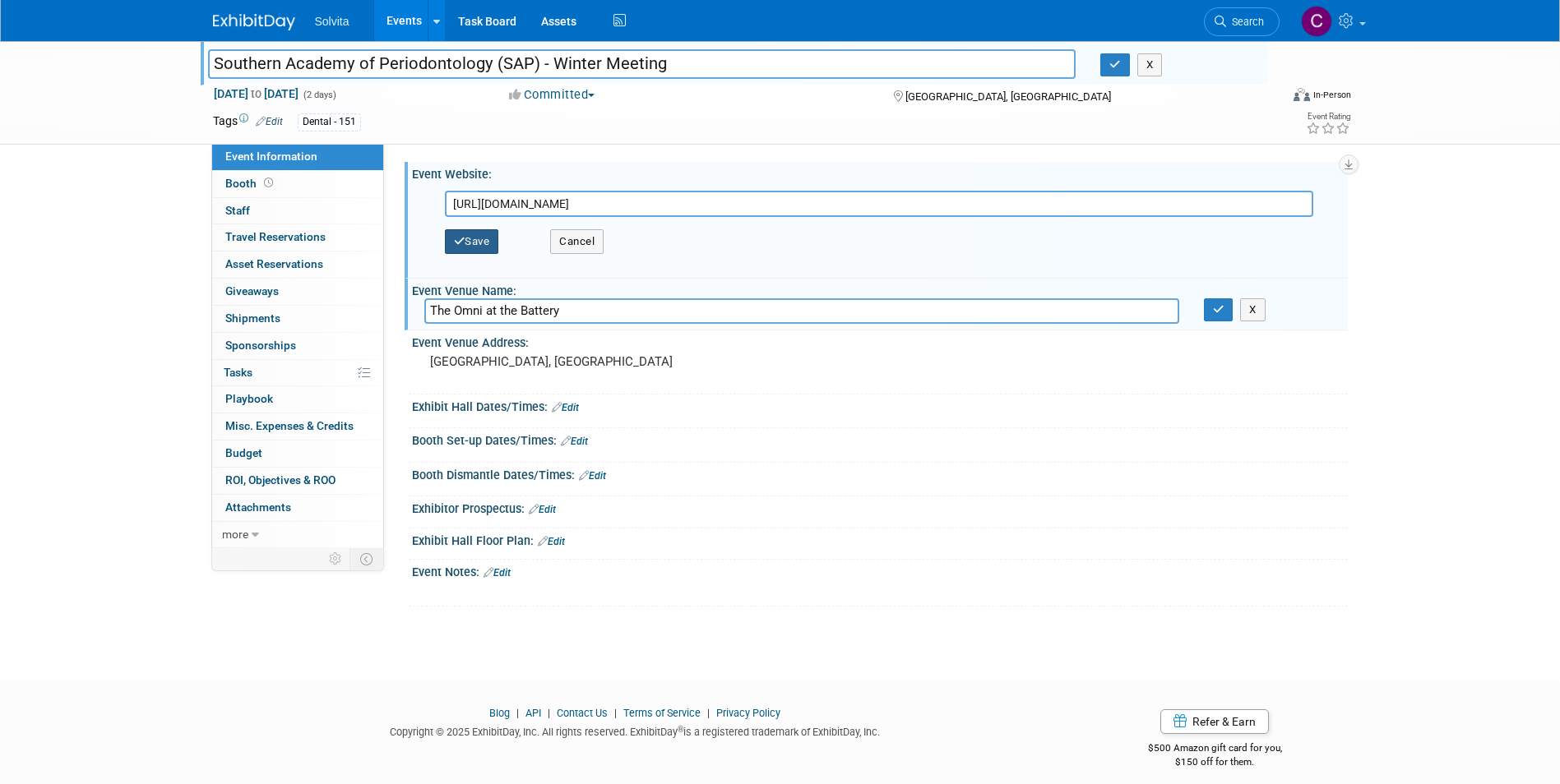
drag, startPoint x: 465, startPoint y: 244, endPoint x: 496, endPoint y: 263, distance: 36.4
click at [465, 244] on button "Save" at bounding box center [471, 242] width 54 height 25
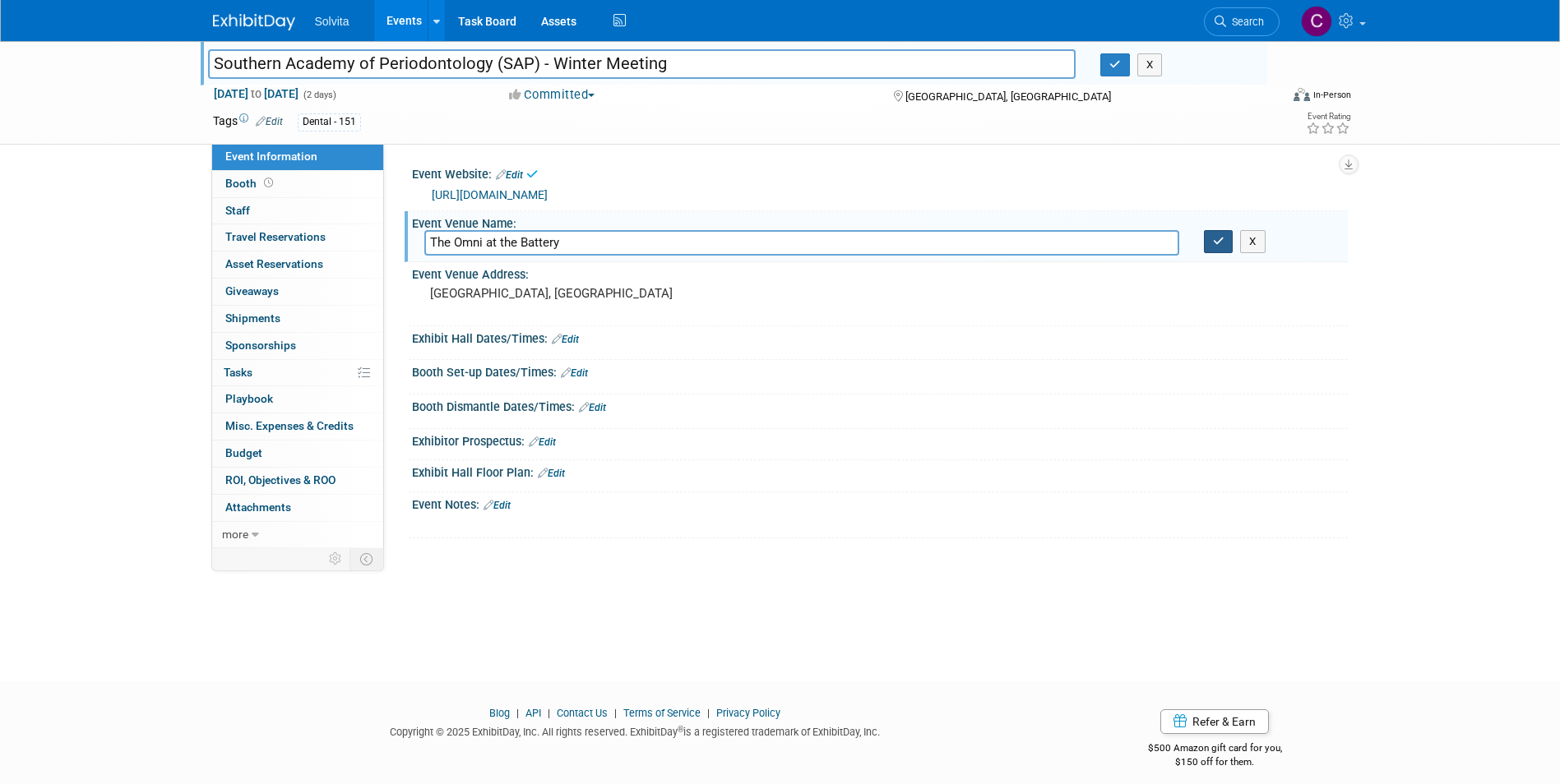
click at [1214, 249] on button "button" at bounding box center [1218, 242] width 30 height 23
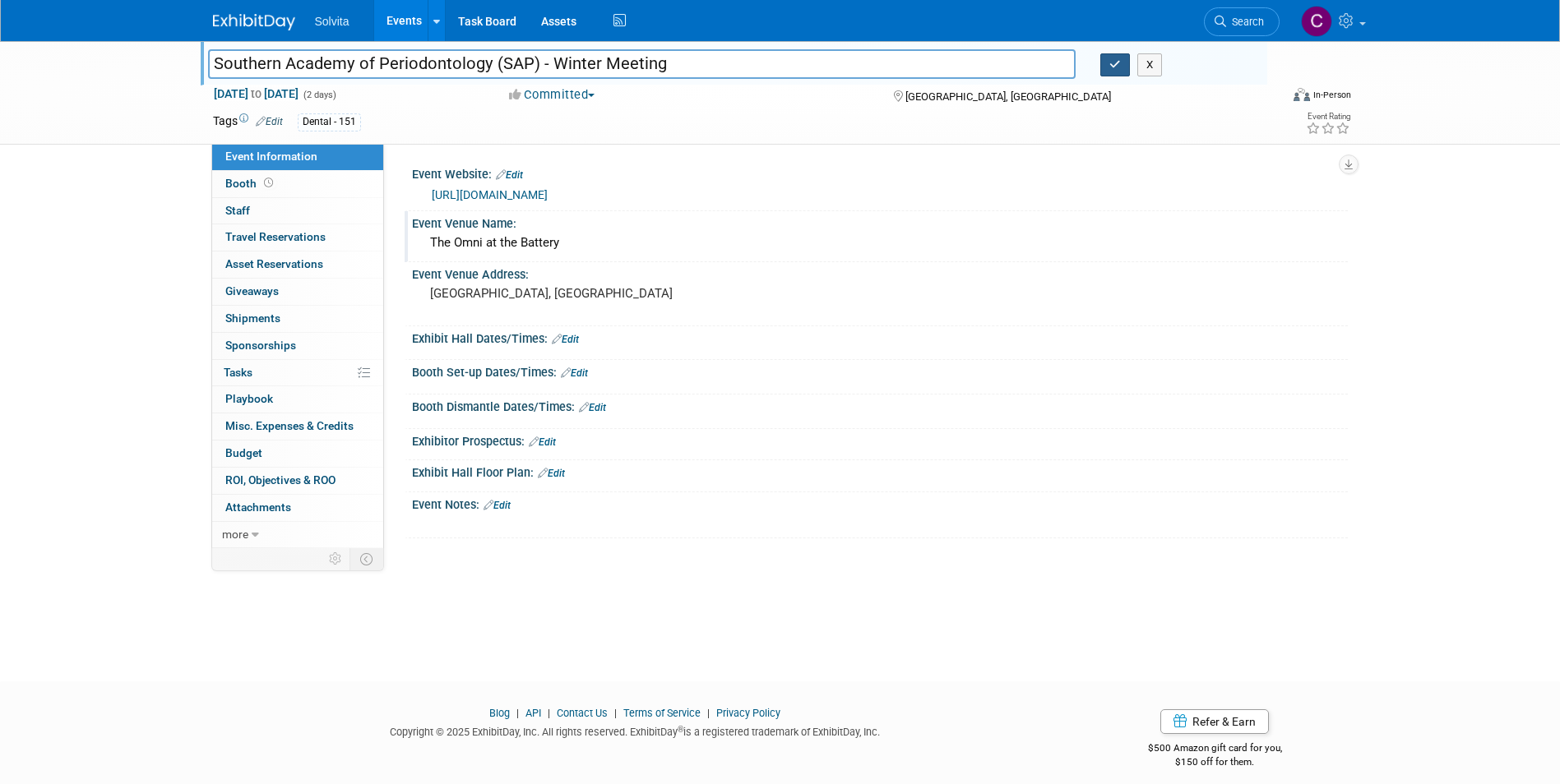
click at [1107, 62] on button "button" at bounding box center [1115, 65] width 30 height 23
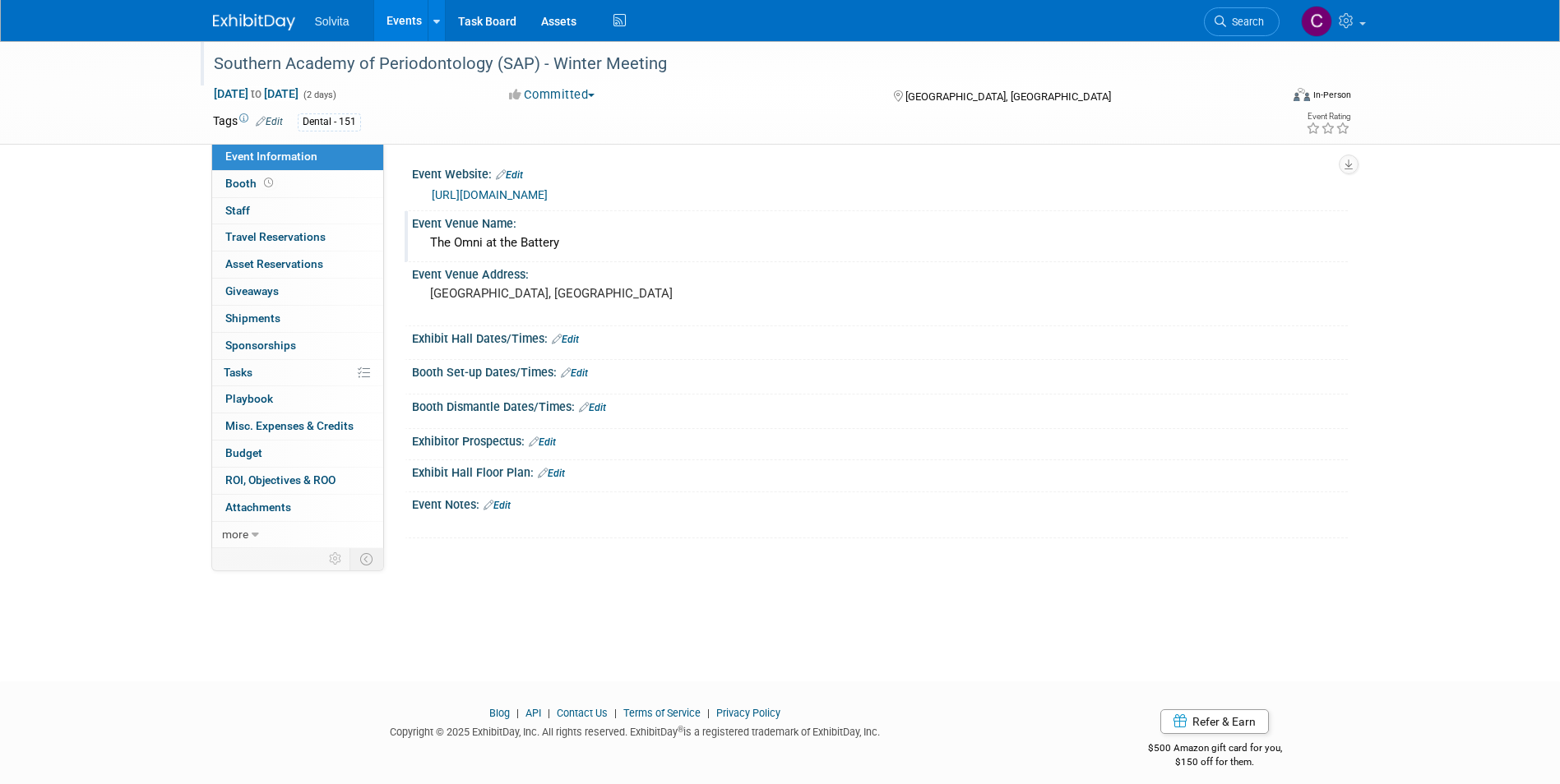
click at [403, 18] on link "Events" at bounding box center [404, 20] width 60 height 41
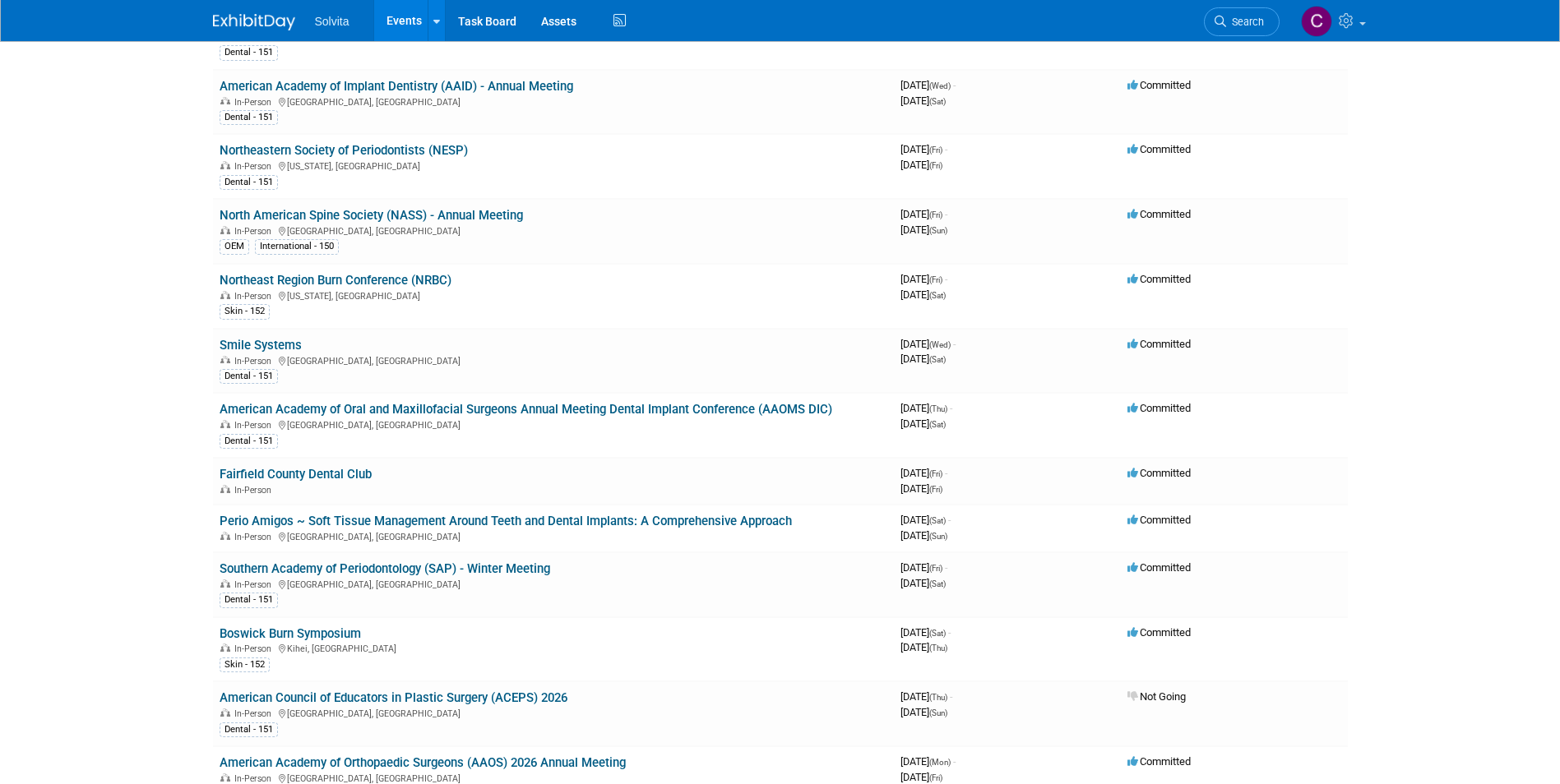
scroll to position [1398, 0]
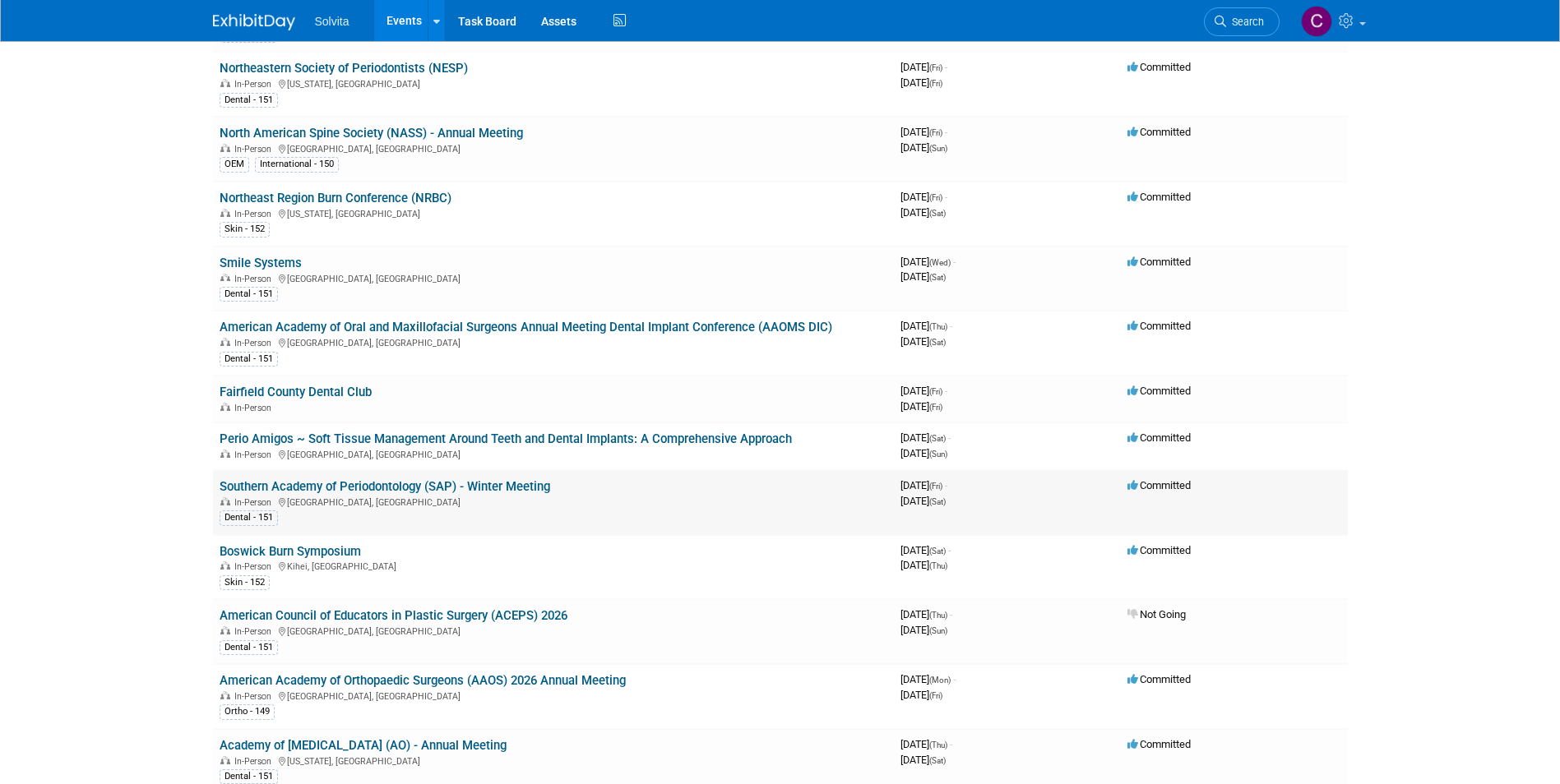
click at [442, 486] on link "Southern Academy of Periodontology (SAP) - Winter Meeting" at bounding box center [385, 487] width 330 height 15
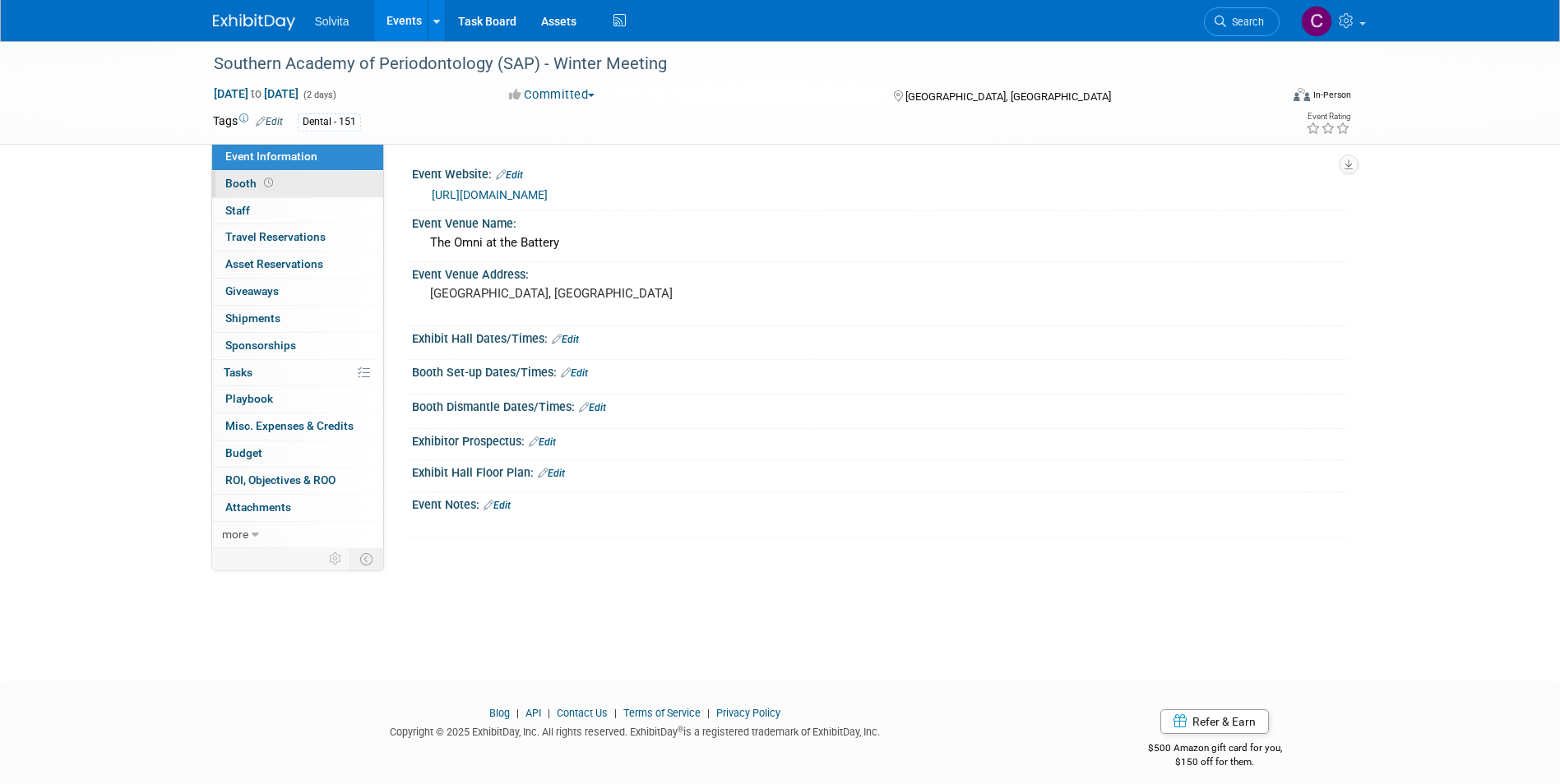
click at [241, 178] on span "Booth" at bounding box center [251, 184] width 51 height 13
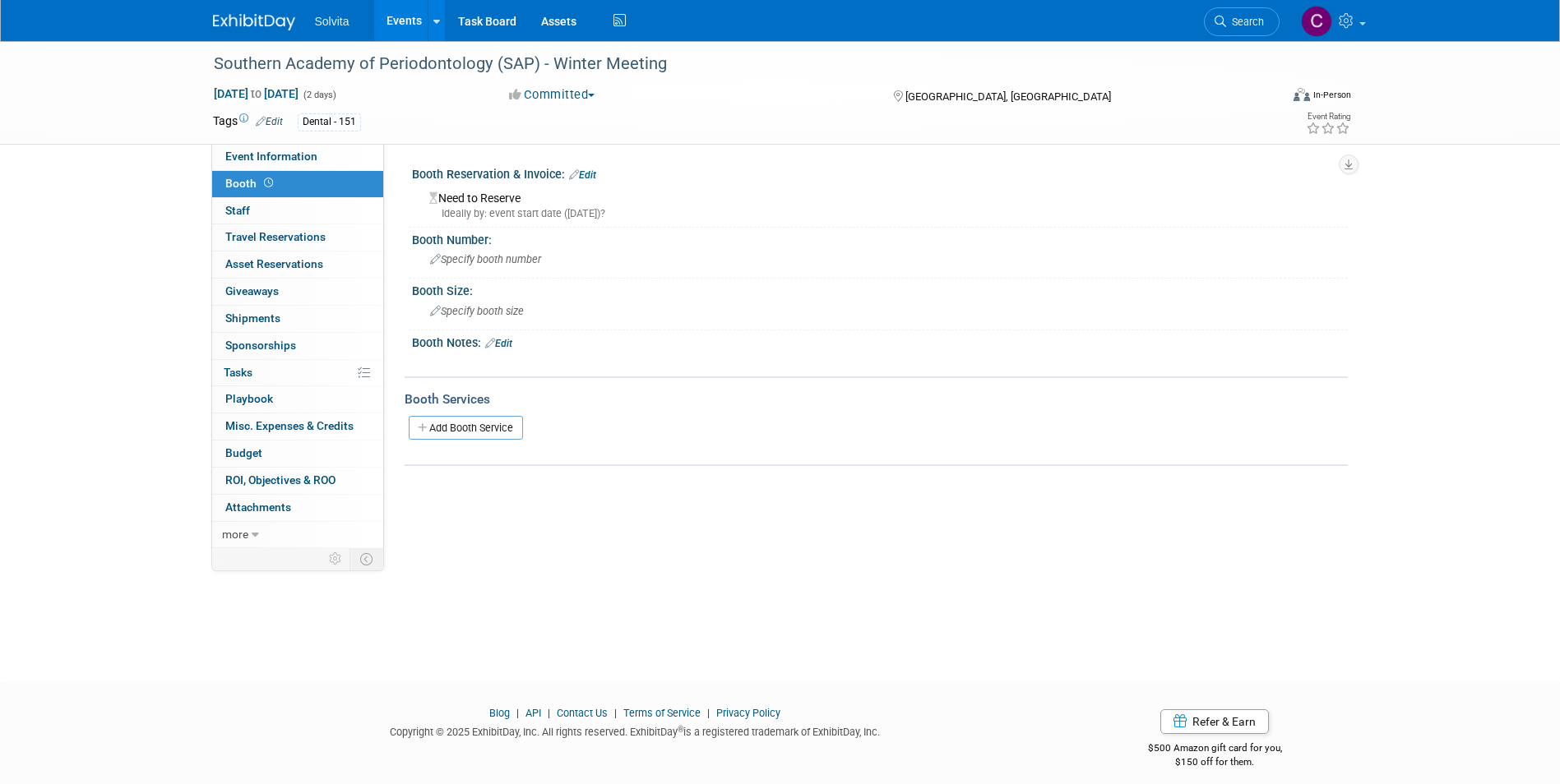
click at [586, 171] on link "Edit" at bounding box center [583, 175] width 28 height 11
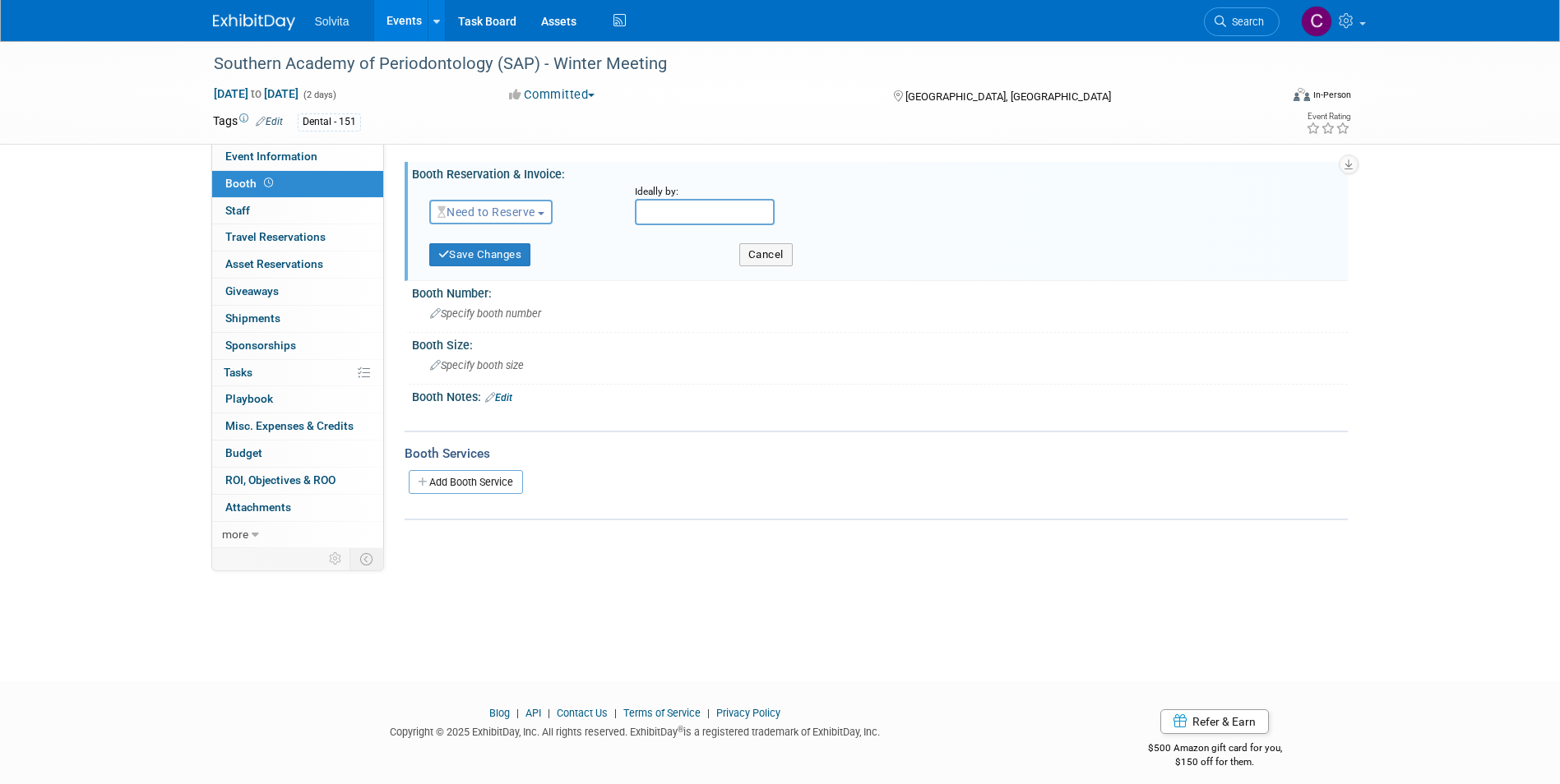
click at [504, 206] on span "Need to Reserve" at bounding box center [486, 212] width 98 height 13
click at [513, 258] on link "Reserved" at bounding box center [518, 263] width 176 height 23
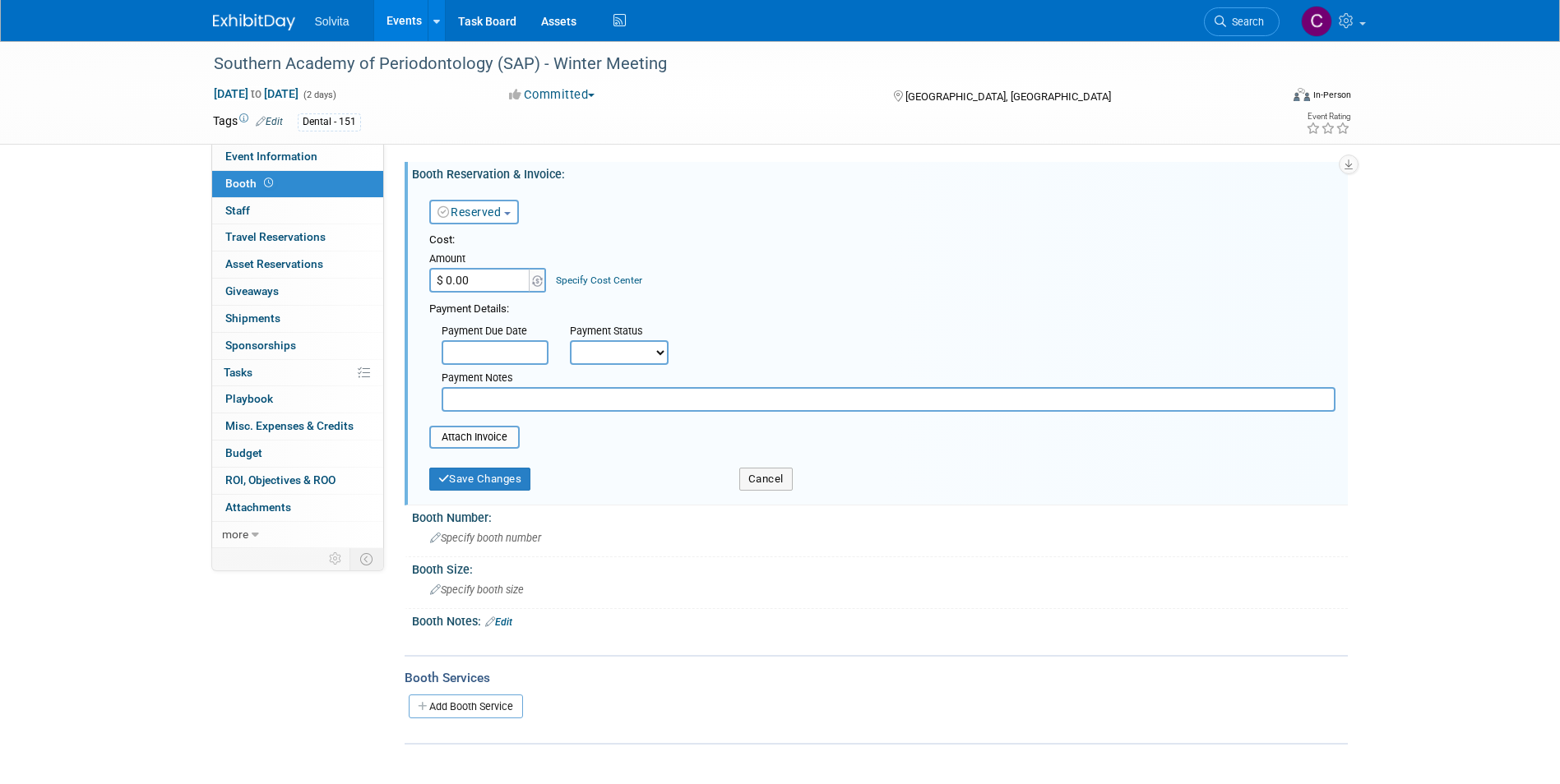
click at [506, 279] on input "$ 0.00" at bounding box center [481, 281] width 103 height 25
type input "$ 6,000.00"
click at [593, 347] on select "Not Paid Yet Partially Paid Paid in Full" at bounding box center [620, 353] width 99 height 25
select select "1"
click at [570, 341] on select "Not Paid Yet Partially Paid Paid in Full" at bounding box center [620, 353] width 99 height 25
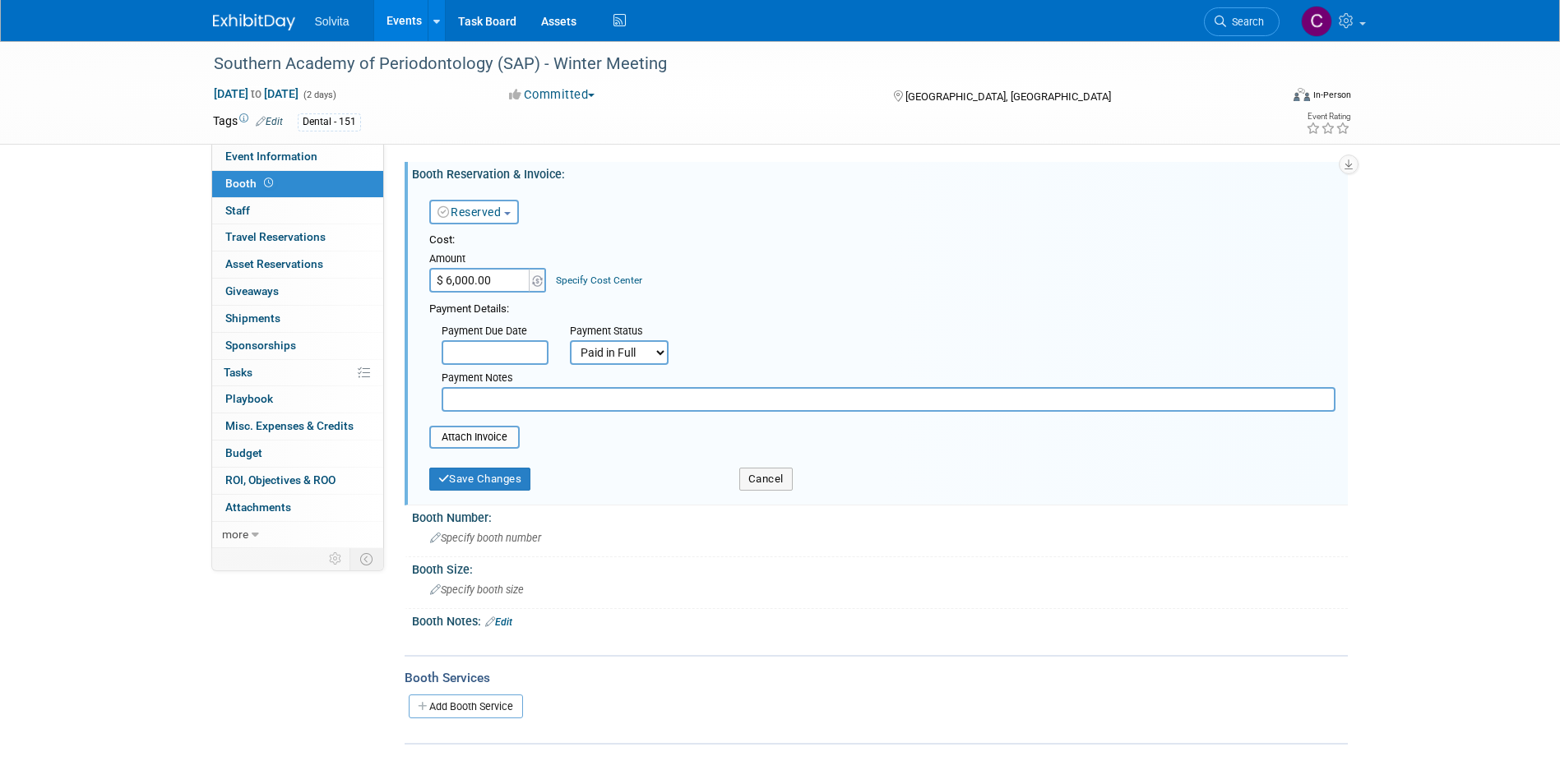
click at [493, 398] on input "text" at bounding box center [888, 400] width 894 height 25
type input "Exhibitor Fee + Ezine Advertising"
click at [487, 483] on button "Save Changes" at bounding box center [480, 480] width 102 height 23
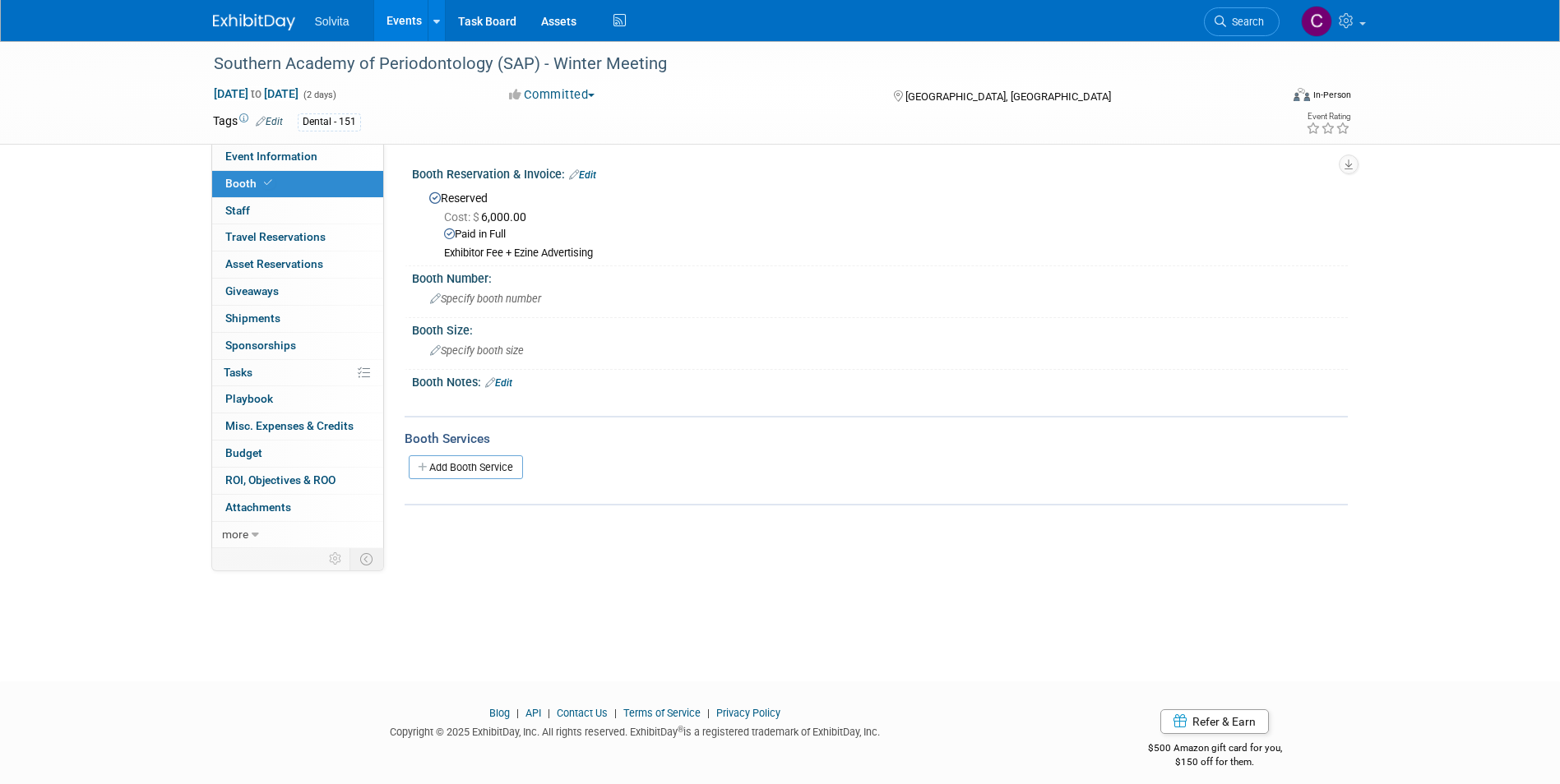
click at [957, 136] on div "Tags Edit Dental - 151 Event Rating" at bounding box center [782, 125] width 1163 height 29
click at [261, 153] on span "Event Information" at bounding box center [271, 156] width 92 height 13
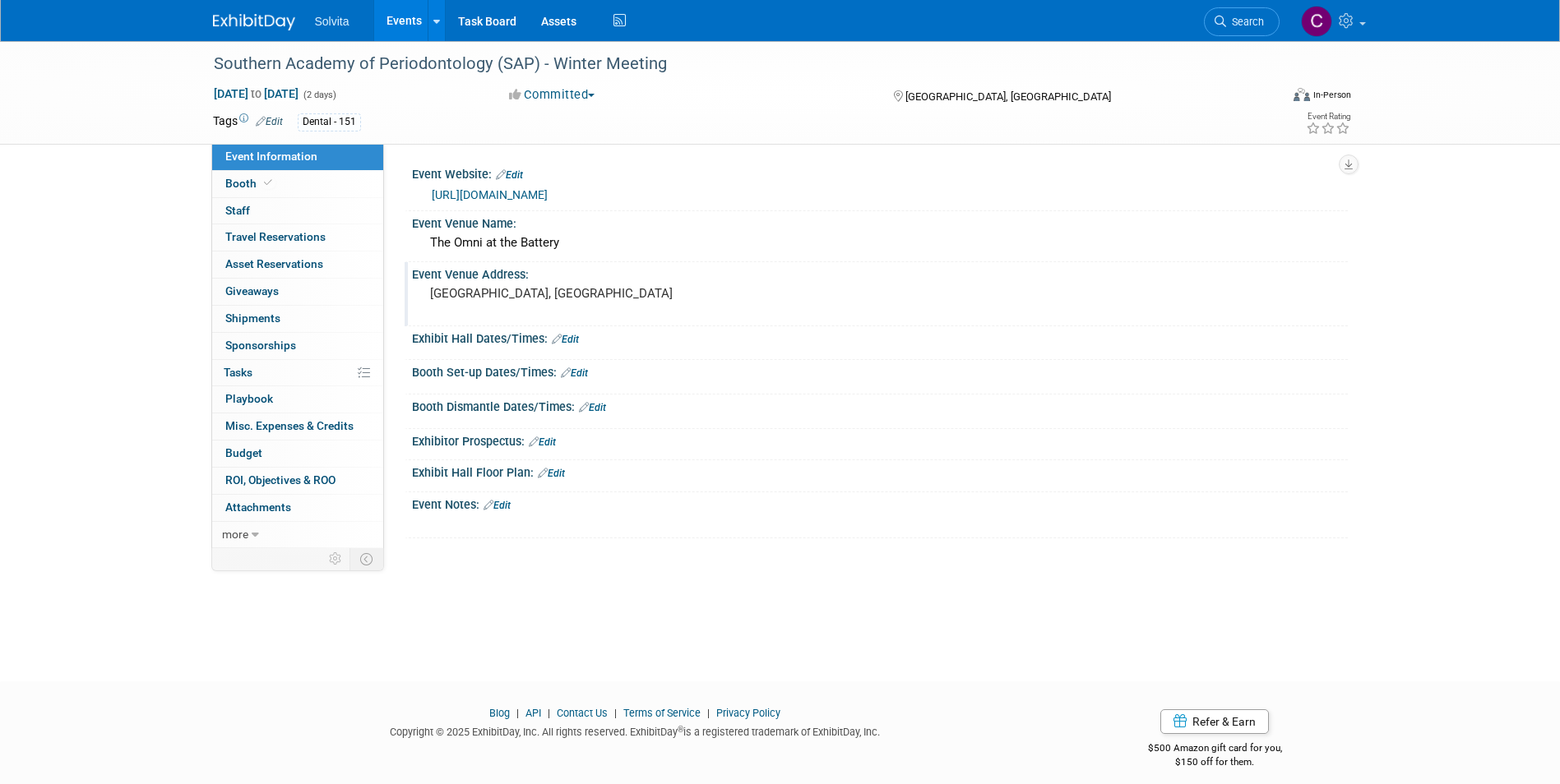
click at [513, 297] on pre "[GEOGRAPHIC_DATA], [GEOGRAPHIC_DATA]" at bounding box center [606, 294] width 353 height 15
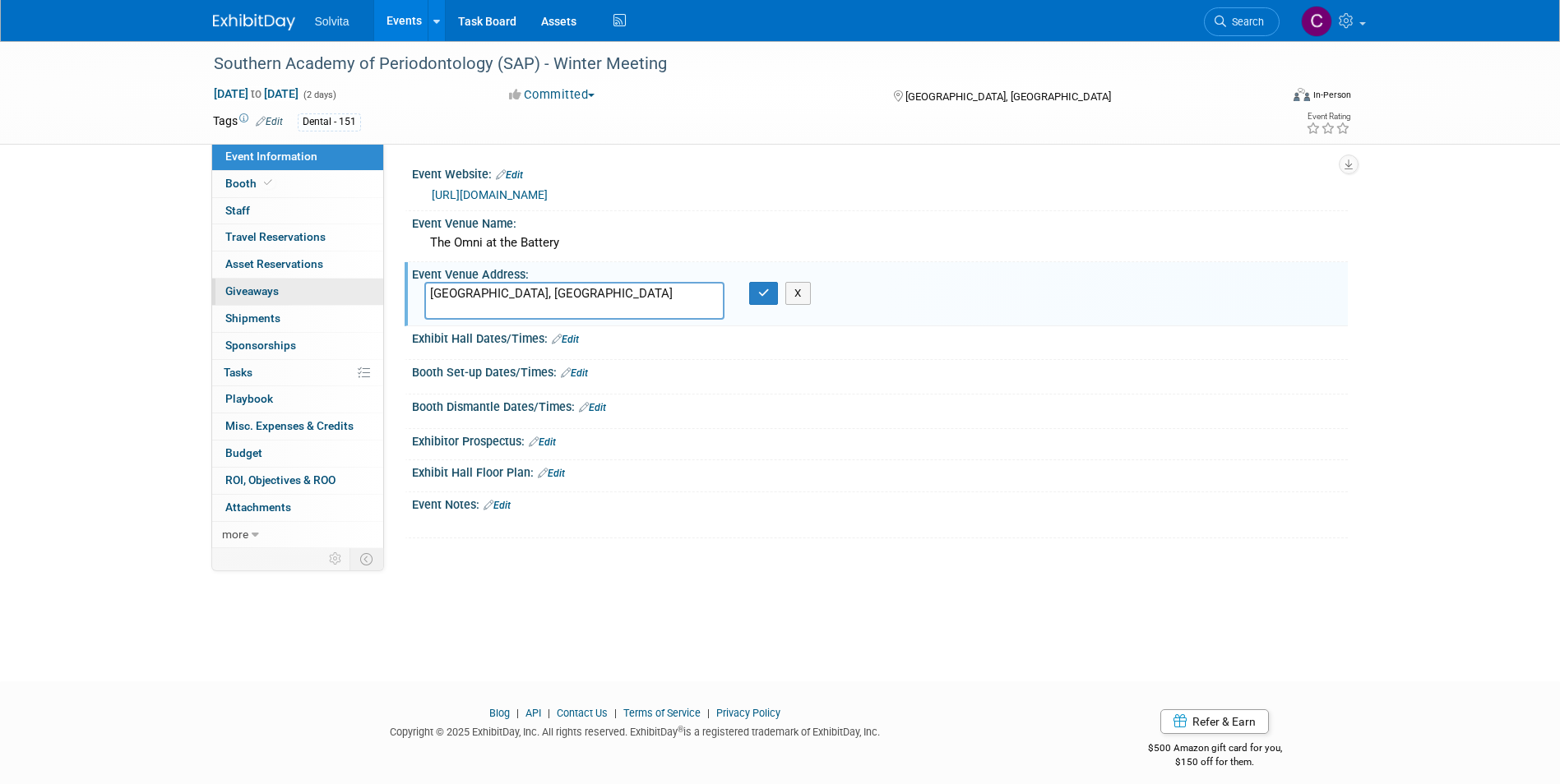
drag, startPoint x: 514, startPoint y: 297, endPoint x: 360, endPoint y: 293, distance: 154.1
click at [360, 293] on div "Event Information Event Info Booth Booth 0 Staff 0 Staff 0 Travel Reservations …" at bounding box center [780, 294] width 1159 height 507
type textarea "9"
drag, startPoint x: 493, startPoint y: 299, endPoint x: 386, endPoint y: 284, distance: 108.0
click at [386, 284] on div "Event Website: Edit https://www.periosouth.net/ Event Venue Name: The Omni at t…" at bounding box center [865, 345] width 963 height 404
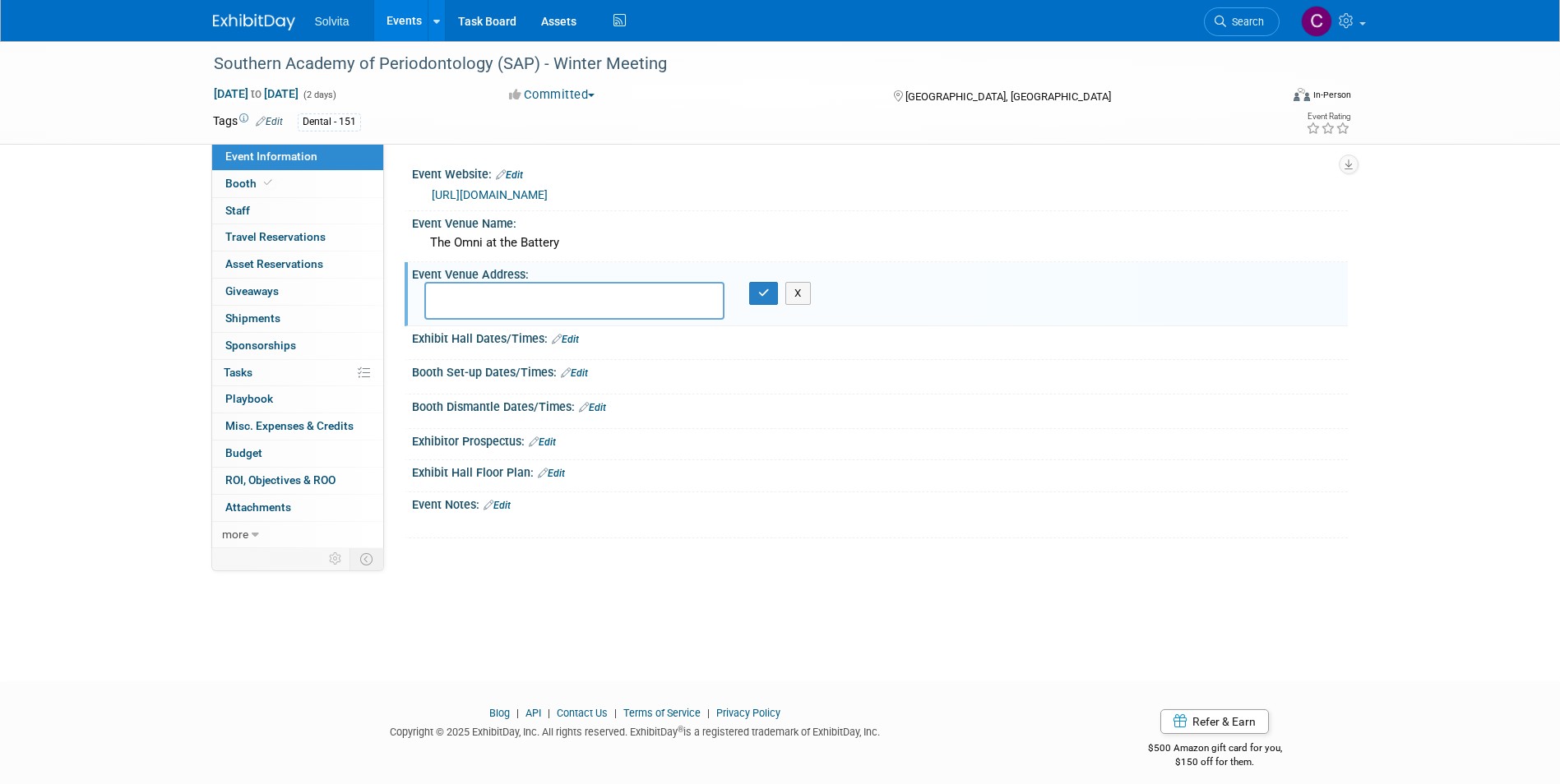
paste textarea "Omni at the Battery 2625 Cir 75 Parkway, SE | Atlanta, GA 30339"
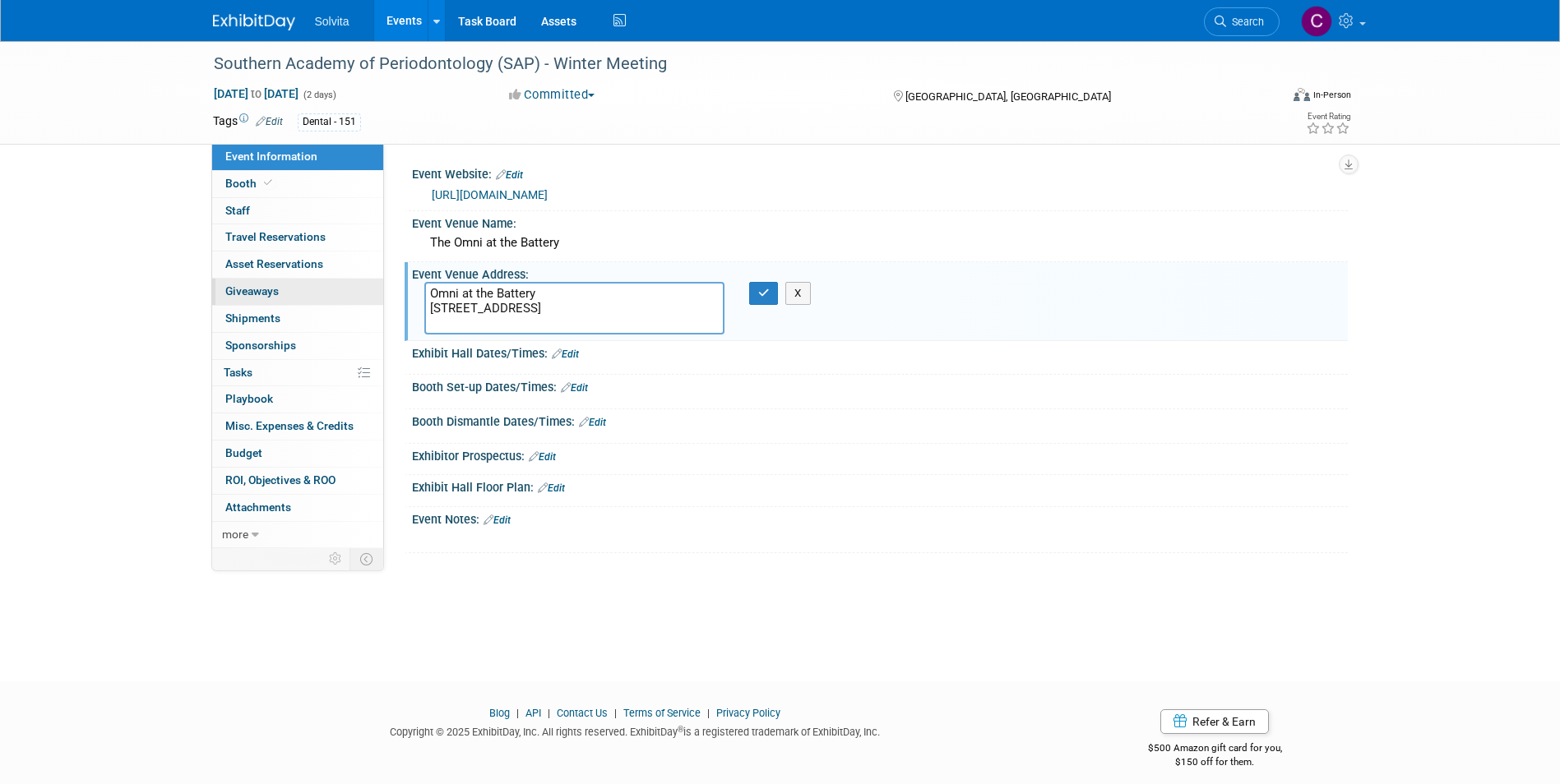
drag, startPoint x: 559, startPoint y: 295, endPoint x: 368, endPoint y: 282, distance: 191.4
click at [368, 282] on div "Event Information Event Info Booth Booth 0 Staff 0 Staff 0 Travel Reservations …" at bounding box center [780, 297] width 1159 height 512
click at [428, 310] on textarea "2625 Cir 75 Parkway, SE | Atlanta, GA 30339" at bounding box center [574, 307] width 300 height 52
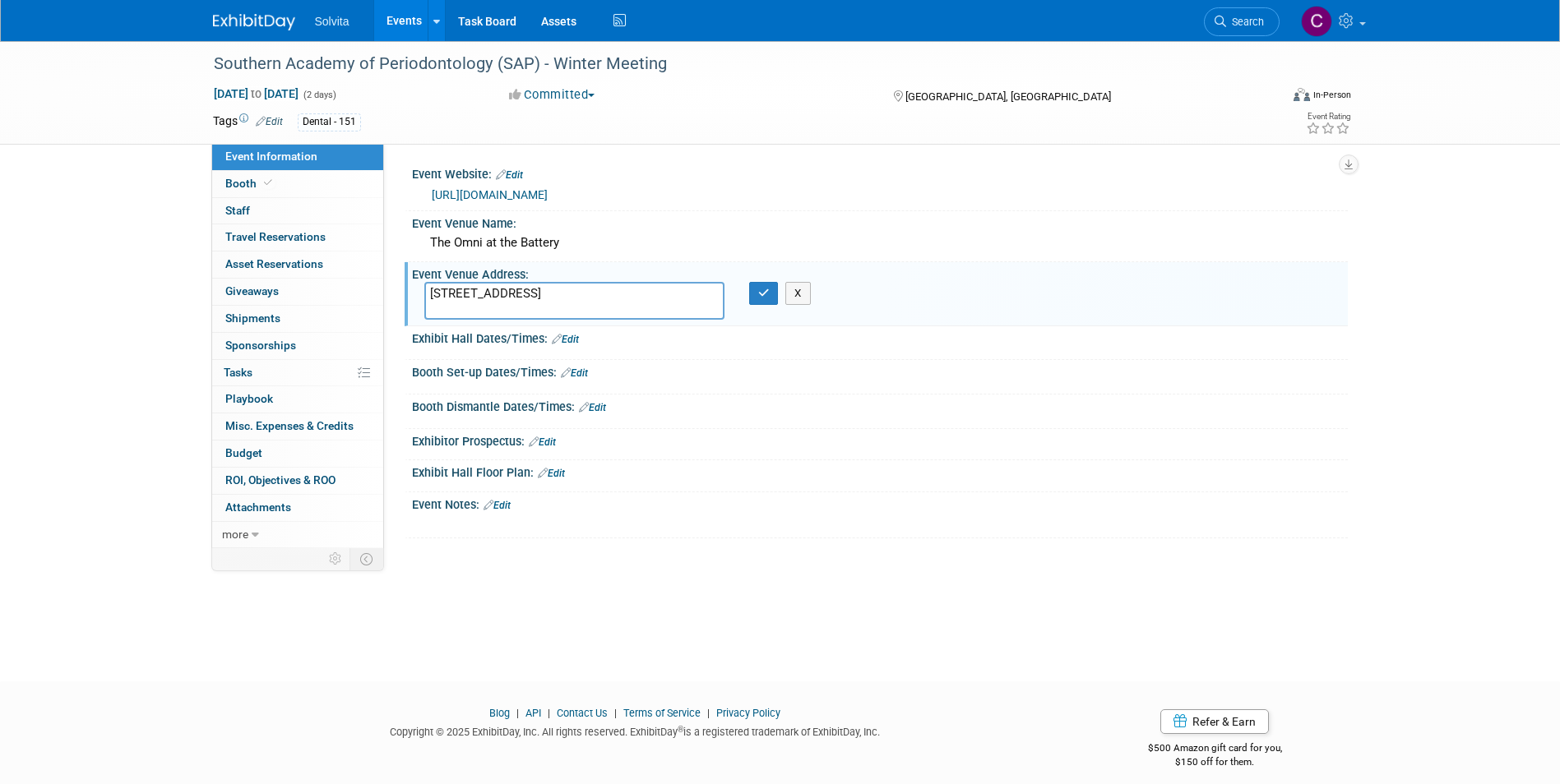
click at [547, 297] on textarea "2625 Cir 75 Parkway, SE | Atlanta, GA 30339" at bounding box center [574, 301] width 300 height 38
click at [570, 292] on textarea "2625 Cir 75 Parkway, SE | Atlanta, GA 30339" at bounding box center [574, 301] width 300 height 38
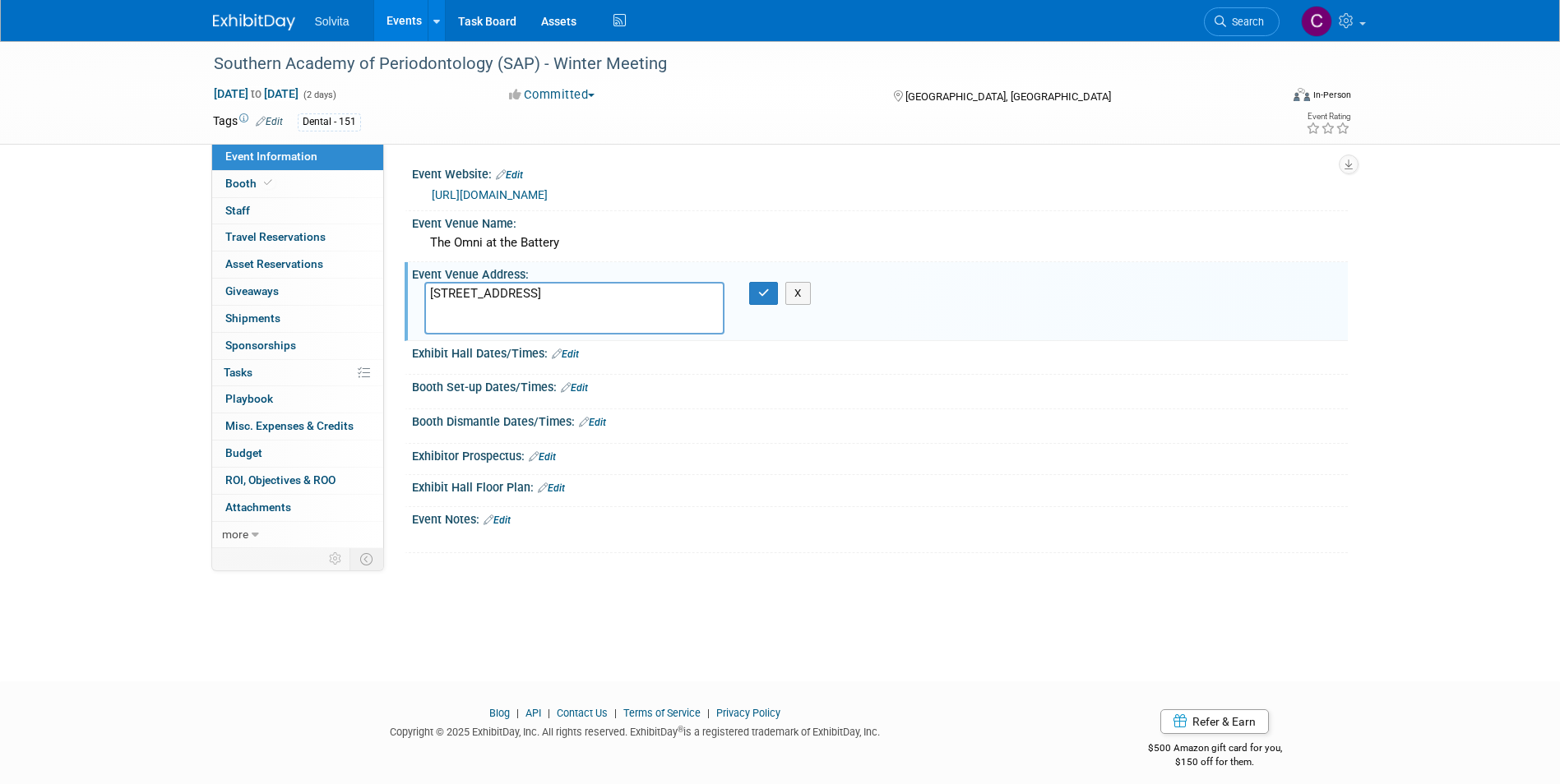
click at [547, 295] on textarea "2625 Cir 75 Parkway, SE Atlanta, GA 30339" at bounding box center [574, 307] width 300 height 52
type textarea "[STREET_ADDRESS]"
click at [768, 293] on icon "button" at bounding box center [763, 292] width 11 height 10
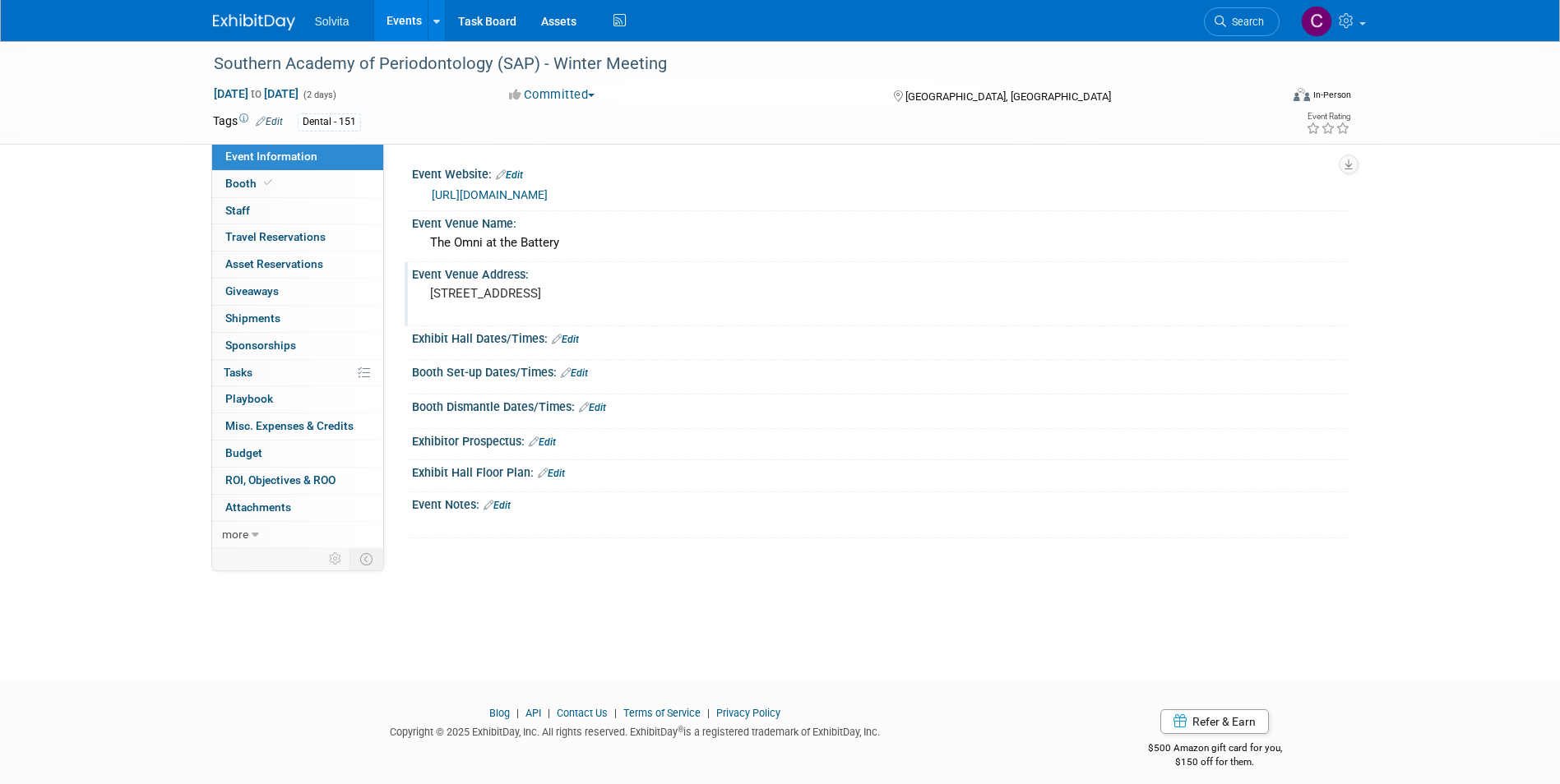
click at [534, 193] on link "[URL][DOMAIN_NAME]" at bounding box center [490, 195] width 116 height 13
click at [397, 17] on link "Events" at bounding box center [404, 20] width 60 height 41
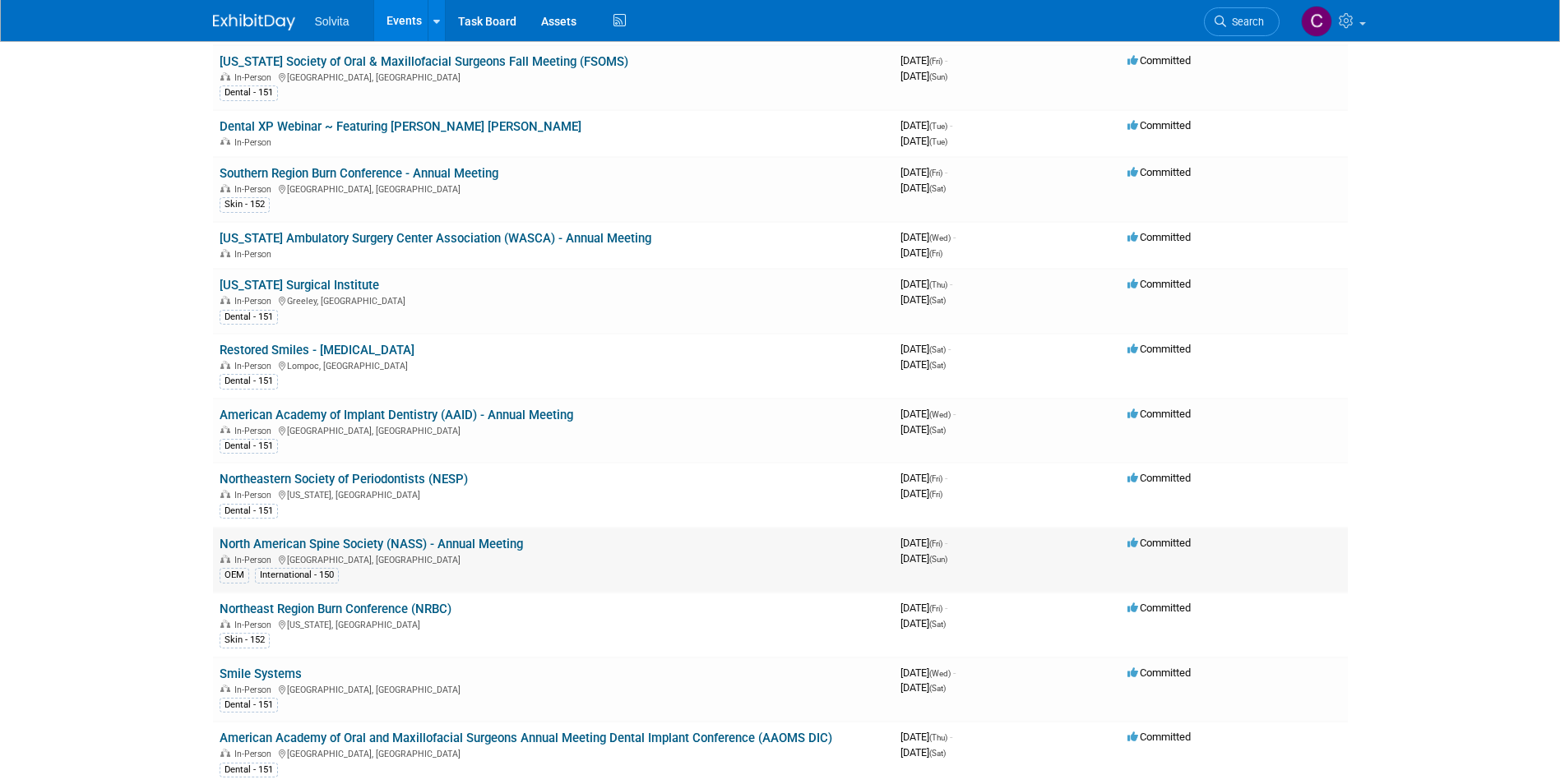
scroll to position [1398, 0]
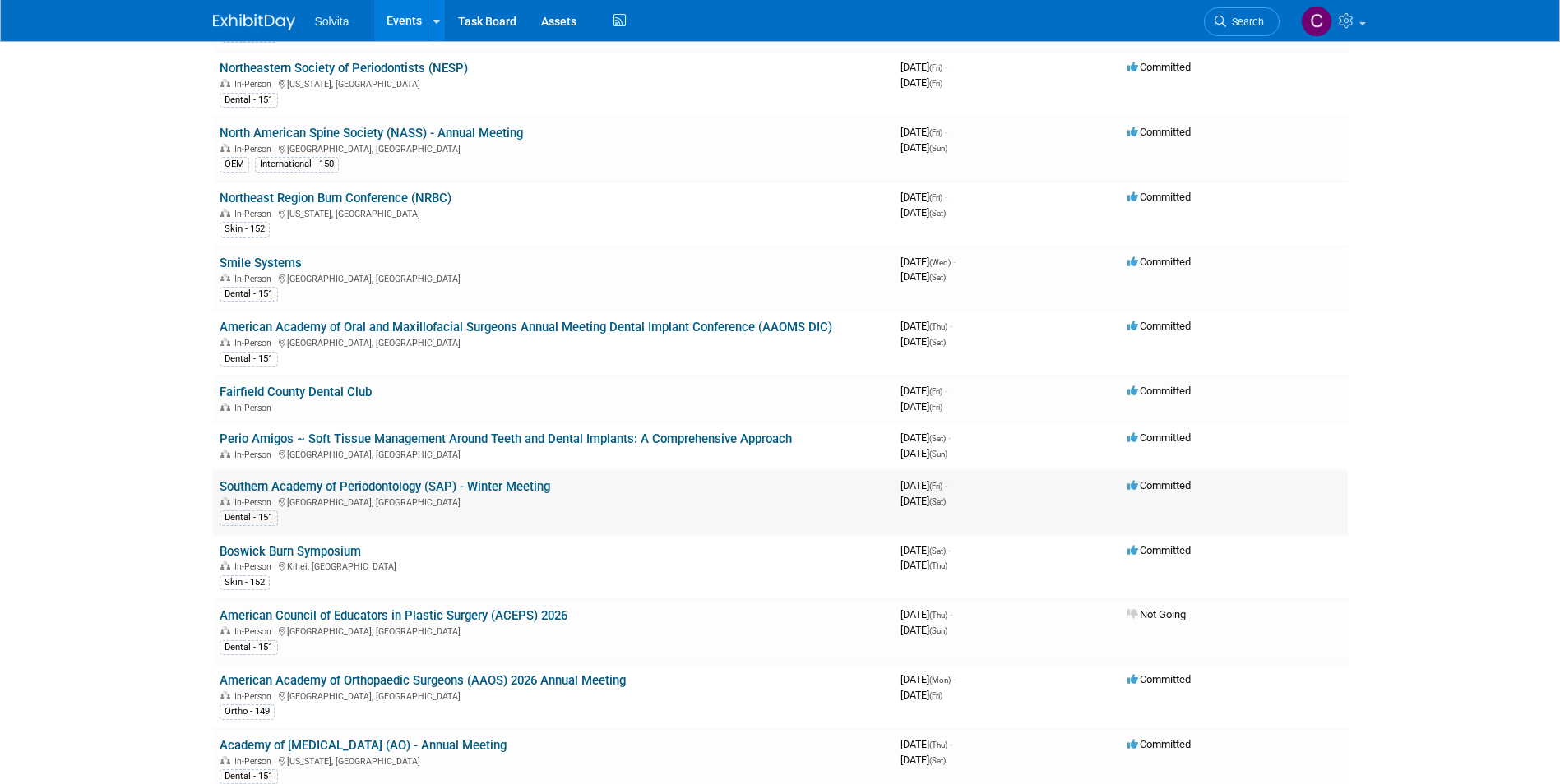
click at [411, 485] on link "Southern Academy of Periodontology (SAP) - Winter Meeting" at bounding box center [385, 487] width 330 height 15
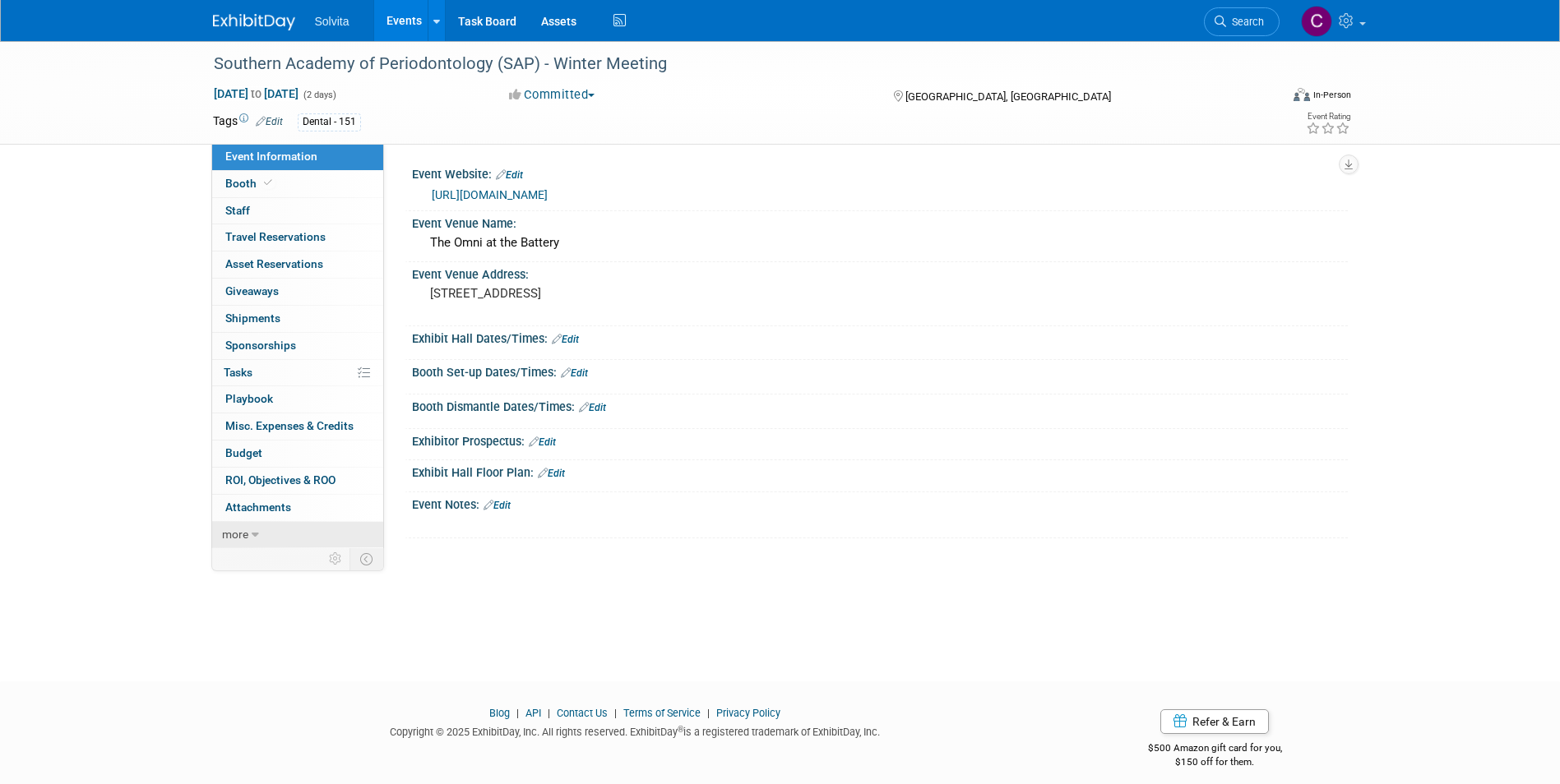
click at [252, 532] on icon at bounding box center [255, 535] width 8 height 11
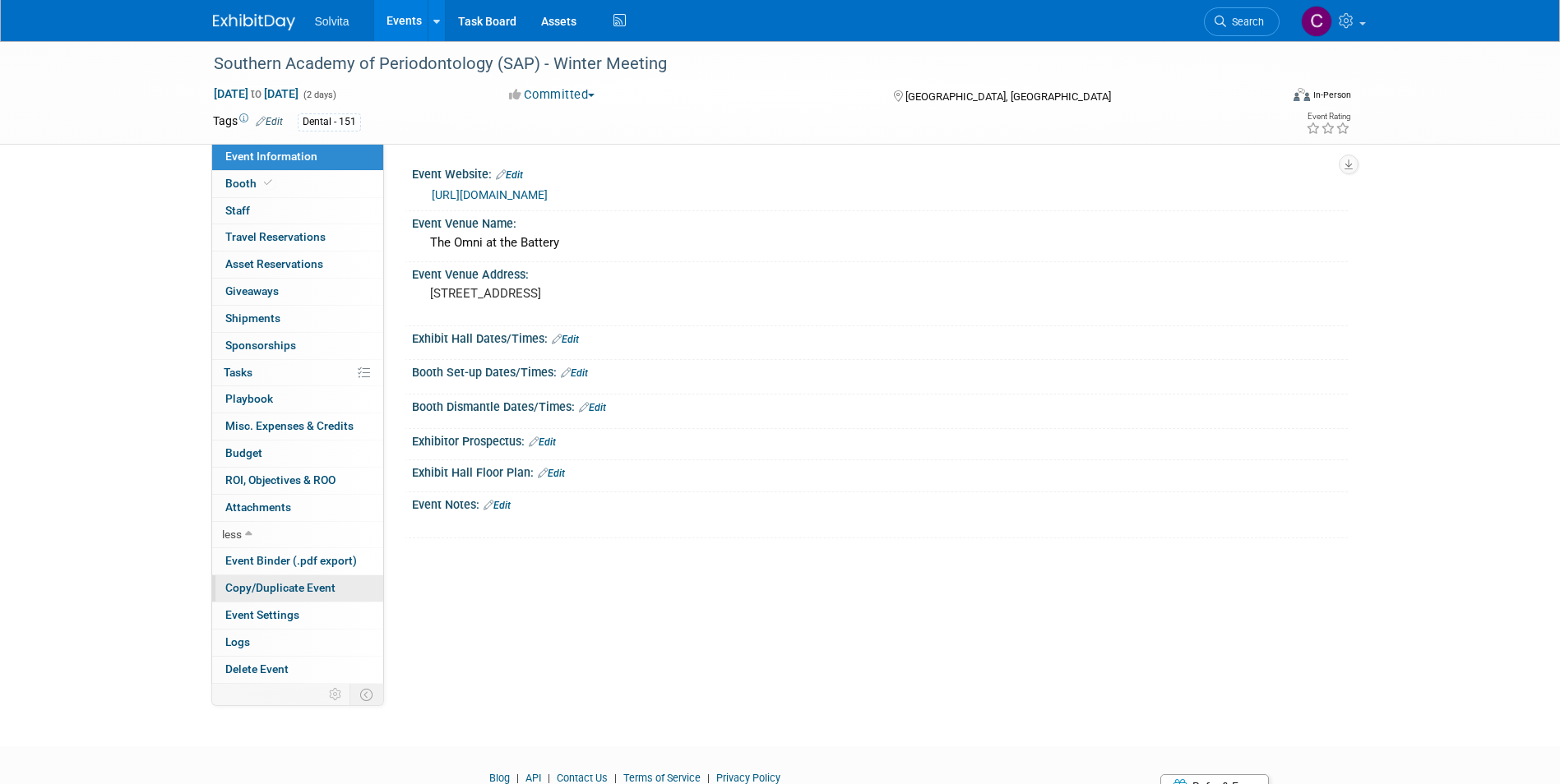
click at [324, 586] on span "Copy/Duplicate Event" at bounding box center [281, 588] width 110 height 13
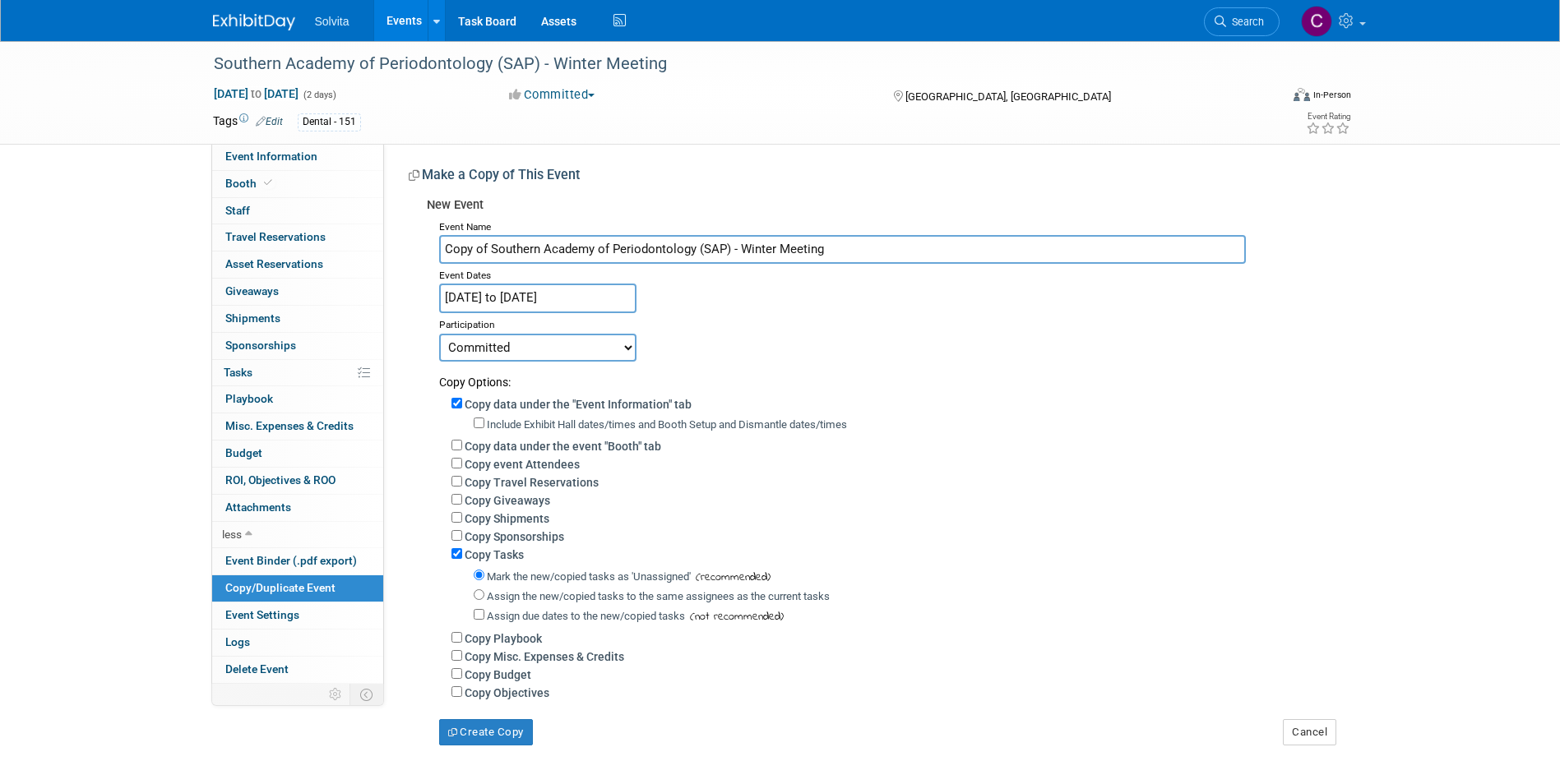
drag, startPoint x: 492, startPoint y: 250, endPoint x: 406, endPoint y: 246, distance: 86.1
click at [406, 246] on div "Event Website: Edit https://www.periosouth.net/ Event Venue Name: The Omni at t…" at bounding box center [865, 444] width 963 height 601
type input "Southern Academy of Periodontology (SAP) - Winter Meeting"
click at [497, 299] on input "Jan 23, 2026 to Jan 24, 2026" at bounding box center [537, 298] width 197 height 29
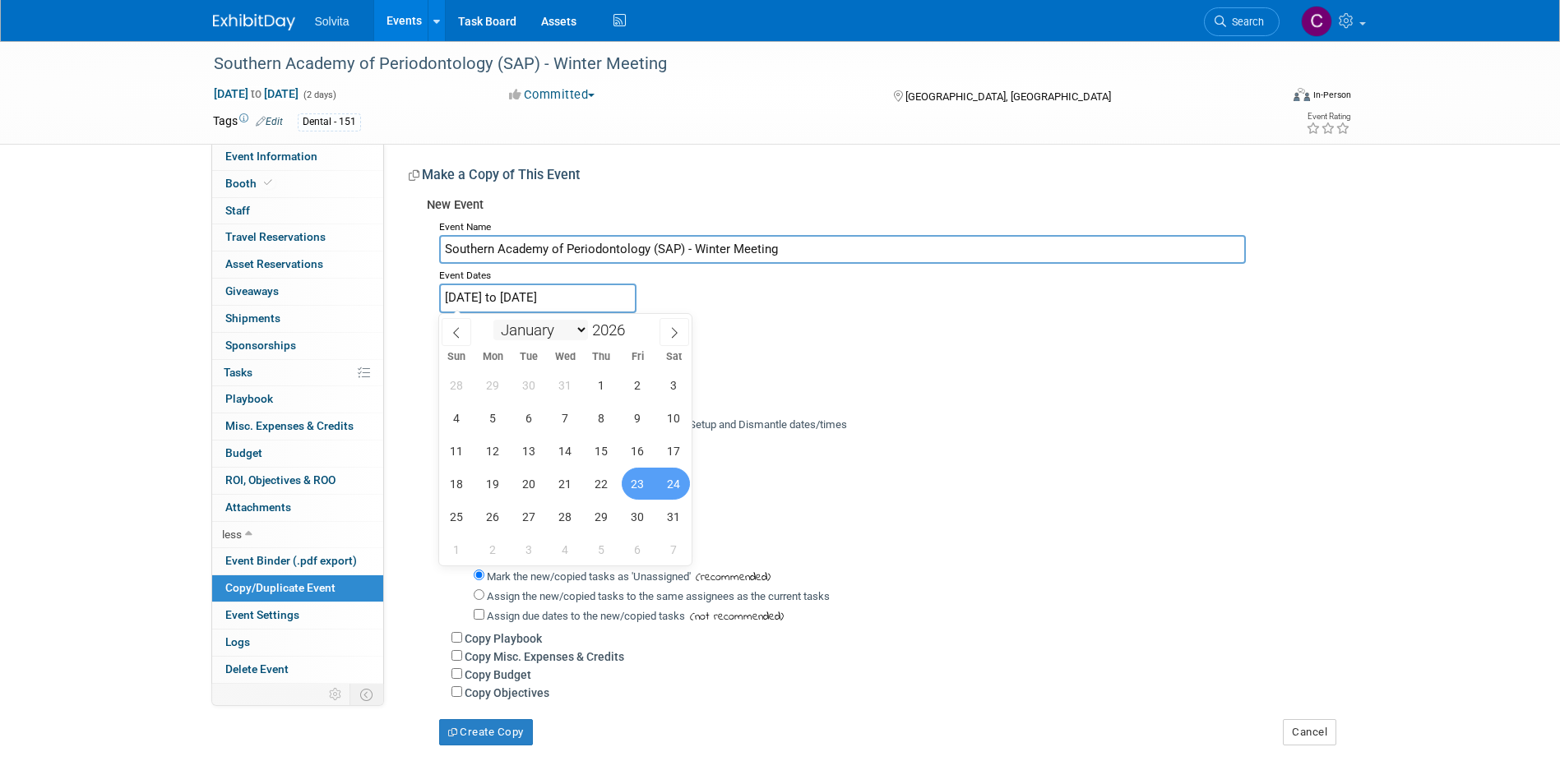
click at [579, 333] on select "January February March April May June July August September October November De…" at bounding box center [540, 330] width 94 height 21
select select "5"
click at [493, 320] on select "January February March April May June July August September October November De…" at bounding box center [540, 330] width 94 height 21
click at [607, 482] on span "25" at bounding box center [602, 484] width 32 height 32
click at [459, 513] on span "28" at bounding box center [457, 517] width 32 height 32
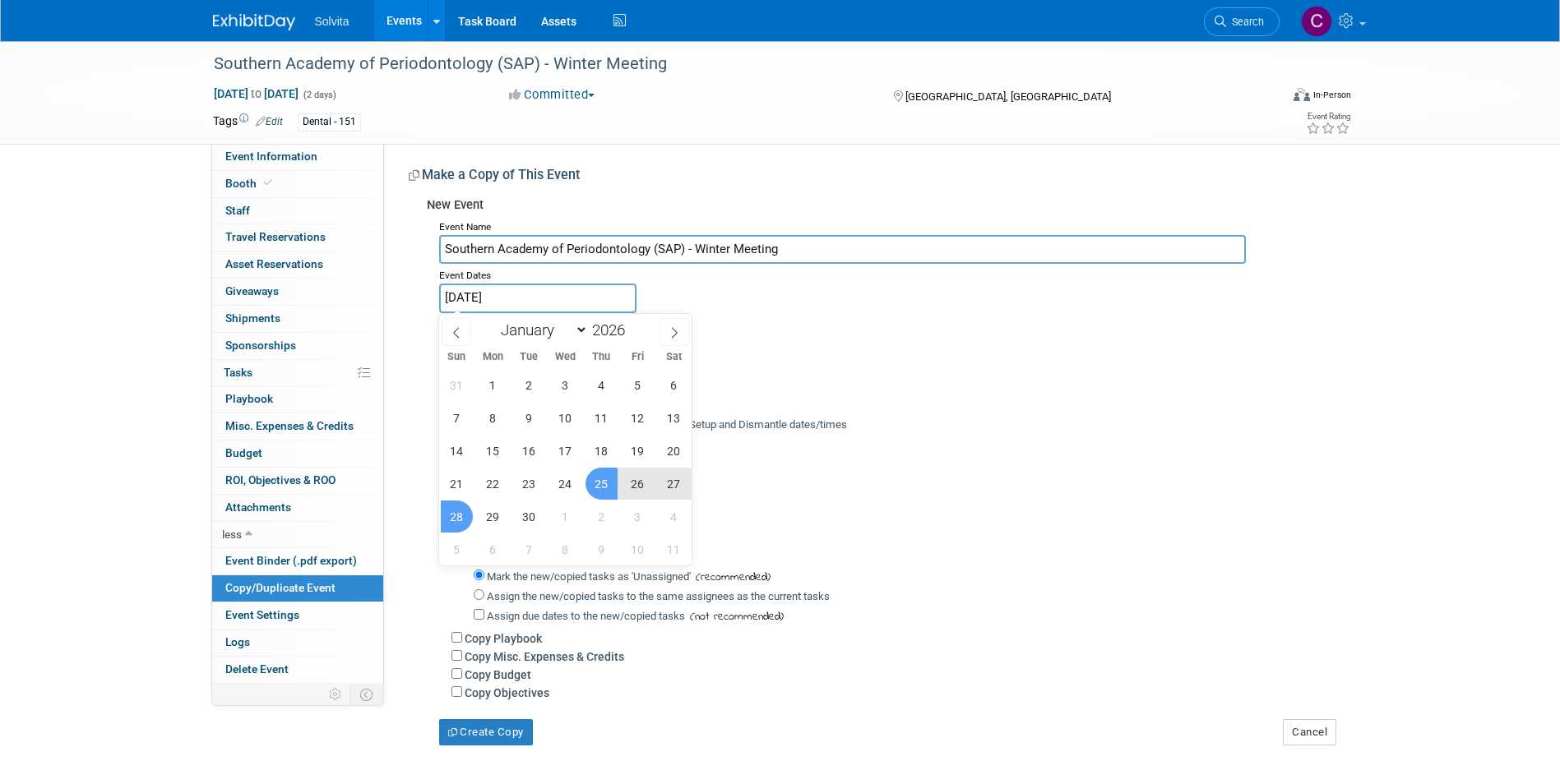
type input "[DATE] to [DATE]"
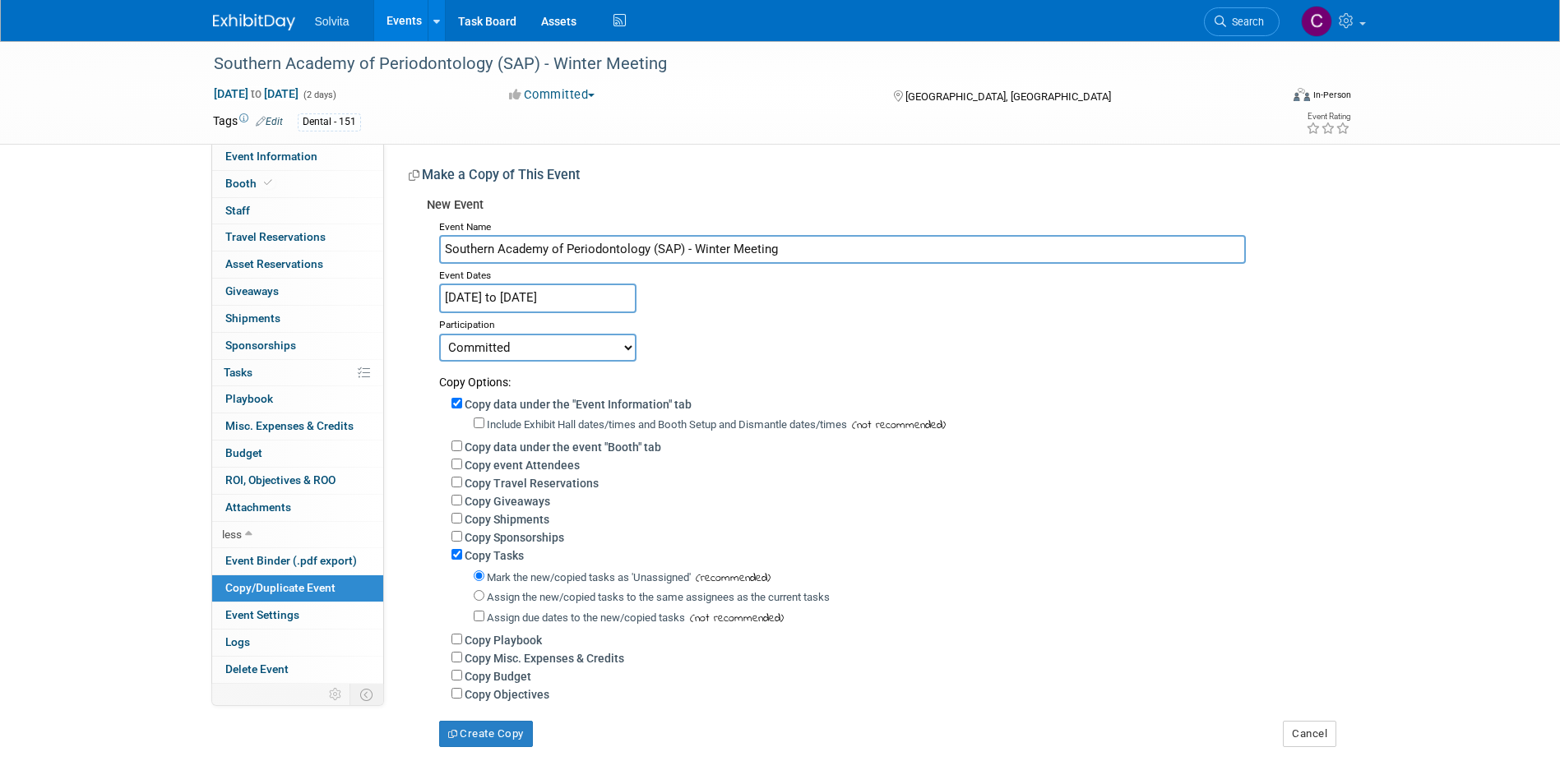
click at [609, 344] on select "Committed Considering Not Going Postponed Cancelled Date TBD Rescheduled Cancel…" at bounding box center [537, 347] width 197 height 28
select select "2"
click at [439, 334] on select "Committed Considering Not Going Postponed Cancelled Date TBD Rescheduled Cancel…" at bounding box center [537, 347] width 197 height 28
click at [453, 559] on input "Copy Tasks" at bounding box center [456, 554] width 10 height 10
checkbox input "false"
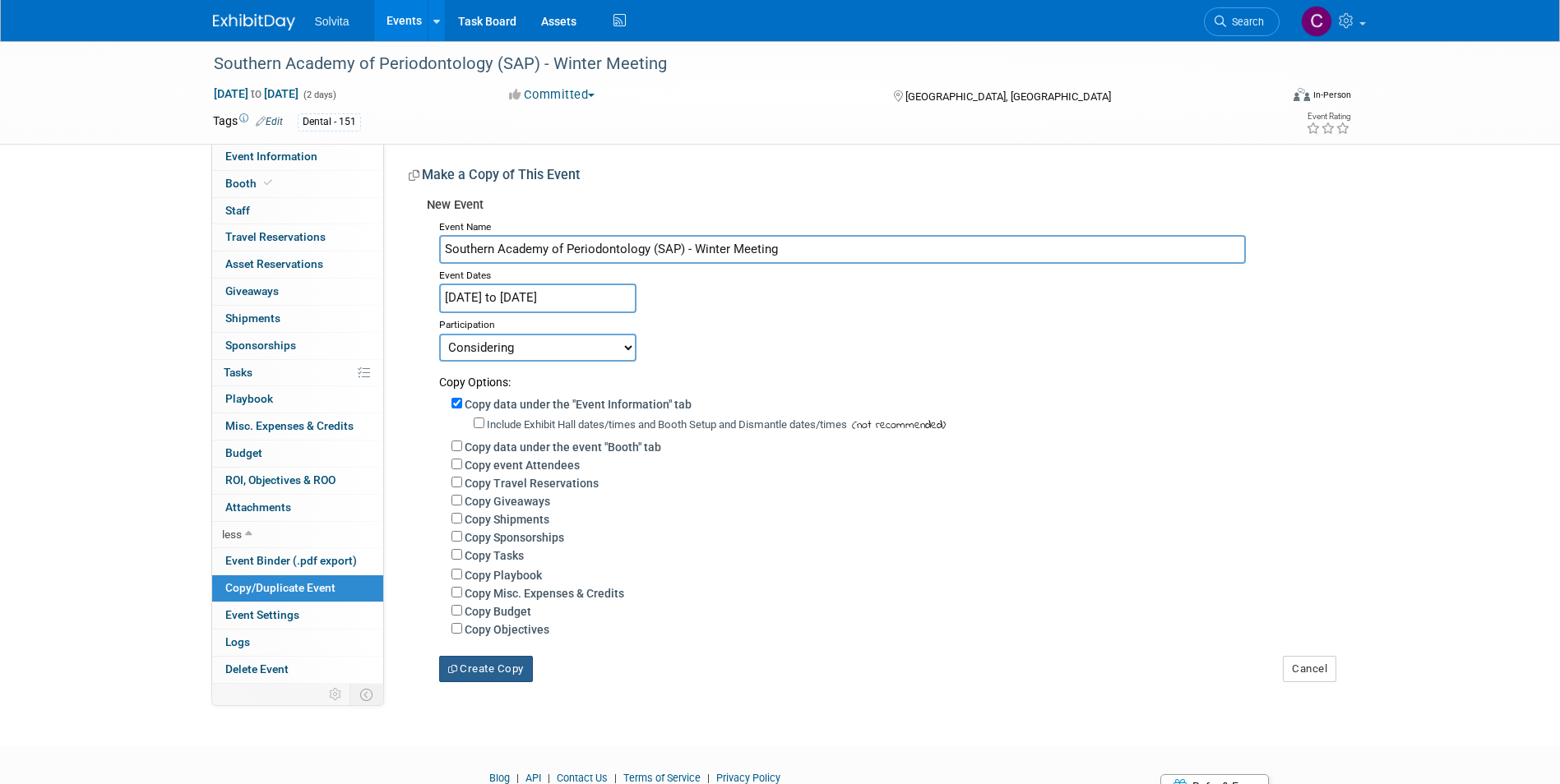
click at [499, 676] on button "Create Copy" at bounding box center [485, 669] width 93 height 27
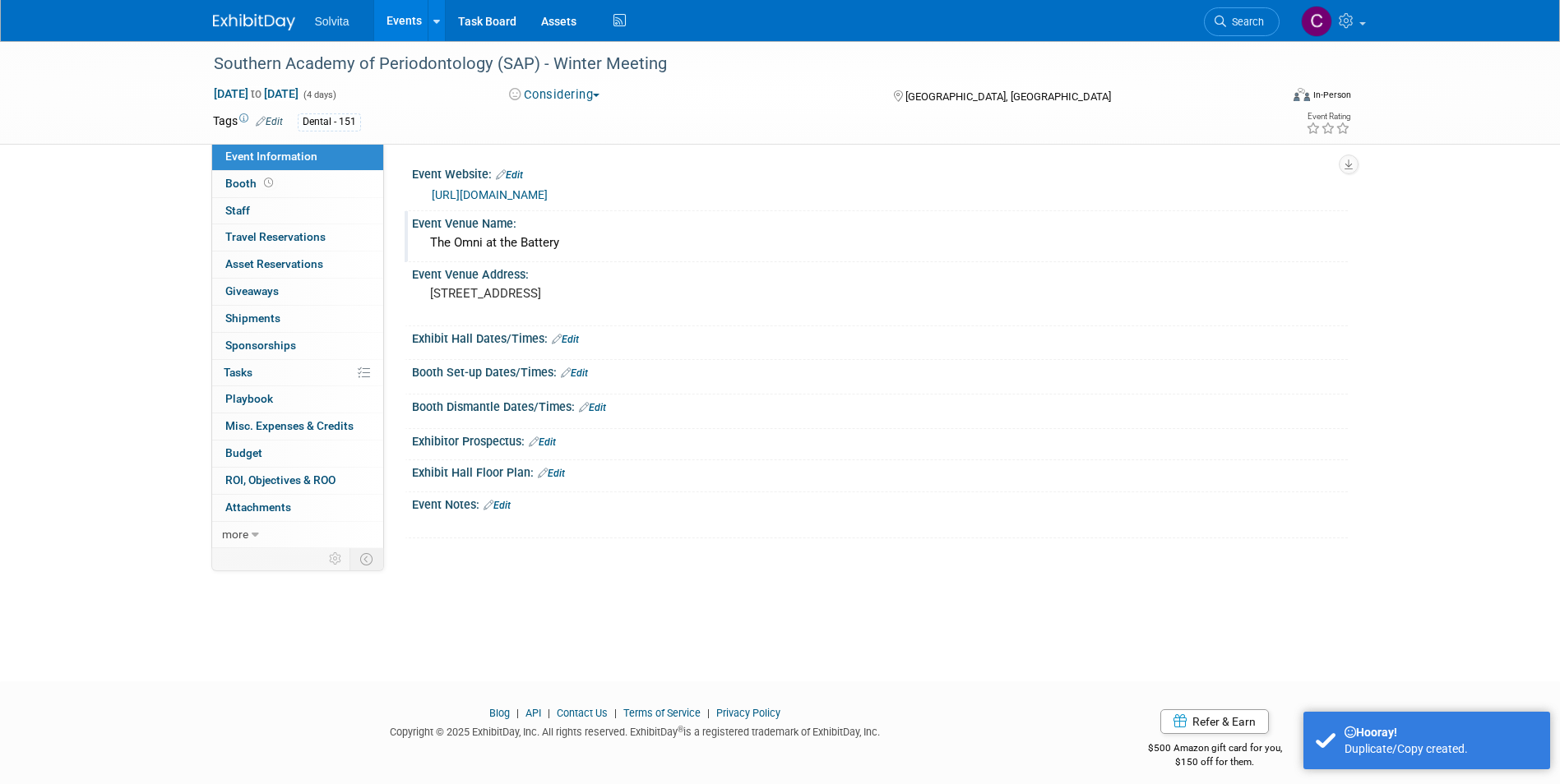
click at [578, 242] on div "The Omni at the Battery" at bounding box center [879, 243] width 911 height 26
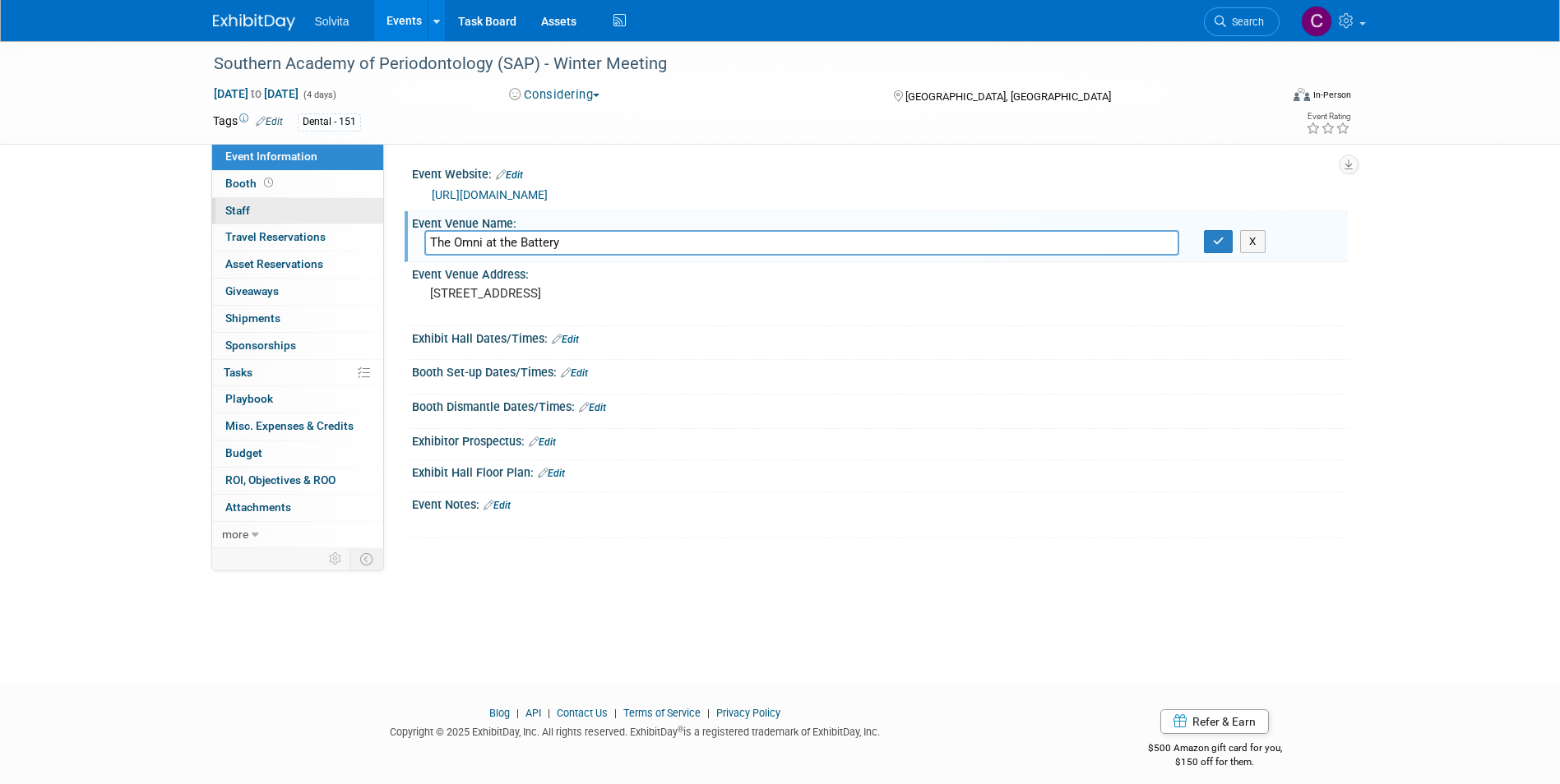
drag, startPoint x: 583, startPoint y: 245, endPoint x: 340, endPoint y: 213, distance: 245.1
click at [340, 213] on div "Event Information Event Info Booth Booth 0 Staff 0 Staff 0 Travel Reservations …" at bounding box center [780, 294] width 1159 height 507
type input "The [PERSON_NAME]"
click at [1214, 245] on icon "button" at bounding box center [1218, 241] width 11 height 10
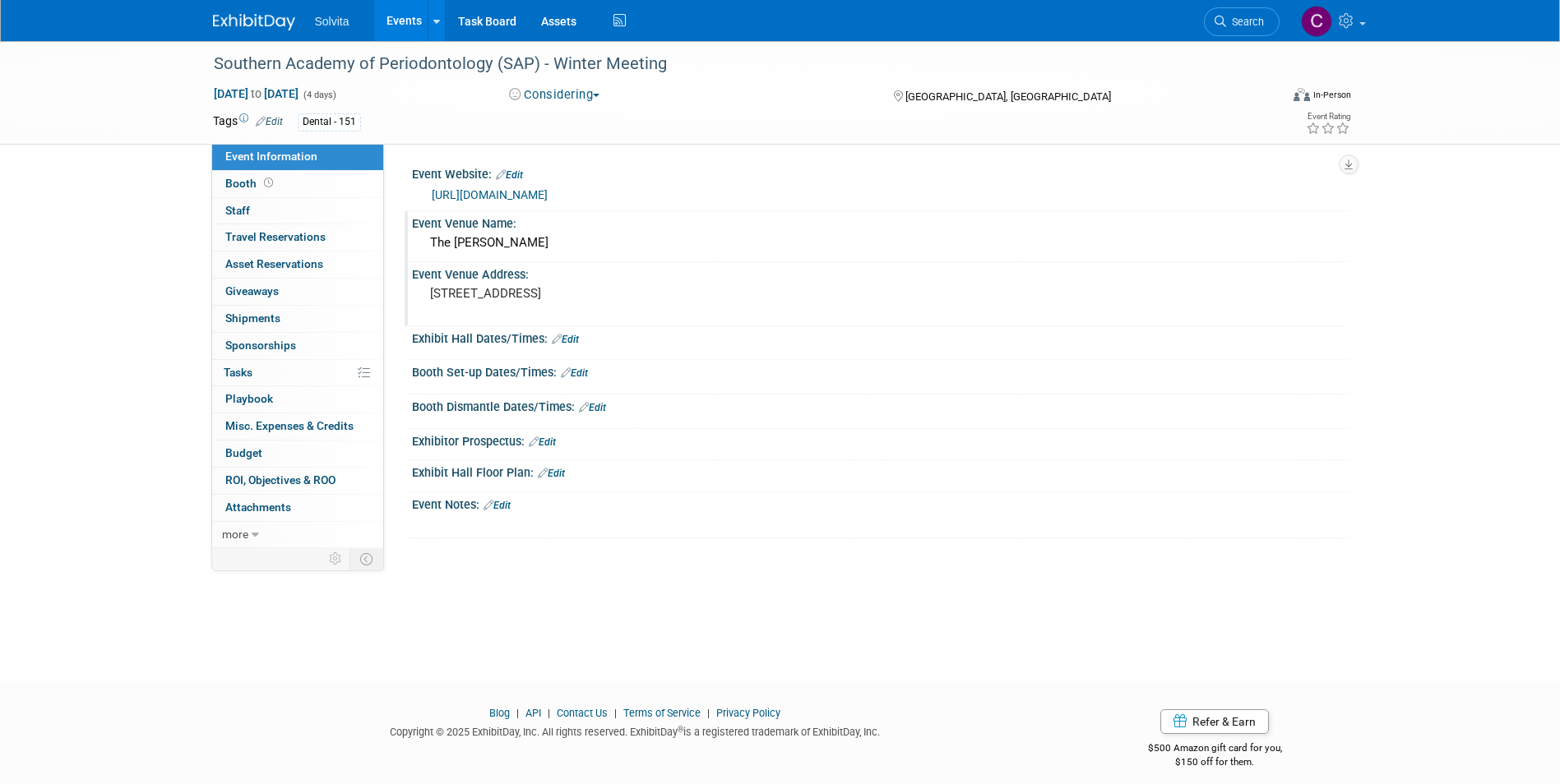
click at [539, 301] on pre "[STREET_ADDRESS]" at bounding box center [606, 294] width 353 height 15
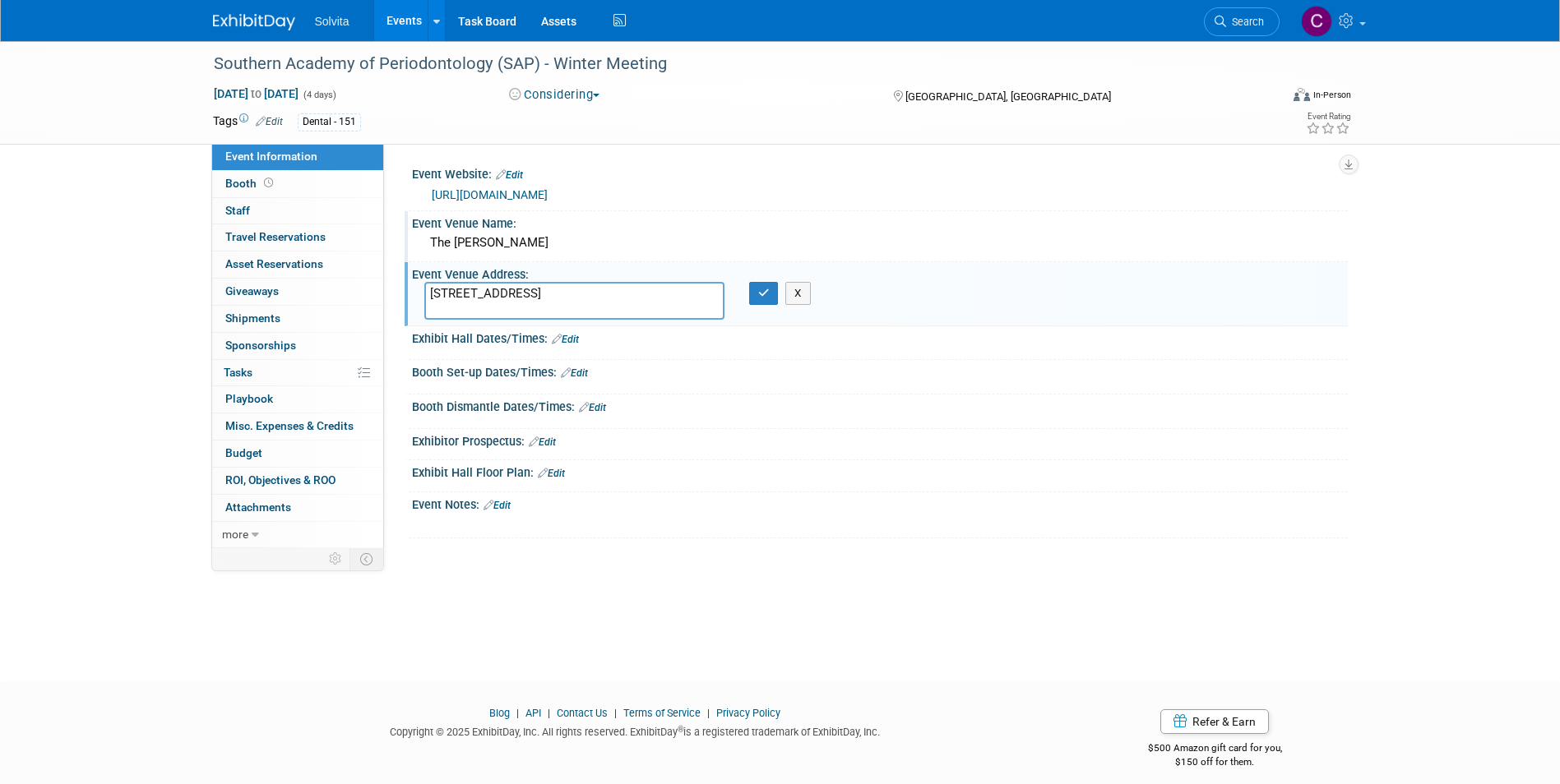
drag, startPoint x: 539, startPoint y: 308, endPoint x: 384, endPoint y: 291, distance: 155.9
click at [384, 291] on div "Event Website: Edit [URL][DOMAIN_NAME] Event Venue Name: The [PERSON_NAME] Even…" at bounding box center [865, 345] width 963 height 404
type textarea "[STREET_ADDRESS]"
click at [767, 294] on icon "button" at bounding box center [763, 292] width 11 height 10
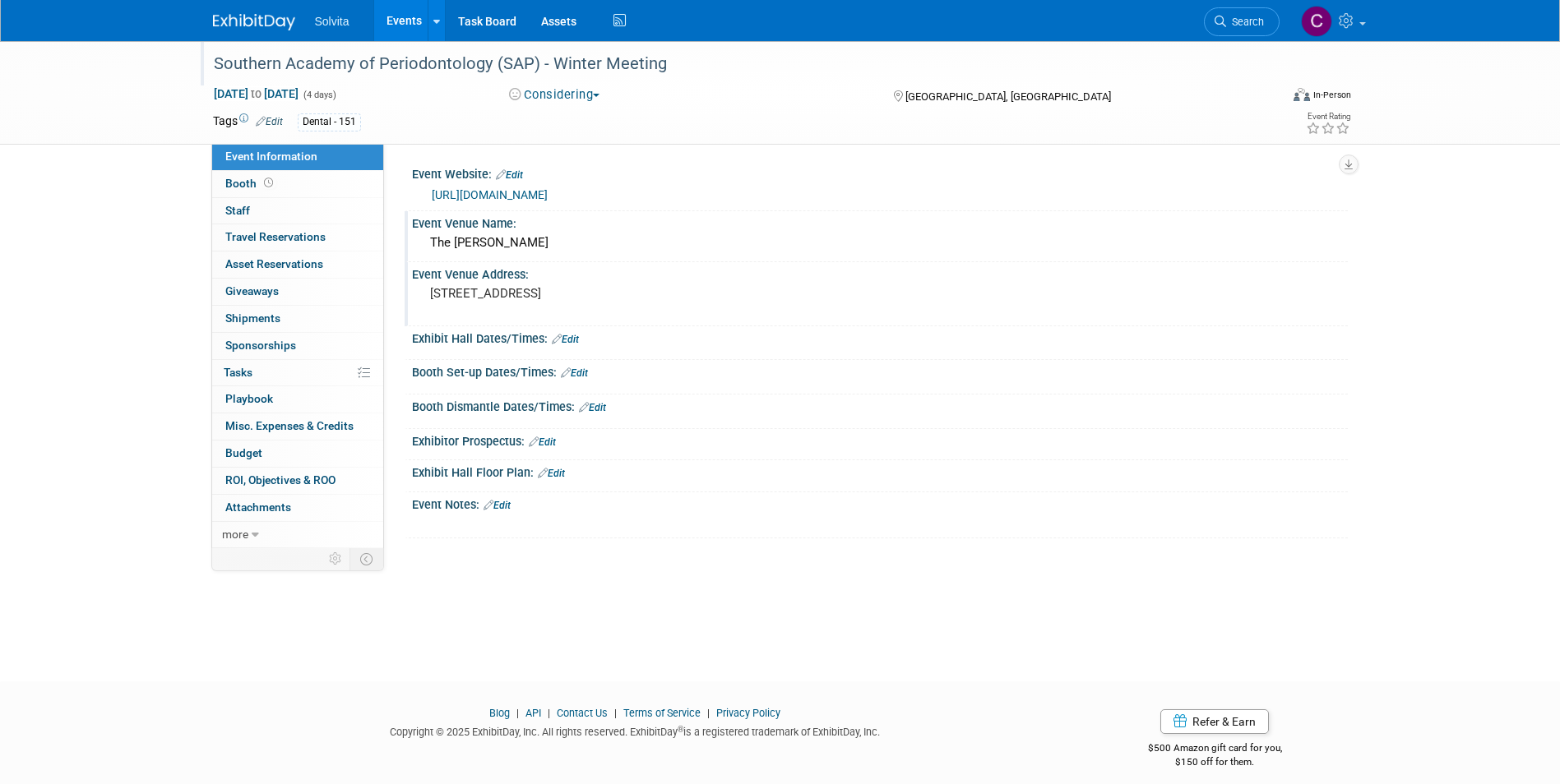
click at [570, 69] on div "Southern Academy of Periodontology (SAP) - Winter Meeting" at bounding box center [732, 64] width 1047 height 29
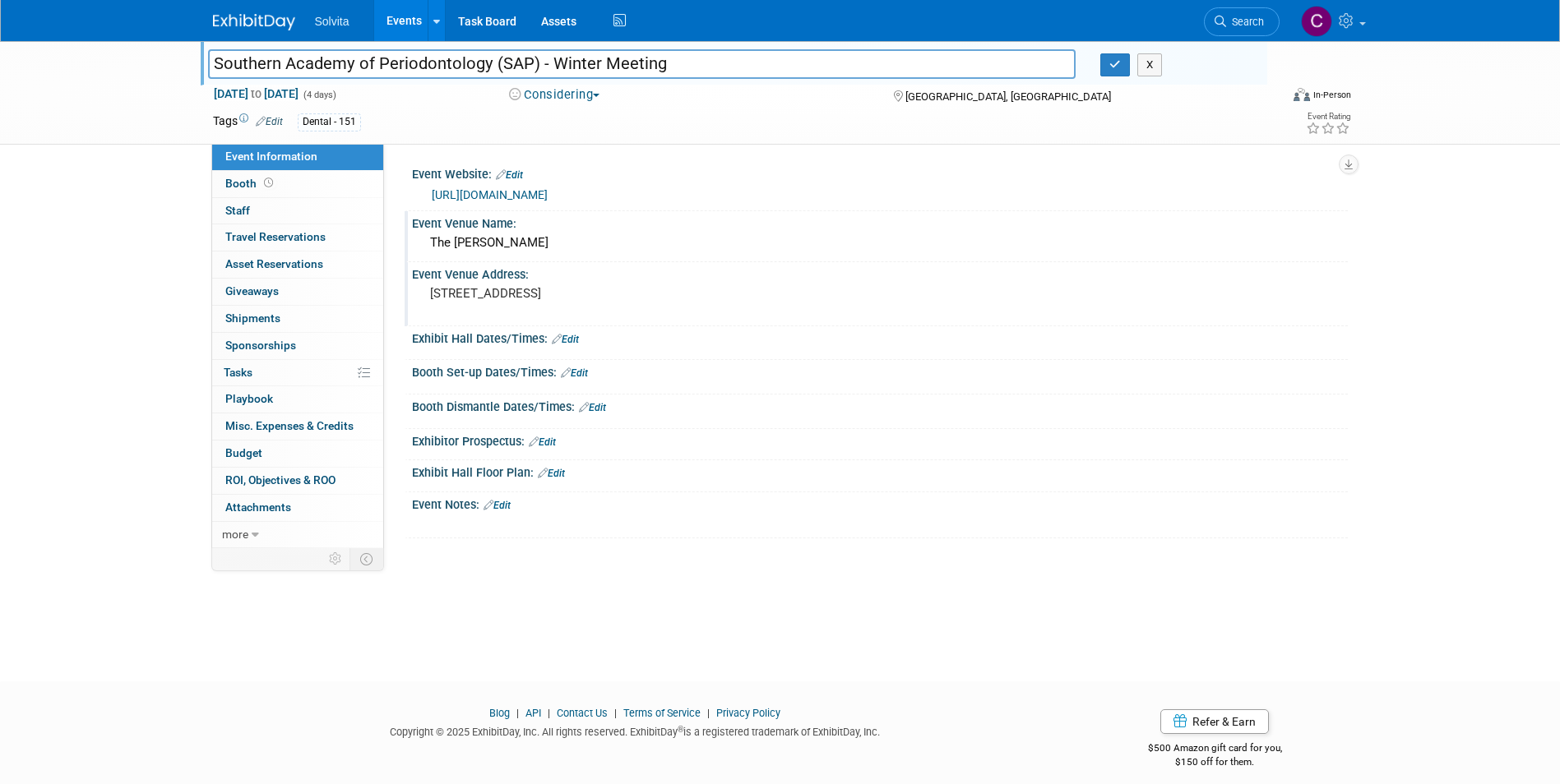
drag, startPoint x: 538, startPoint y: 61, endPoint x: 705, endPoint y: 58, distance: 167.0
click at [705, 58] on input "Southern Academy of Periodontology (SAP) - Winter Meeting" at bounding box center [642, 64] width 868 height 29
click at [633, 69] on input "Southern Academy of Periodontology (SAP) - Winter Meeting" at bounding box center [642, 64] width 868 height 29
drag, startPoint x: 545, startPoint y: 61, endPoint x: 595, endPoint y: 61, distance: 50.0
click at [595, 61] on input "Southern Academy of Periodontology (SAP) - Winter Meeting" at bounding box center [642, 64] width 868 height 29
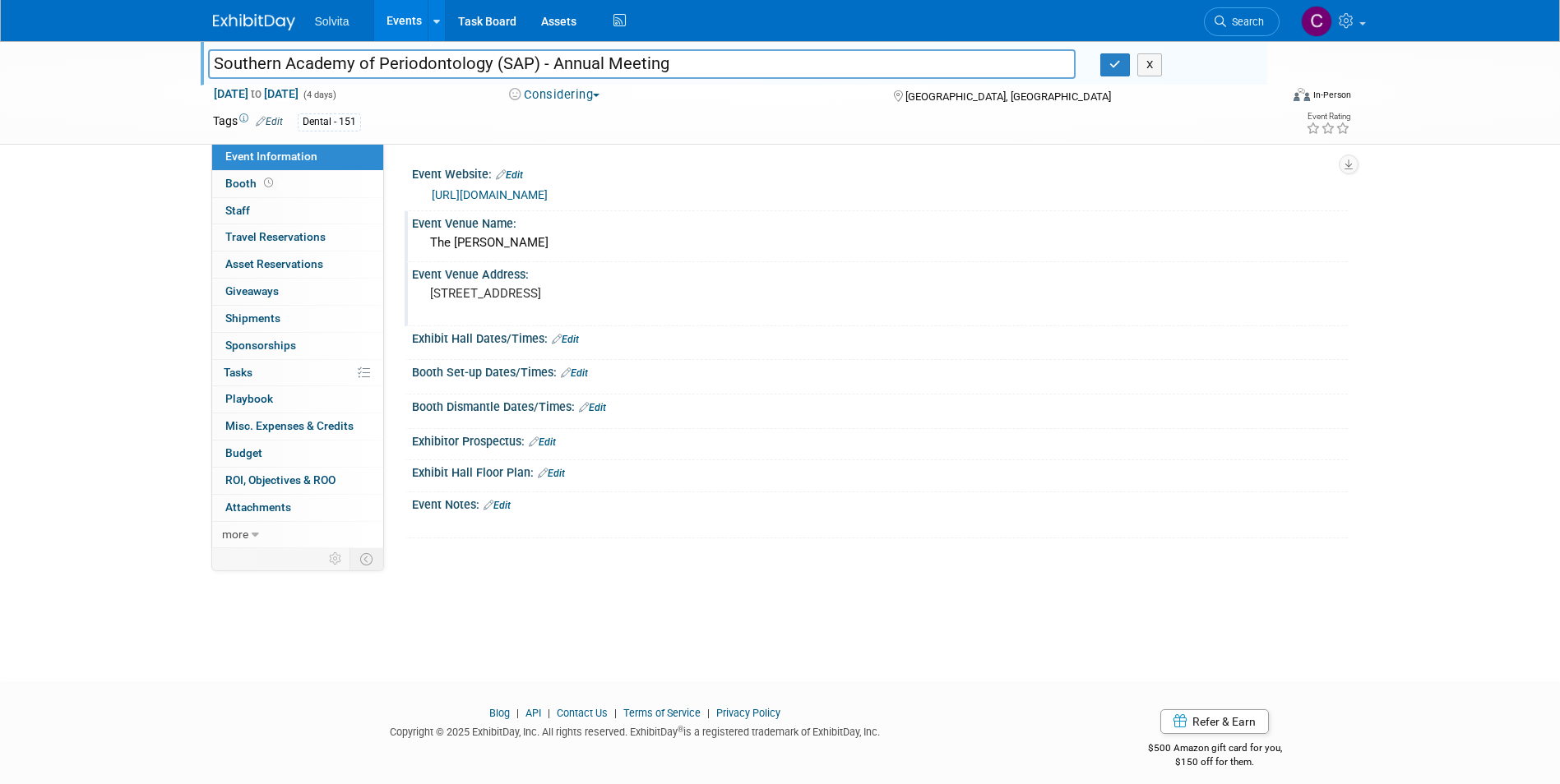
type input "Southern Academy of Periodontology (SAP) - Annual Meeting"
click at [1114, 67] on icon "button" at bounding box center [1115, 64] width 11 height 10
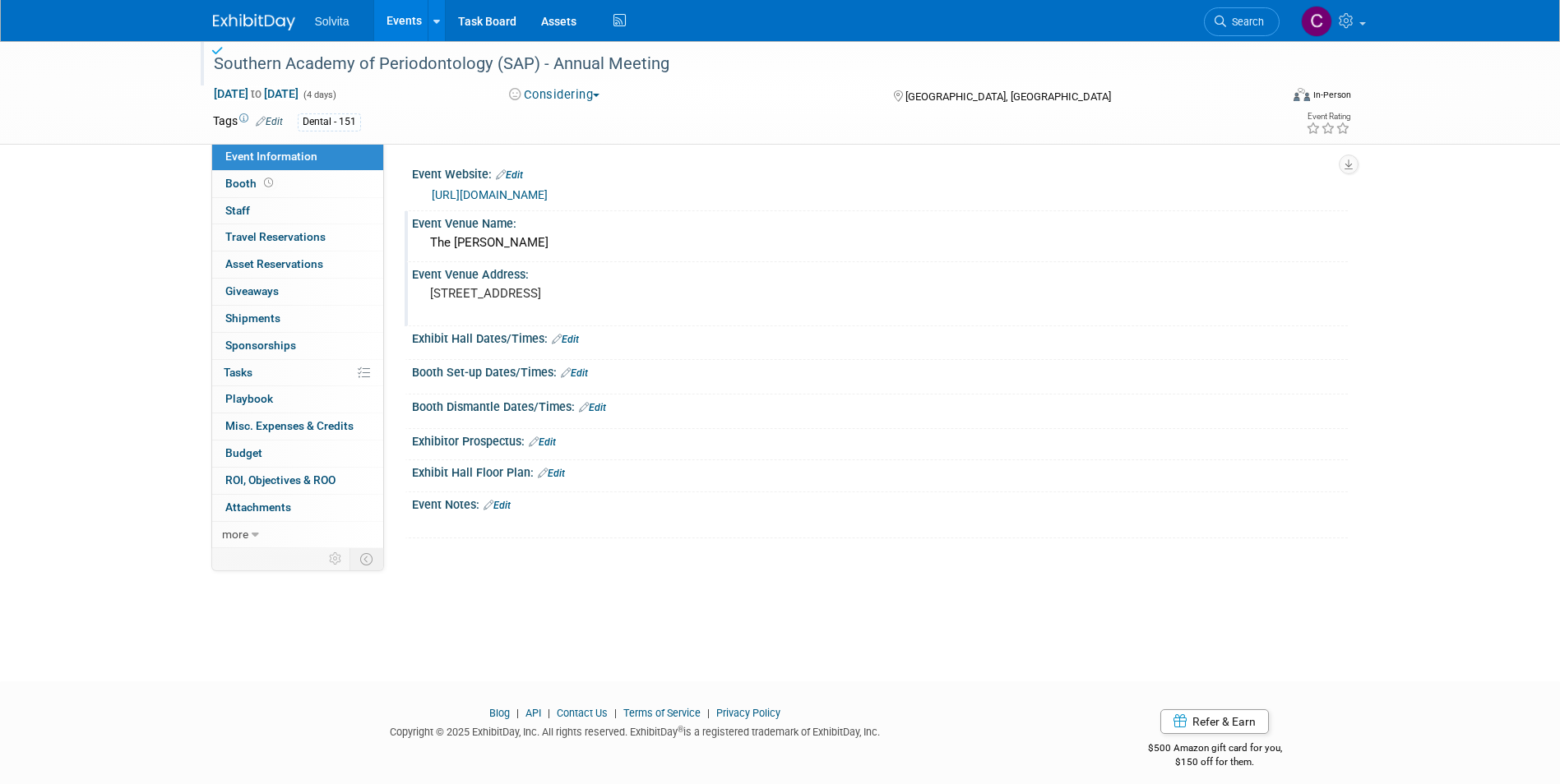
click at [402, 20] on link "Events" at bounding box center [404, 20] width 60 height 41
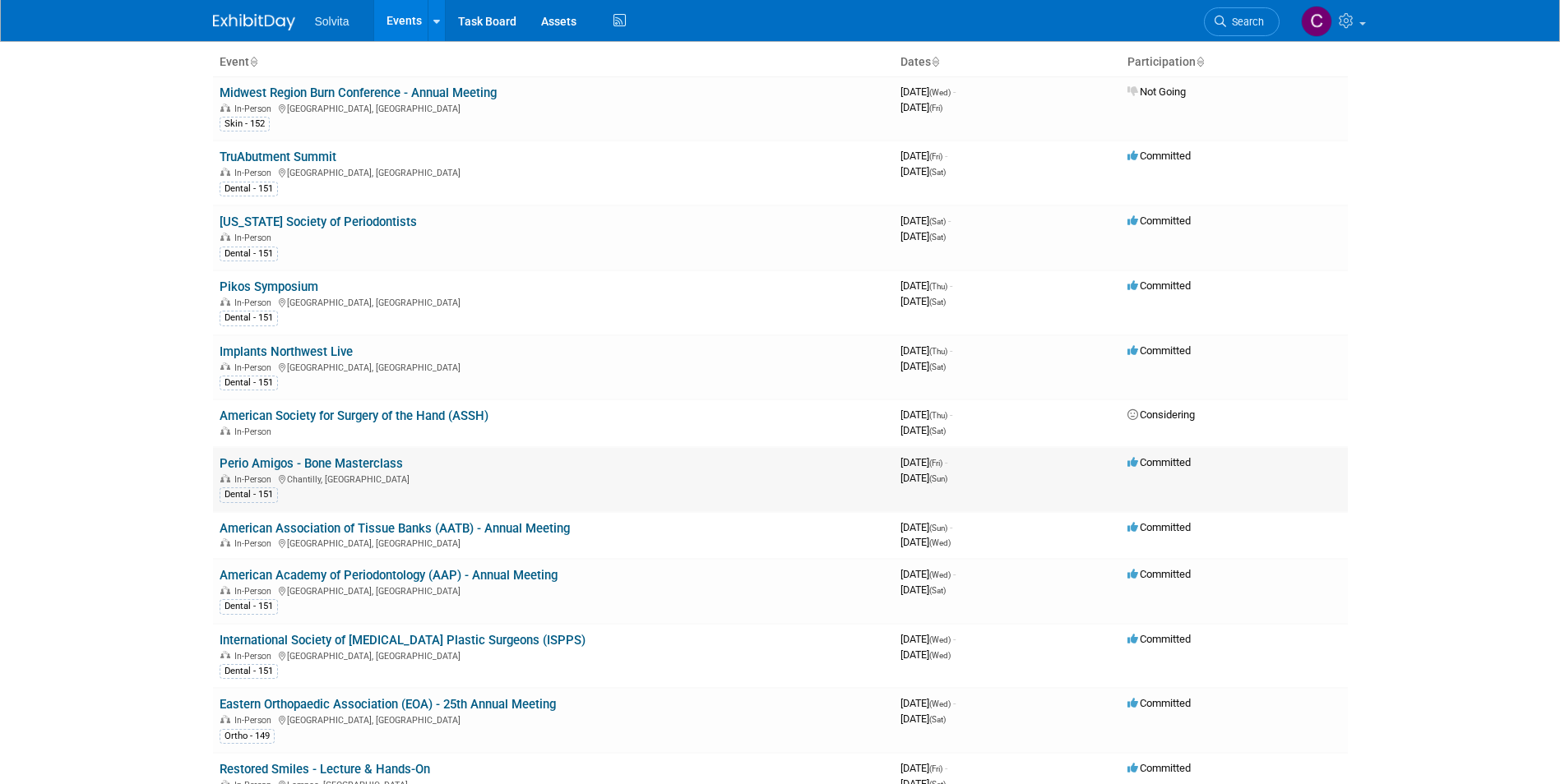
scroll to position [246, 0]
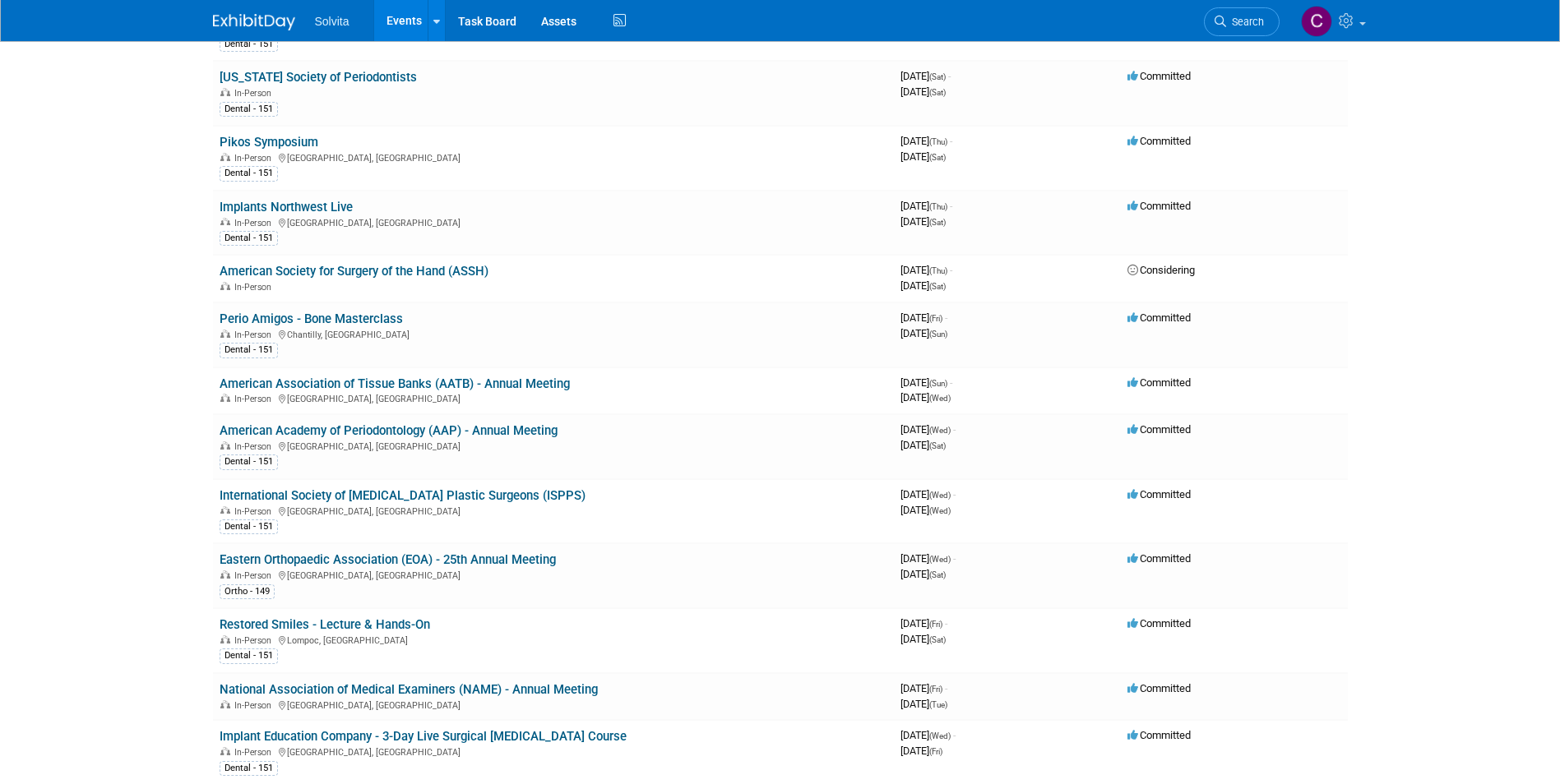
click at [411, 13] on link "Events" at bounding box center [404, 20] width 60 height 41
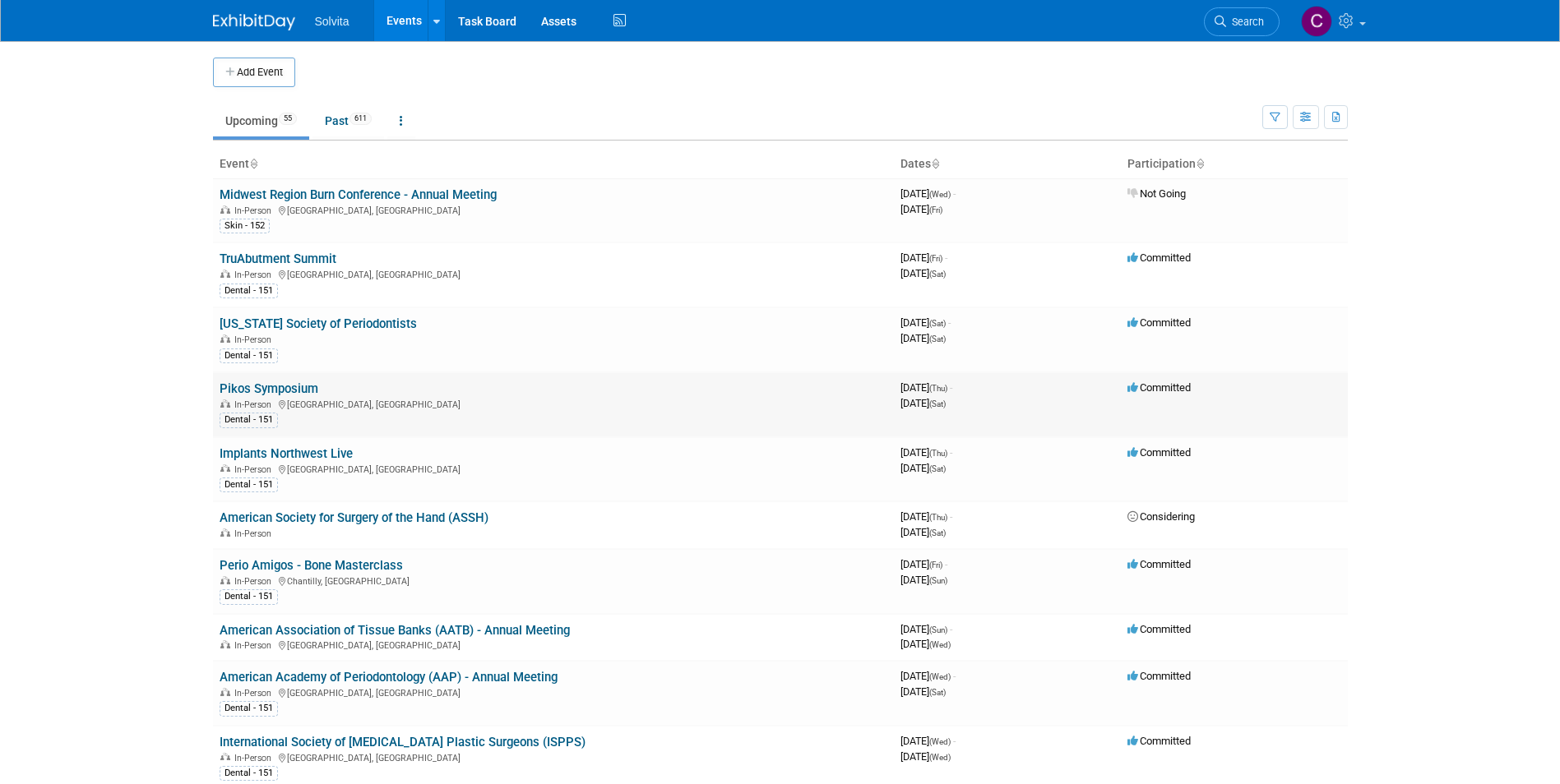
click at [388, 420] on div "Dental - 151" at bounding box center [553, 419] width 667 height 17
click at [319, 458] on link "Implants Northwest Live" at bounding box center [286, 454] width 133 height 15
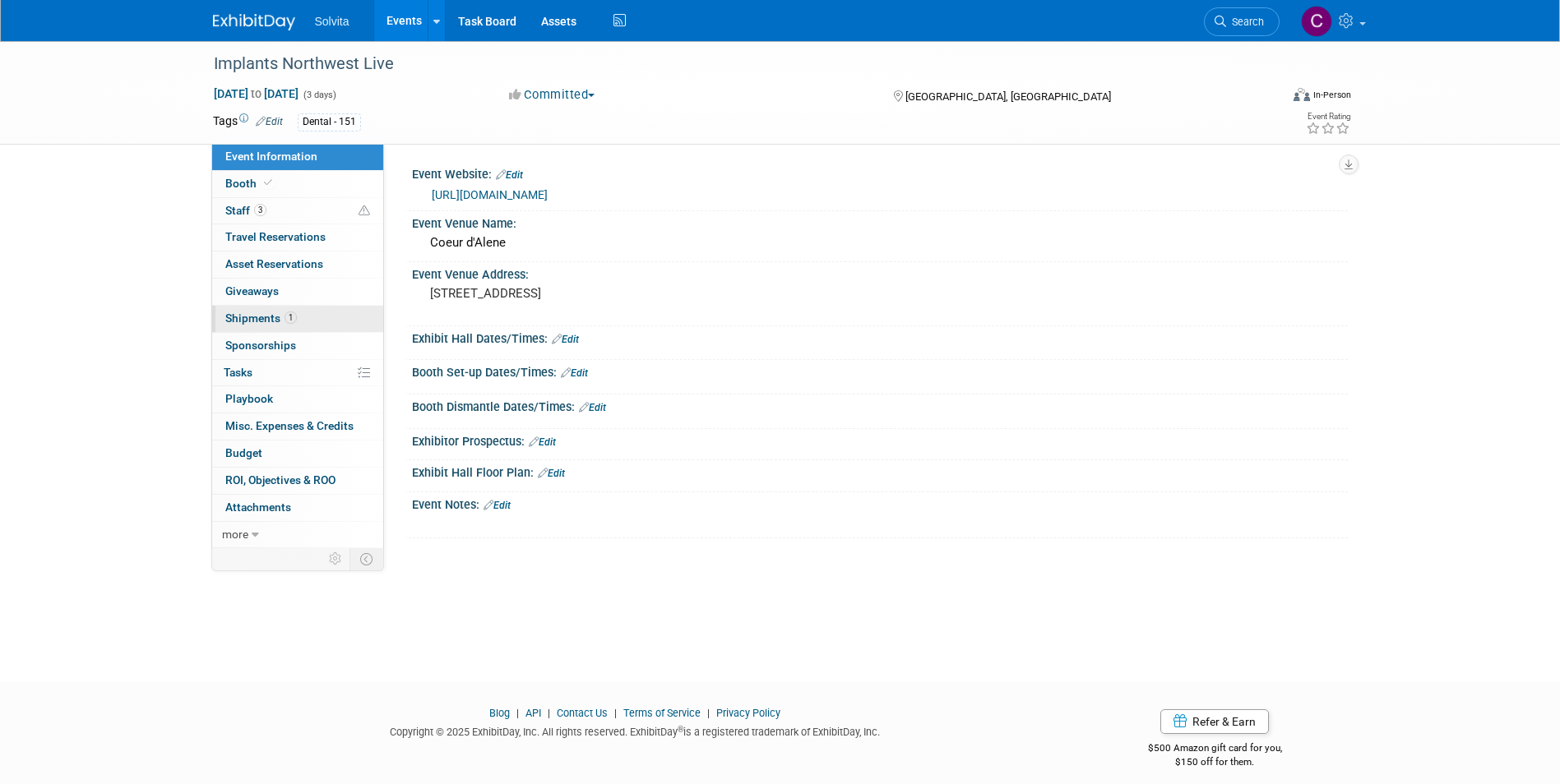
click at [254, 316] on span "Shipments 1" at bounding box center [261, 318] width 71 height 13
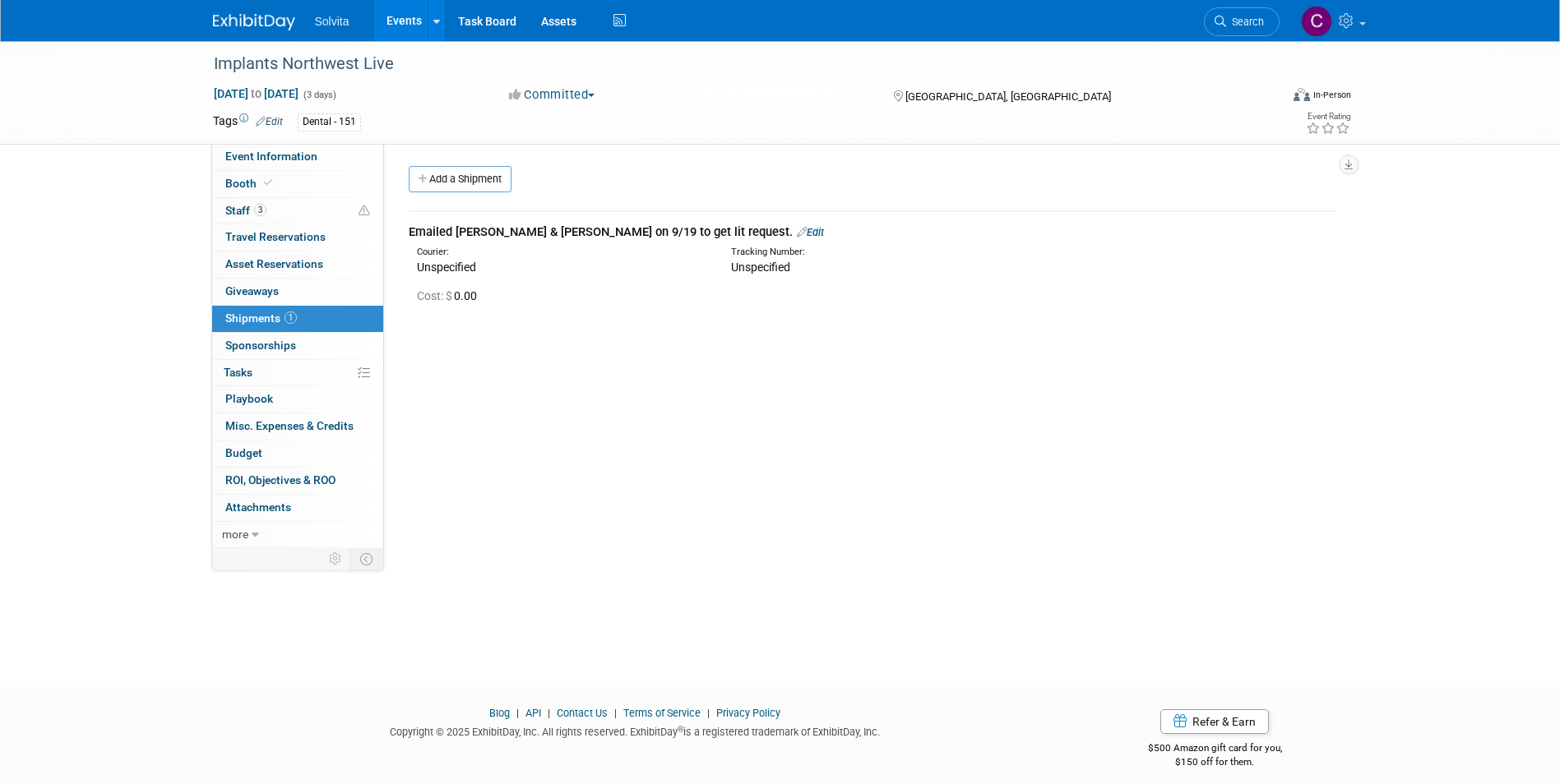
click at [255, 316] on span "Shipments 1" at bounding box center [261, 318] width 71 height 13
click at [797, 228] on link "Edit" at bounding box center [810, 232] width 28 height 12
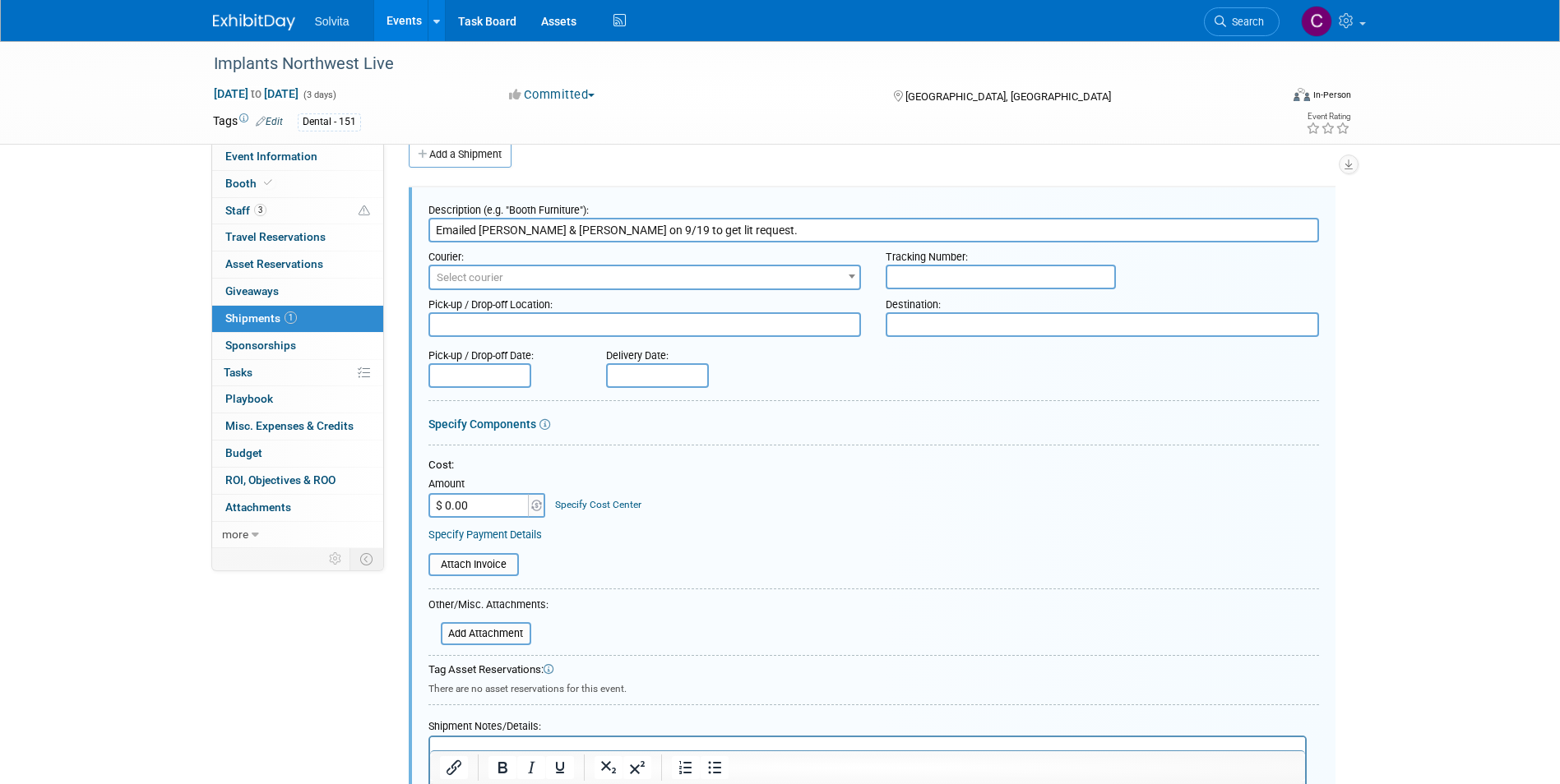
click at [726, 228] on input "Emailed Matt & David on 9/19 to get lit request." at bounding box center [874, 230] width 891 height 25
click at [772, 225] on input "Emailed Matt & David on 9/19 to get lit request. 10ppl" at bounding box center [874, 230] width 891 height 25
drag, startPoint x: 680, startPoint y: 230, endPoint x: 863, endPoint y: 234, distance: 183.0
click at [863, 234] on input "Emailed Matt & David on 9/19 to get lit request. 10ppl per Dr. Cullum." at bounding box center [874, 230] width 891 height 25
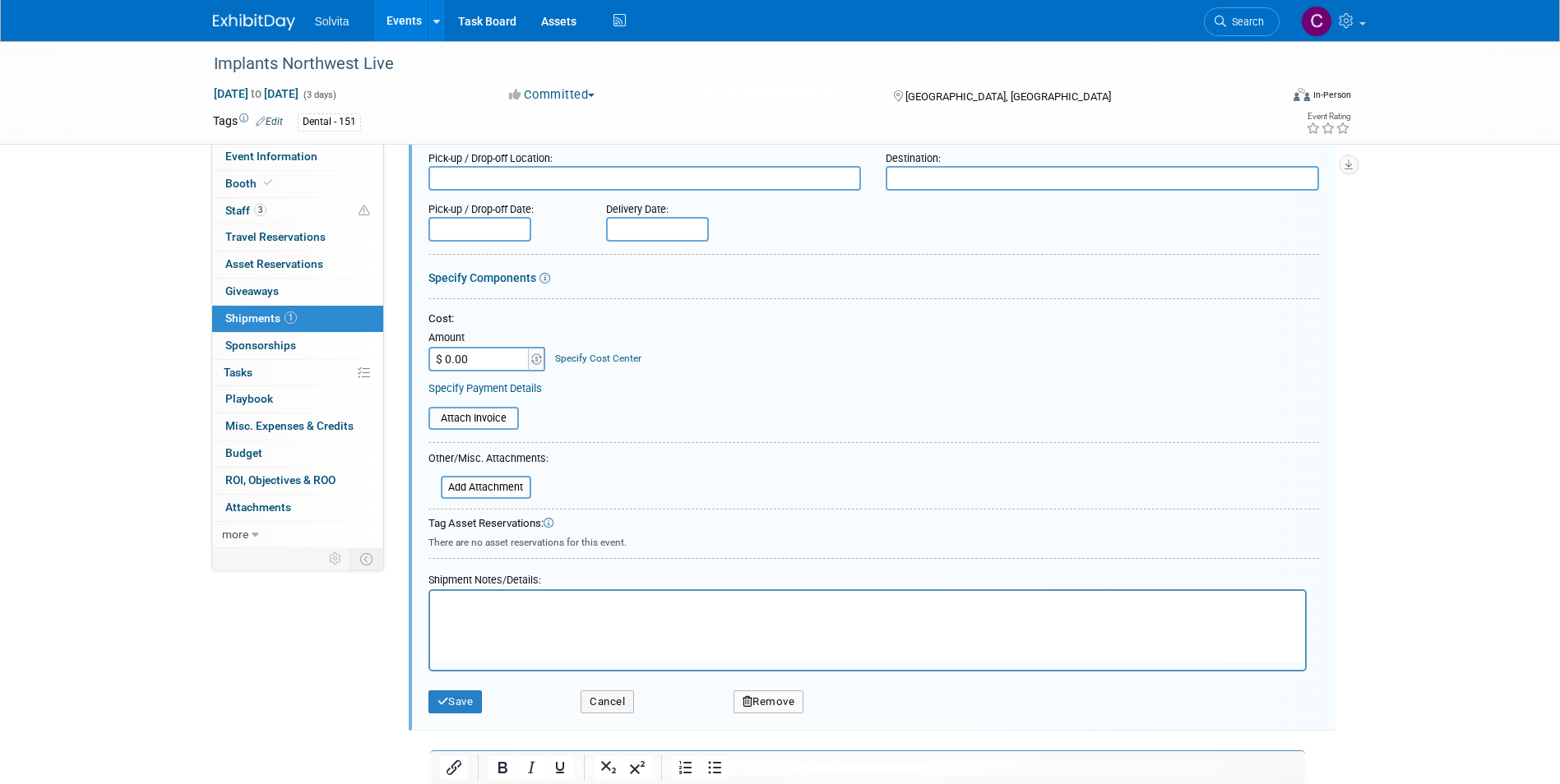
scroll to position [316, 0]
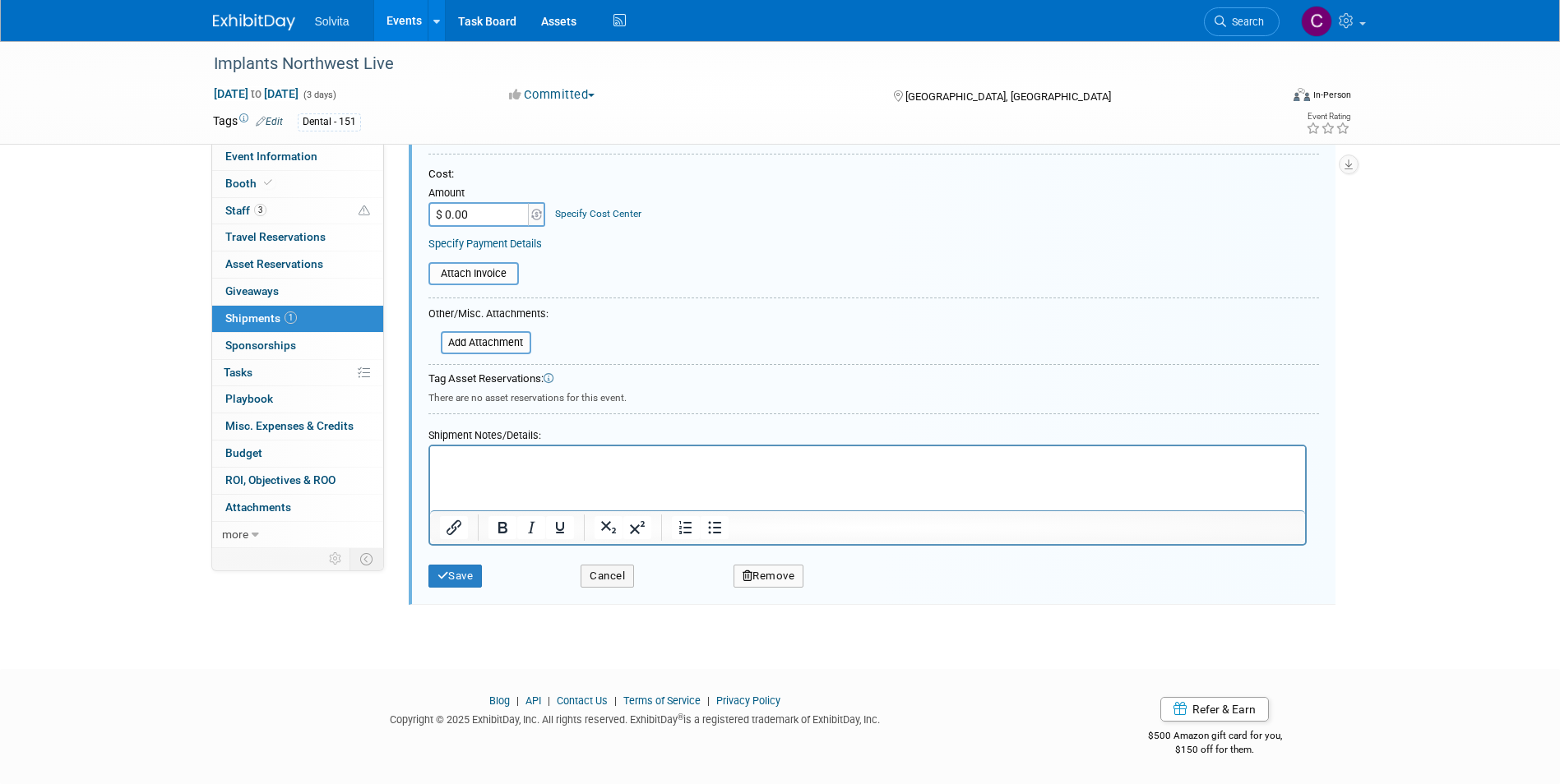
type input "Emailed Matt & David on 9/19 to get lit request."
click at [625, 444] on div at bounding box center [867, 495] width 879 height 101
click at [625, 461] on p "Rich Text Area. Press ALT-0 for help." at bounding box center [866, 461] width 856 height 16
click at [470, 575] on button "Save" at bounding box center [455, 576] width 54 height 23
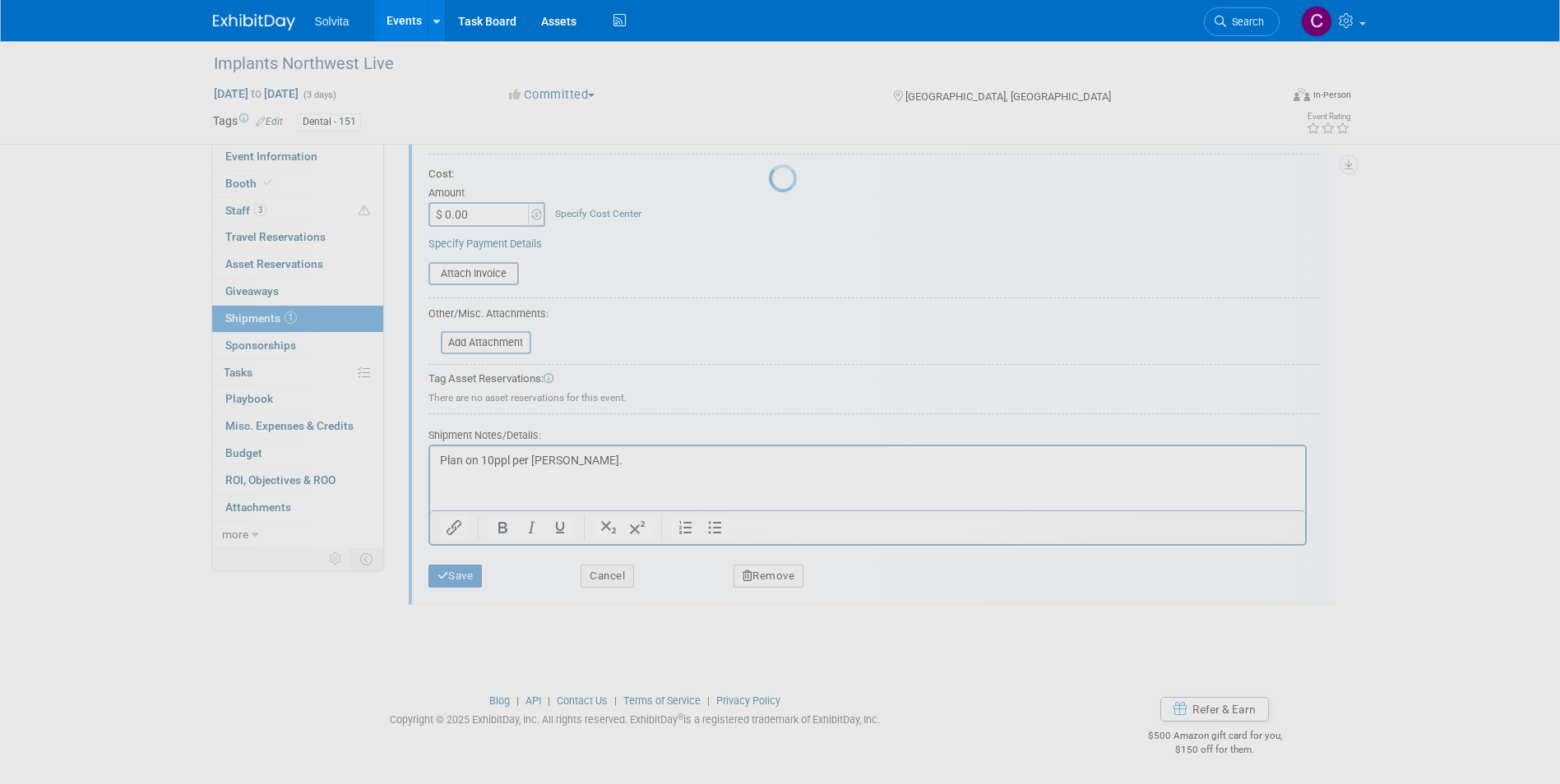
scroll to position [12, 0]
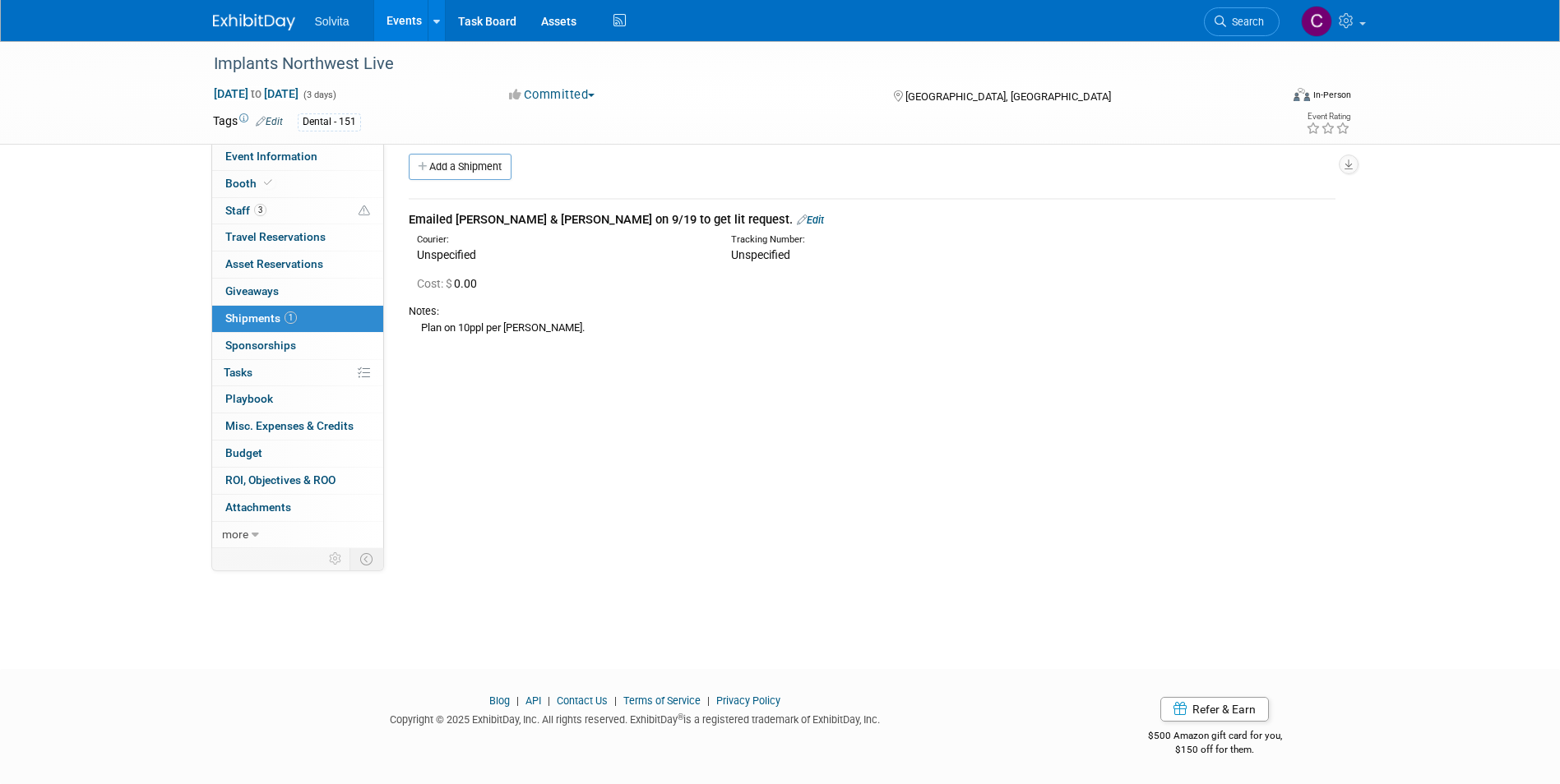
click at [405, 18] on link "Events" at bounding box center [404, 20] width 60 height 41
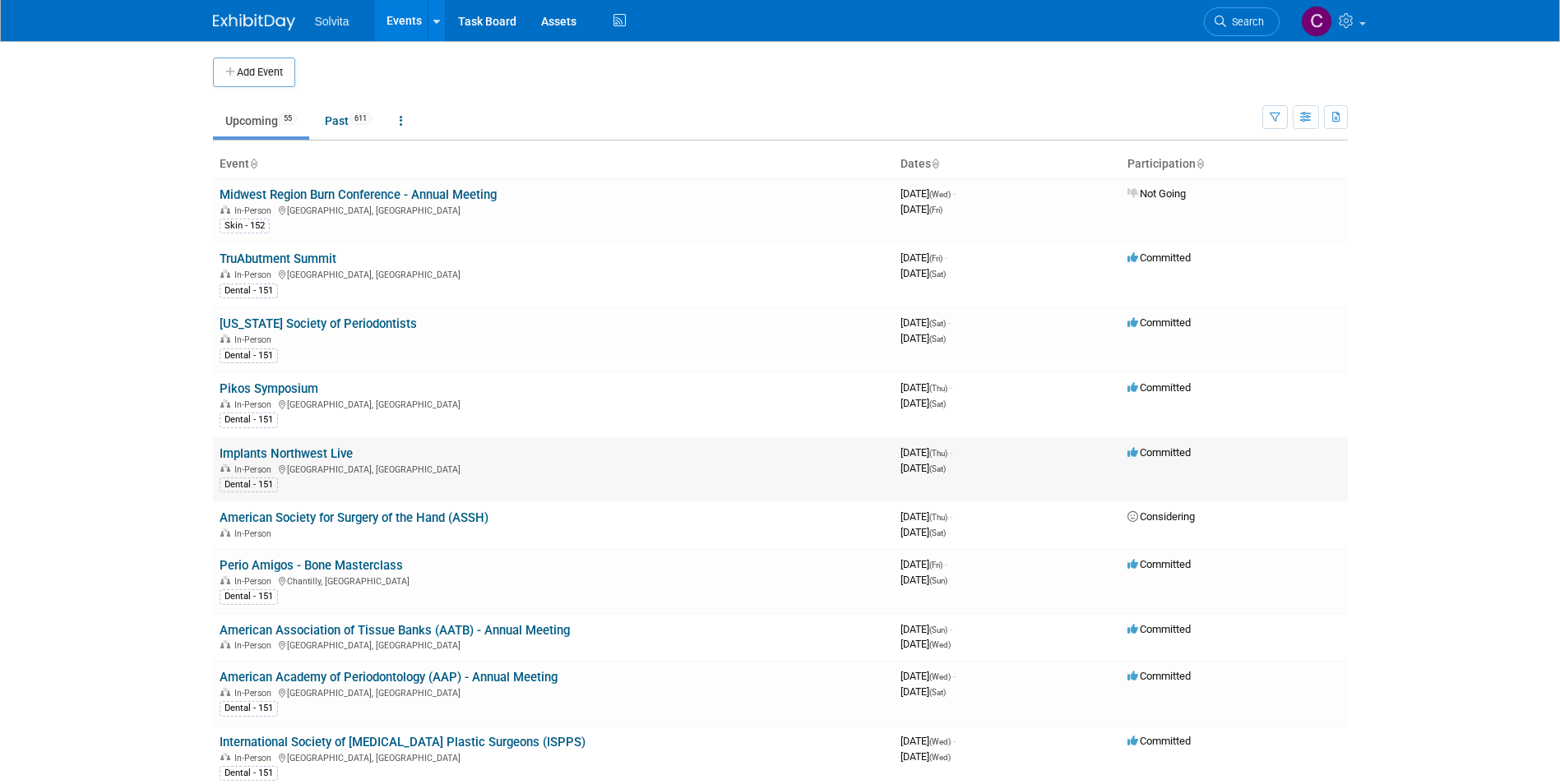
click at [300, 448] on link "Implants Northwest Live" at bounding box center [286, 454] width 133 height 15
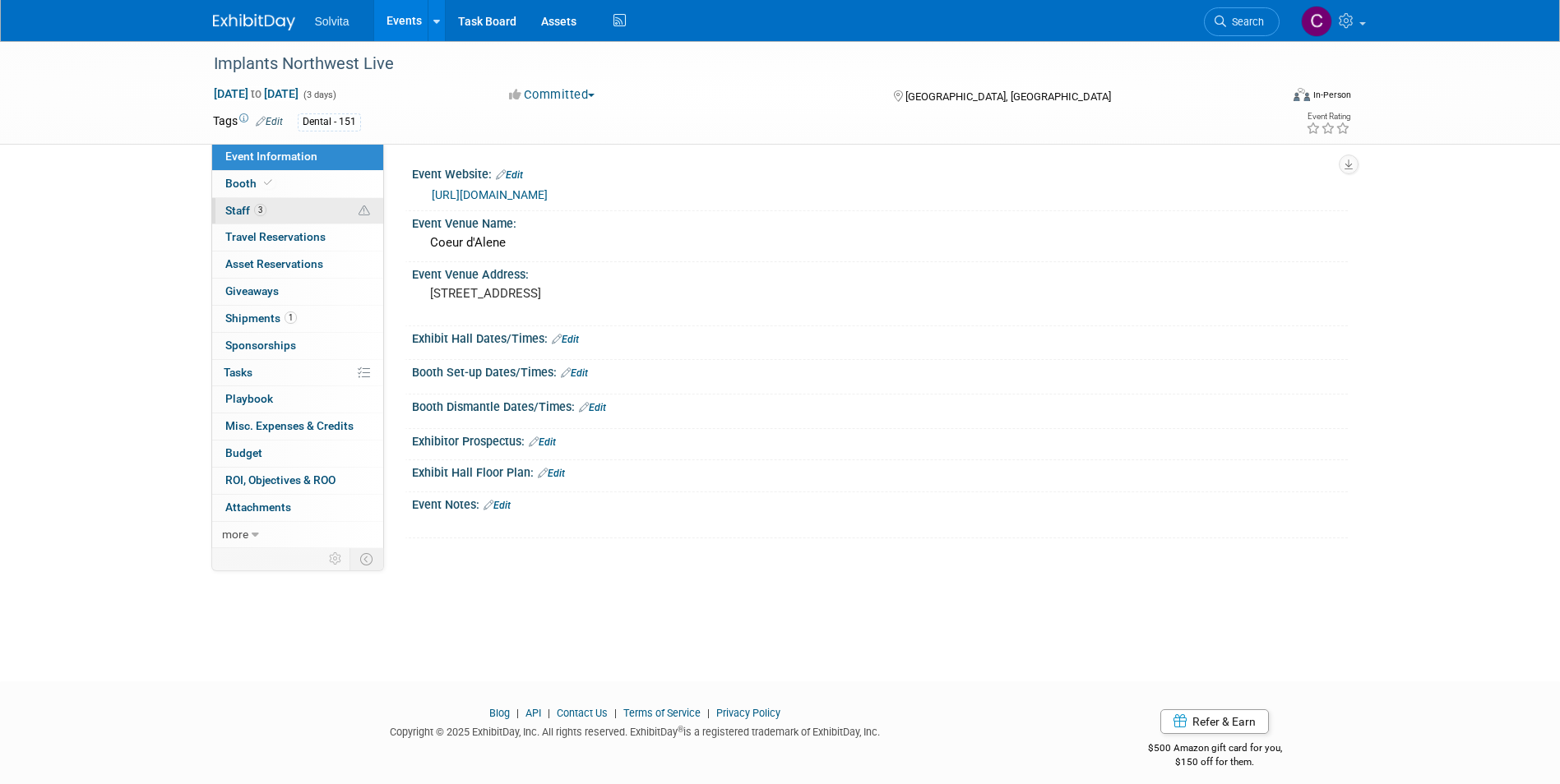
click at [240, 206] on span "Staff 3" at bounding box center [246, 210] width 41 height 13
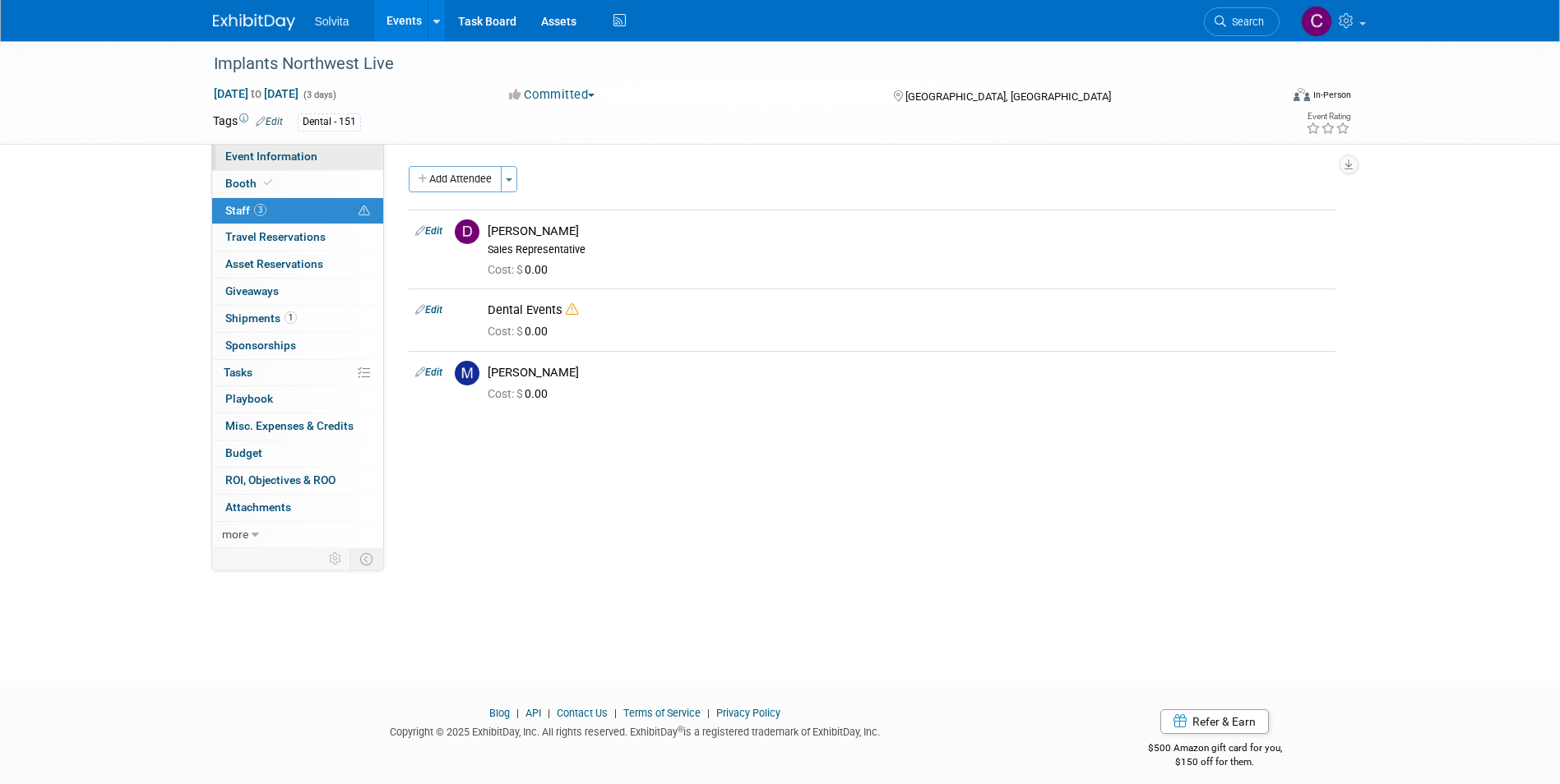
click at [252, 154] on span "Event Information" at bounding box center [271, 156] width 92 height 13
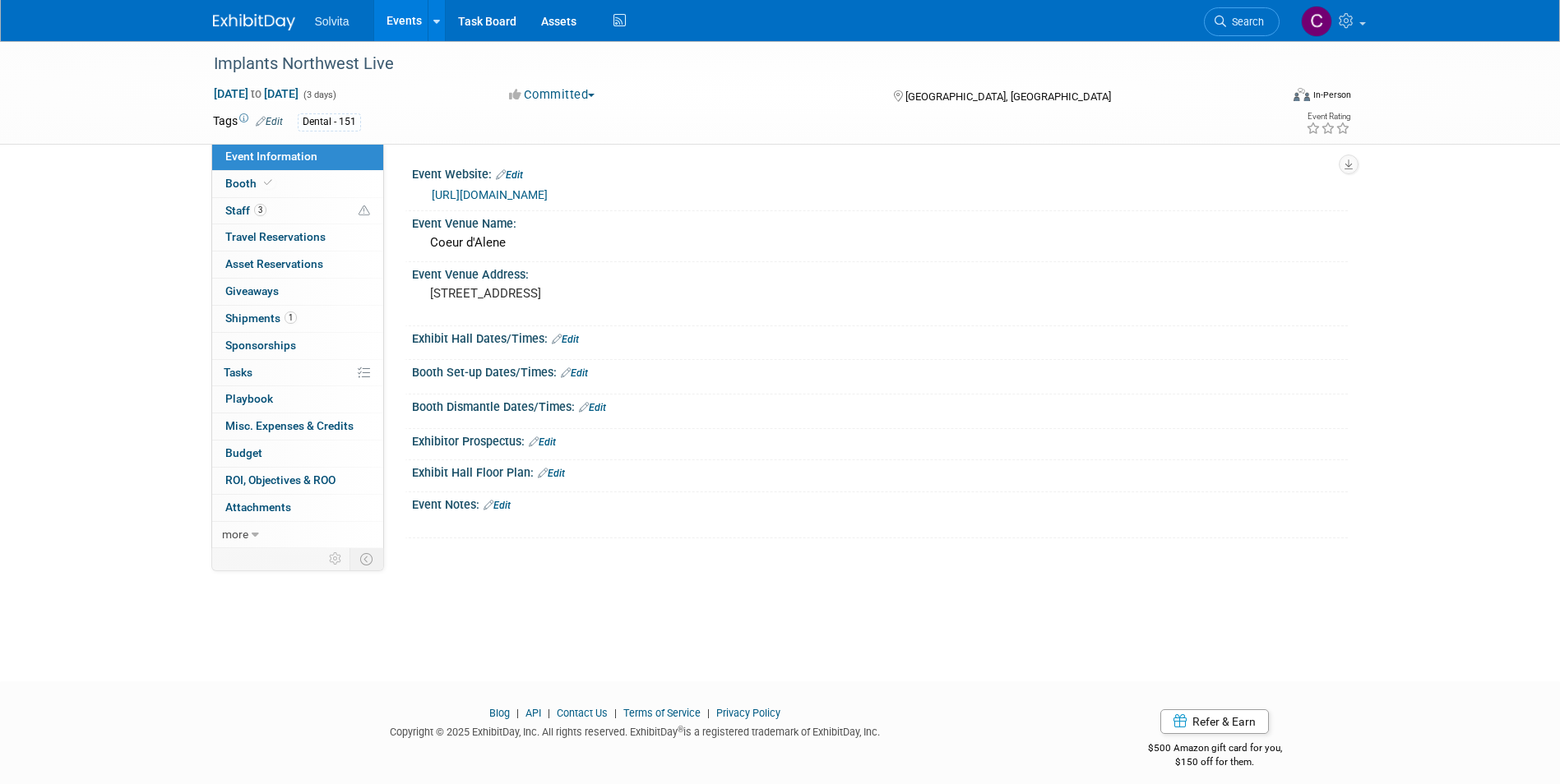
click at [547, 190] on link "[URL][DOMAIN_NAME]" at bounding box center [490, 195] width 116 height 13
click at [246, 181] on span "Booth" at bounding box center [250, 184] width 50 height 13
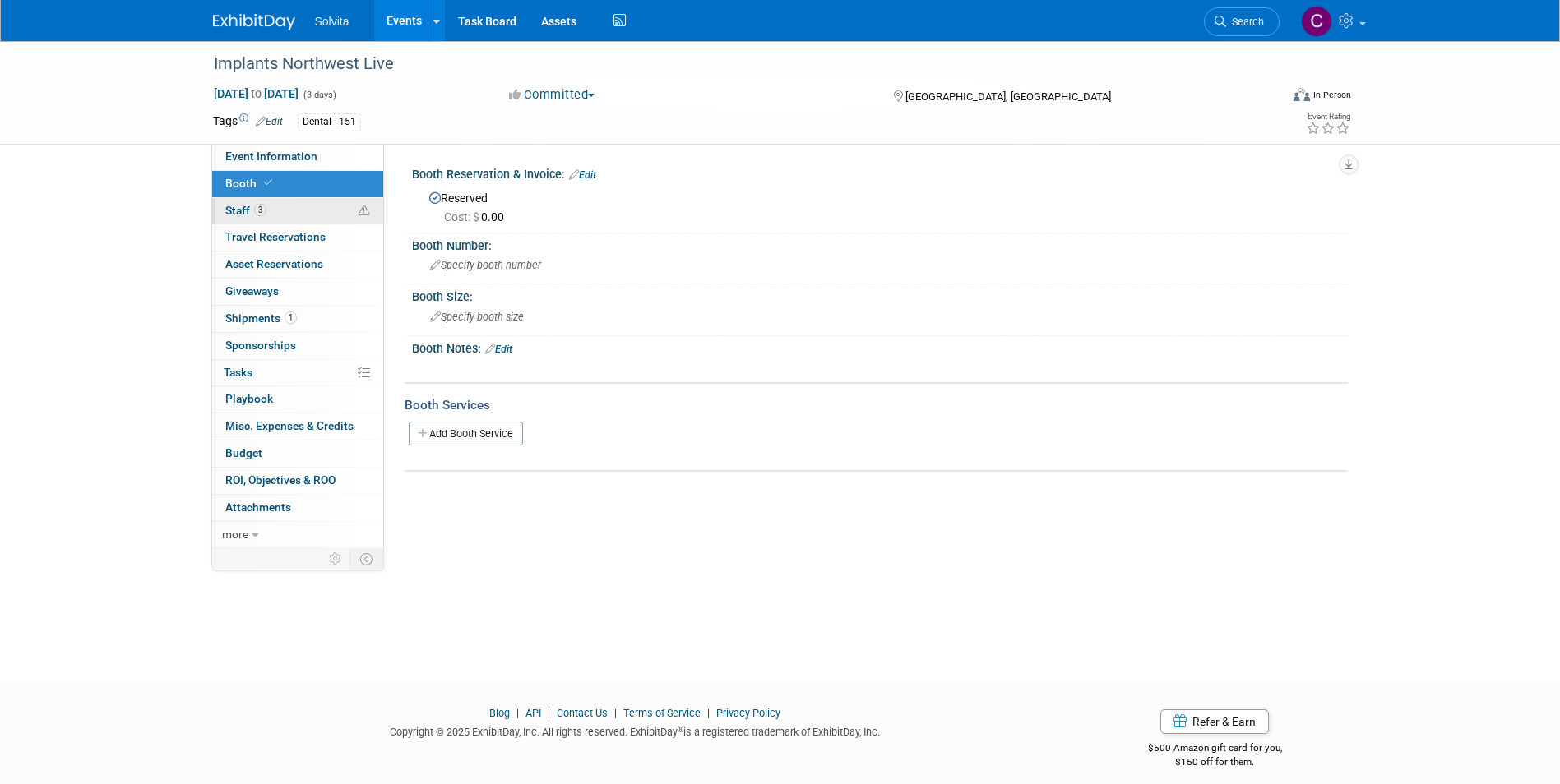
click at [242, 208] on span "Staff 3" at bounding box center [246, 210] width 41 height 13
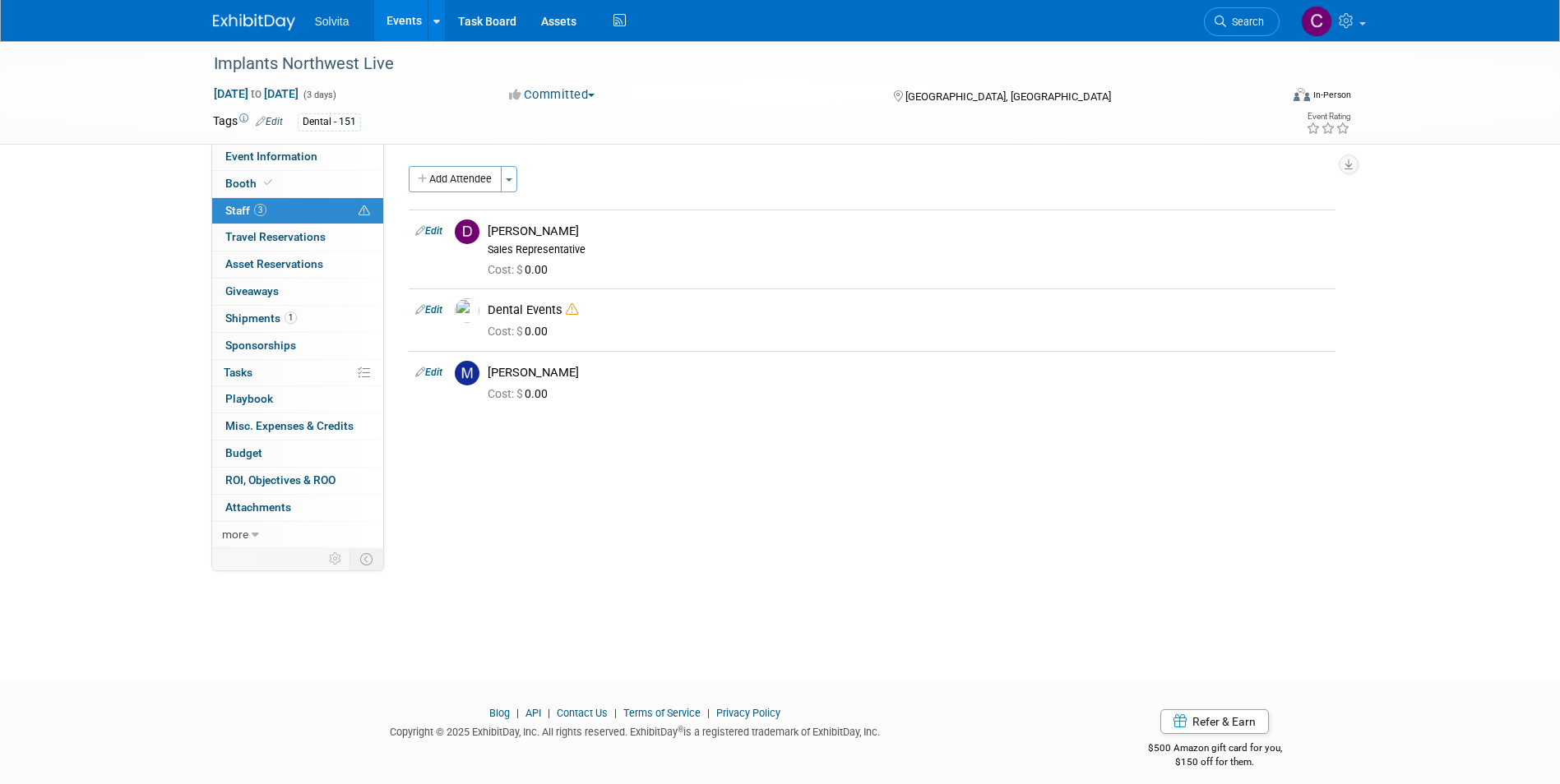
click at [227, 206] on span "Staff 3" at bounding box center [246, 210] width 41 height 13
click at [262, 162] on span "Event Information" at bounding box center [271, 156] width 92 height 13
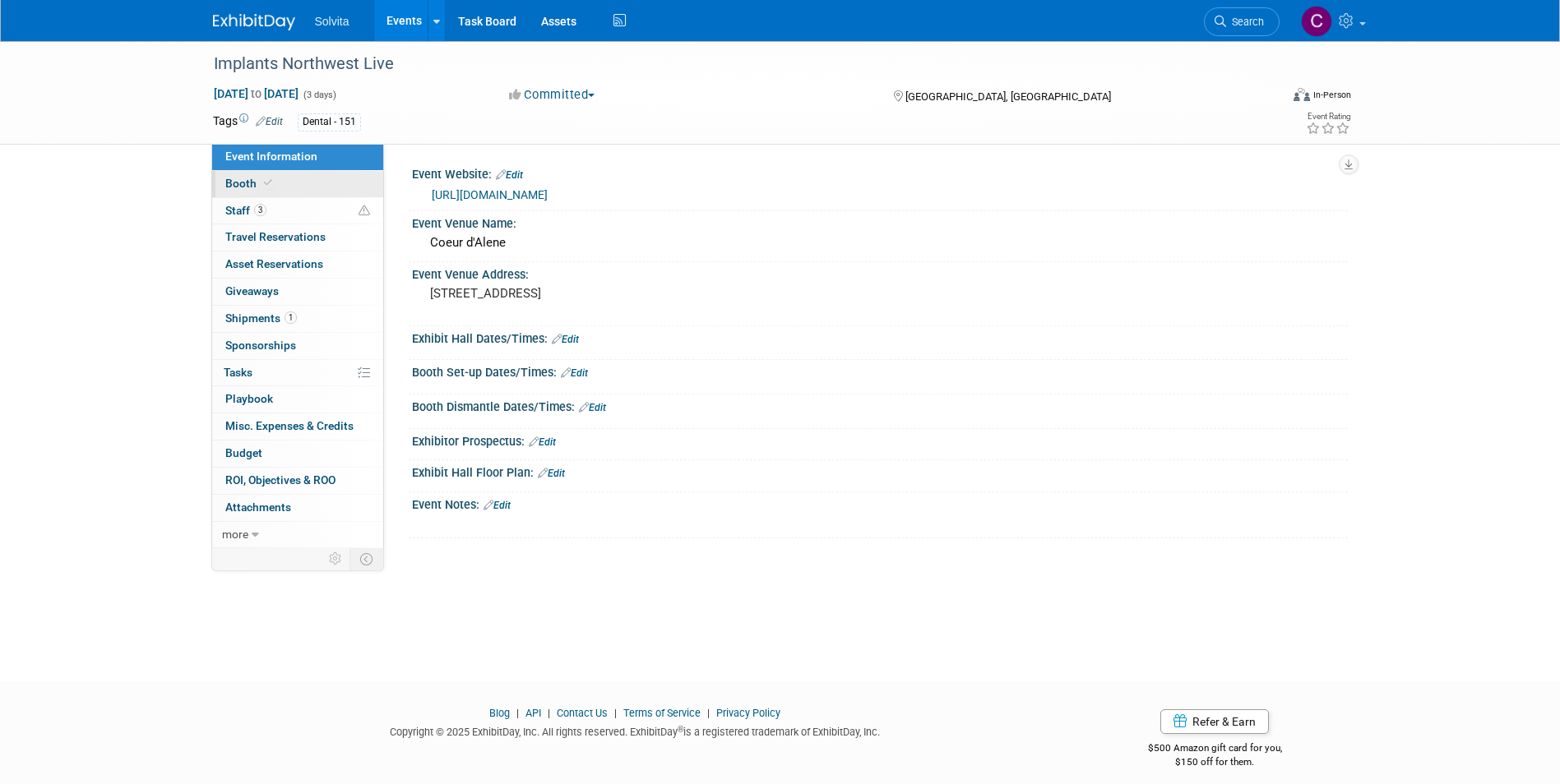
click at [247, 188] on span "Booth" at bounding box center [250, 184] width 50 height 13
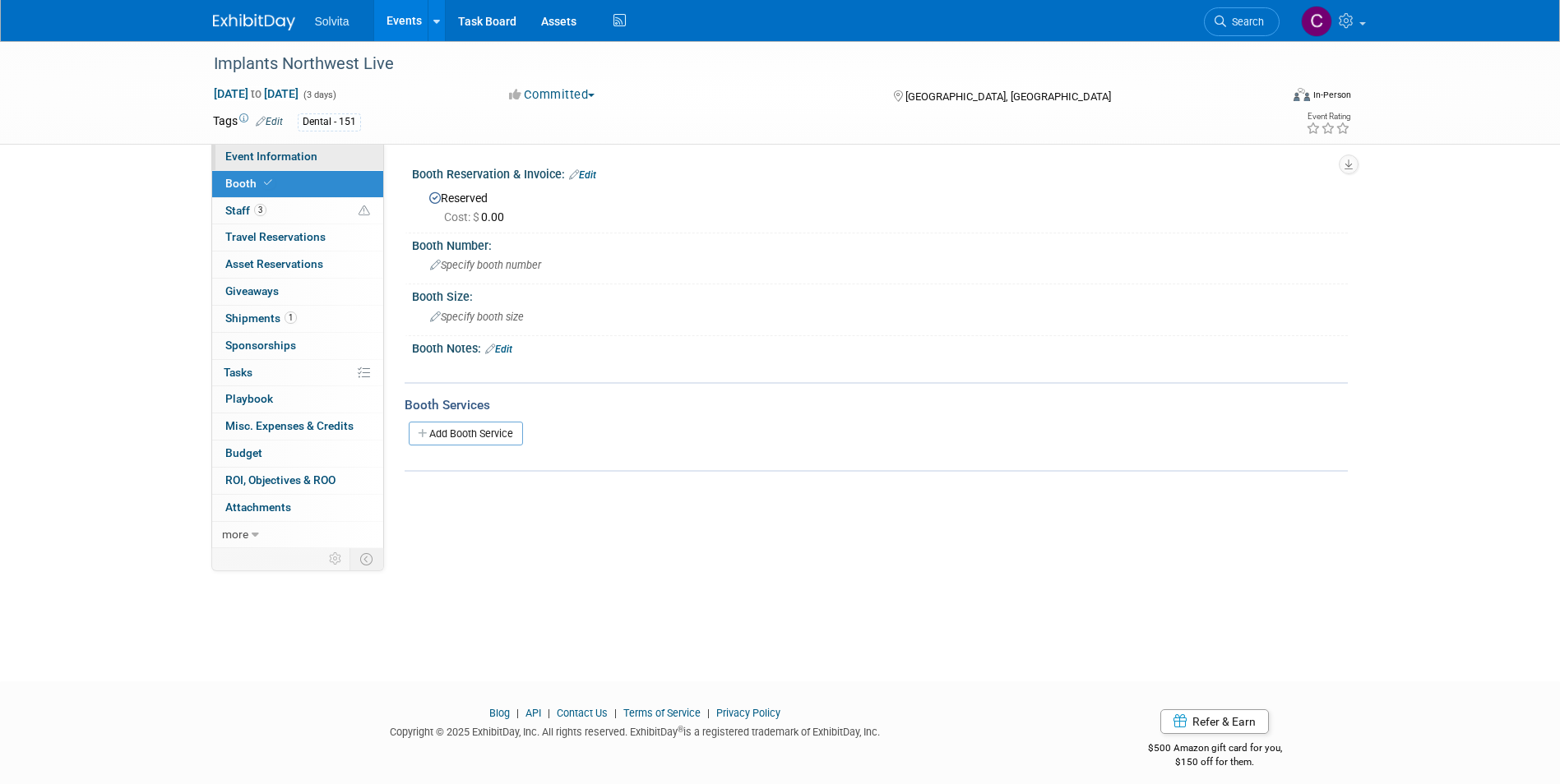
click at [278, 151] on span "Event Information" at bounding box center [271, 156] width 92 height 13
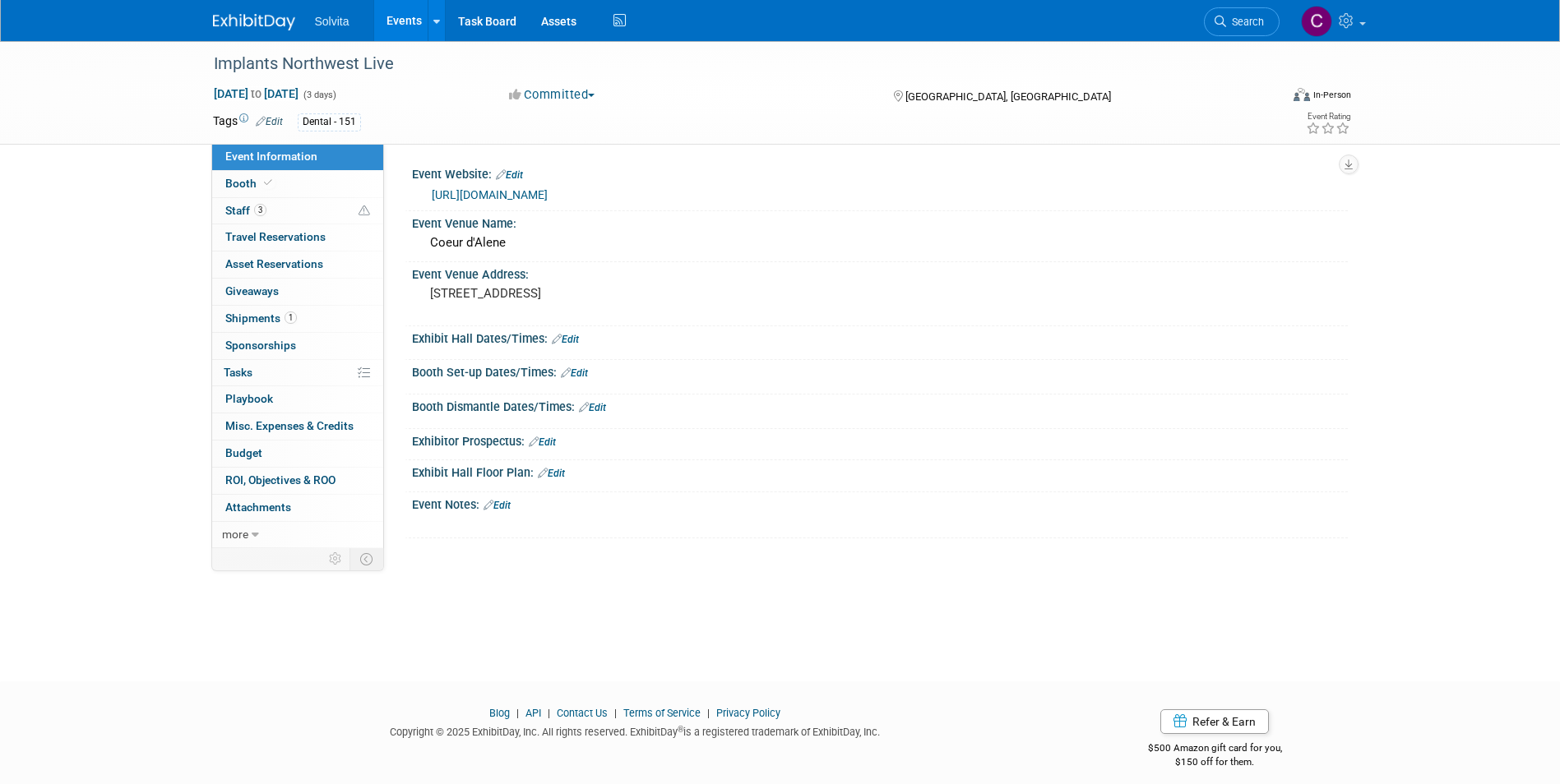
drag, startPoint x: 853, startPoint y: 589, endPoint x: 861, endPoint y: 589, distance: 8.0
click at [854, 589] on div "Implants Northwest Live [DATE] to [DATE] (3 days) [DATE] to [DATE] Committed Co…" at bounding box center [780, 346] width 1560 height 611
